Goal: Book appointment/travel/reservation

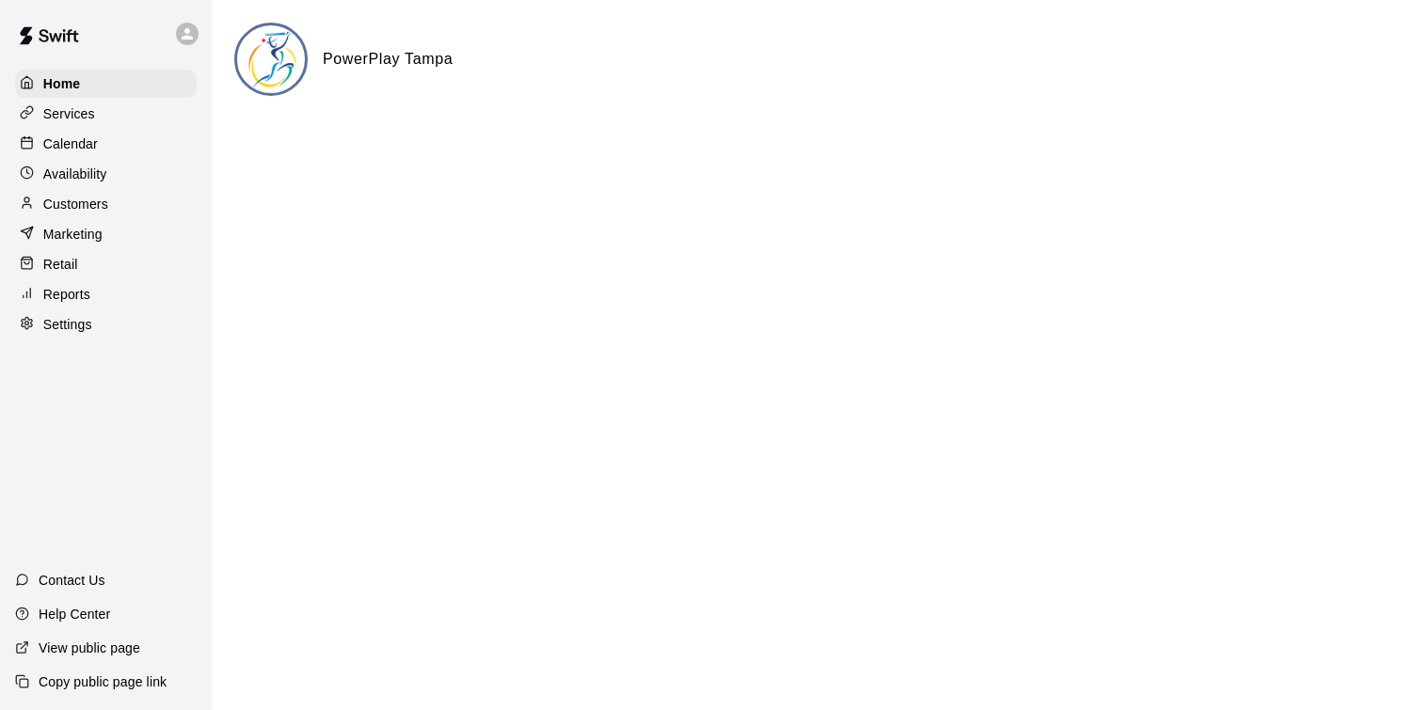
click at [56, 215] on div "Customers" at bounding box center [106, 204] width 182 height 28
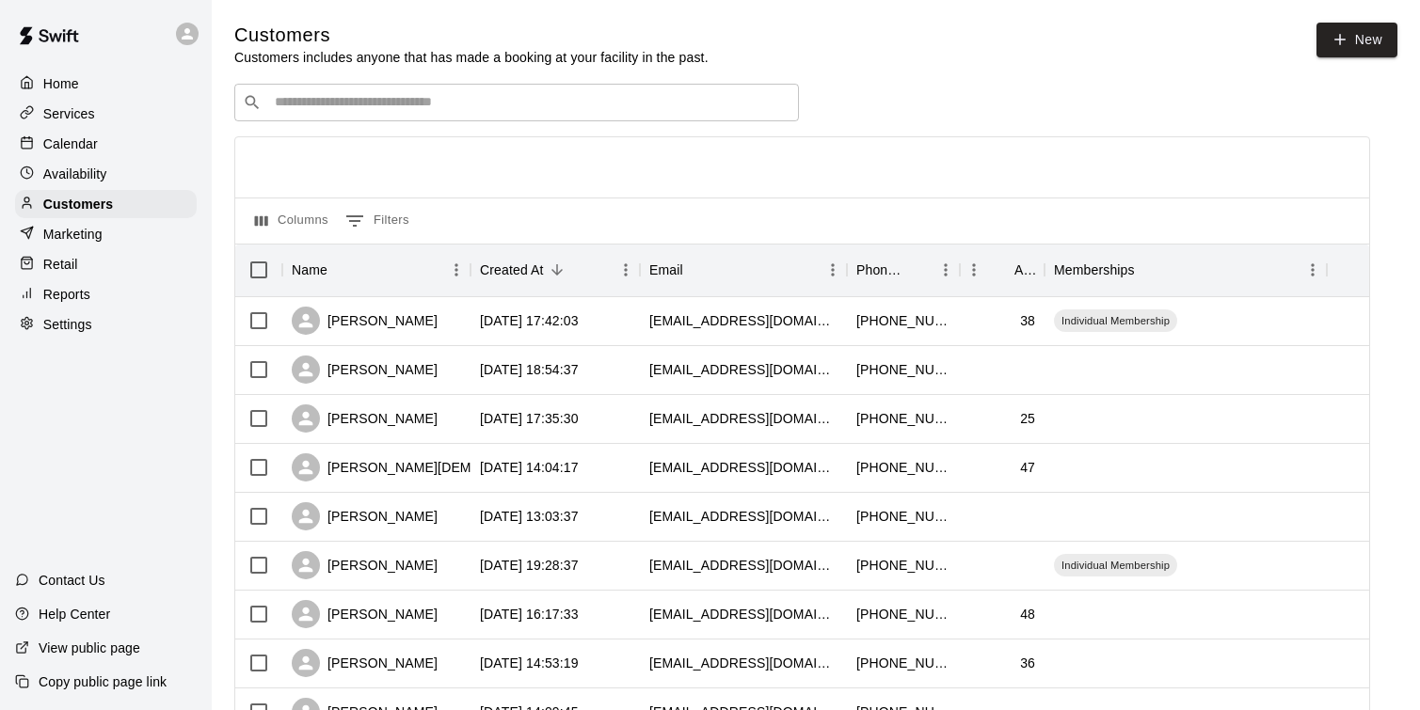
click at [434, 88] on div "​ ​" at bounding box center [516, 103] width 565 height 38
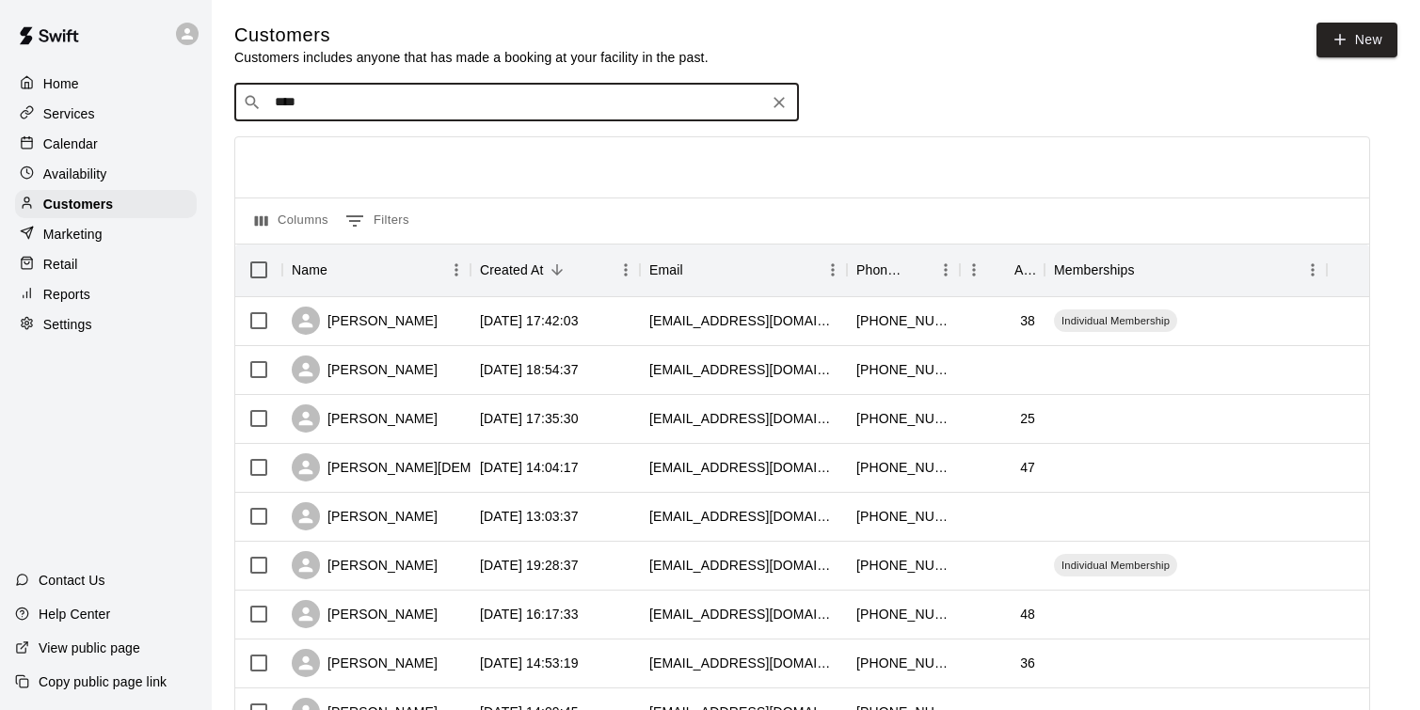
type input "****"
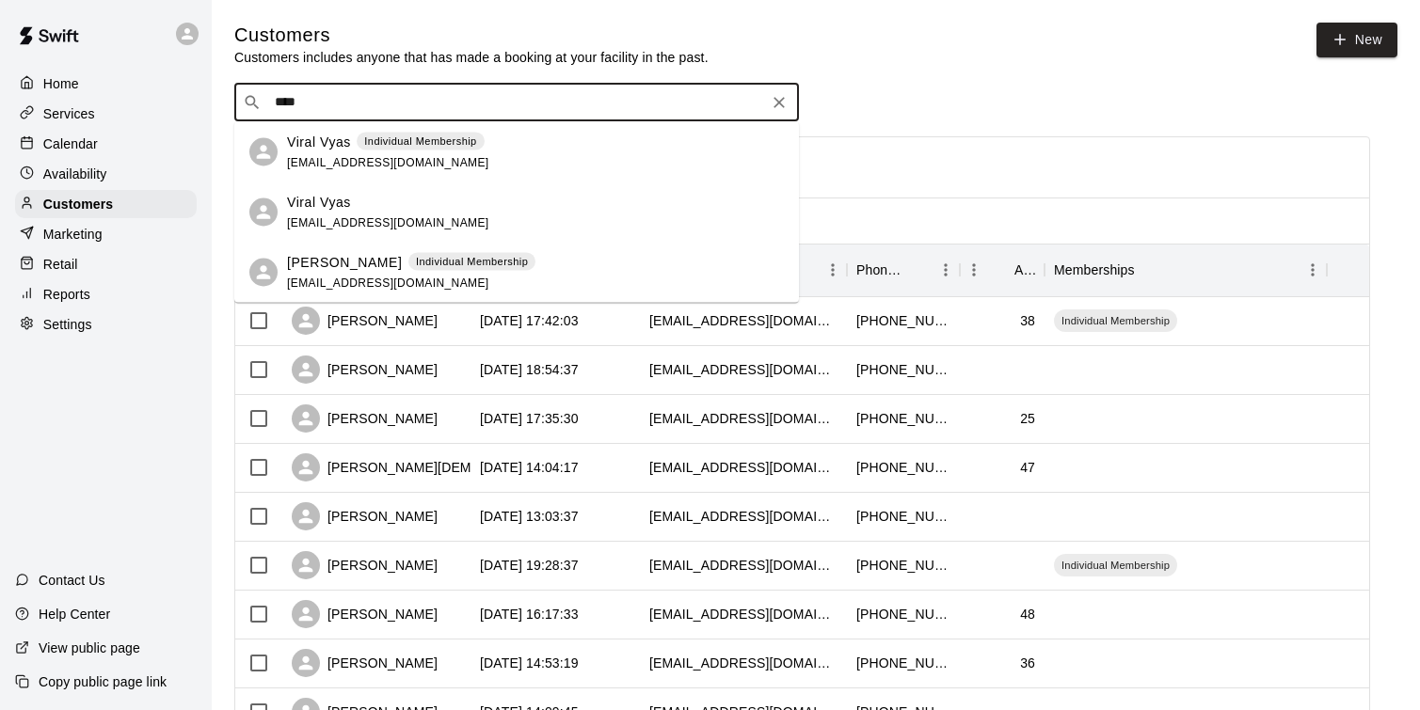
click at [391, 158] on span "[EMAIL_ADDRESS][DOMAIN_NAME]" at bounding box center [388, 161] width 202 height 13
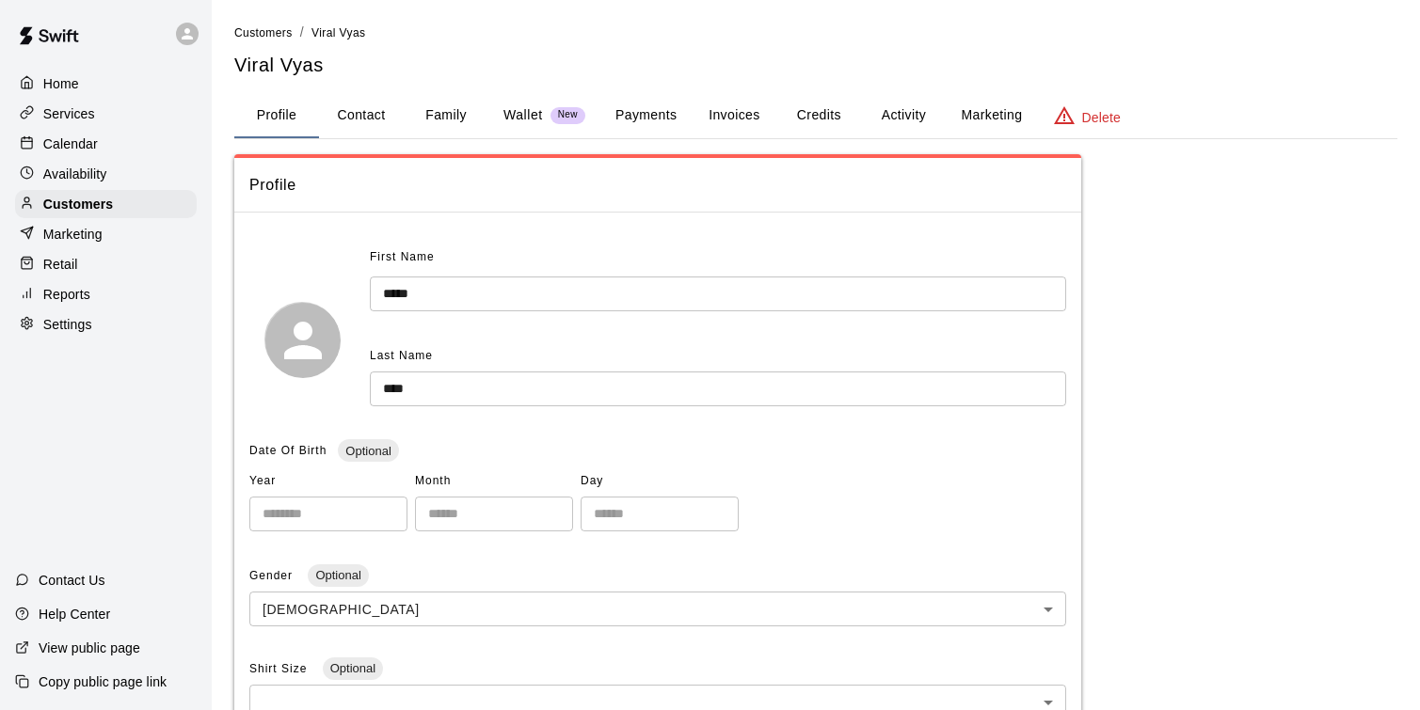
click at [530, 125] on button "Wallet New" at bounding box center [544, 115] width 112 height 45
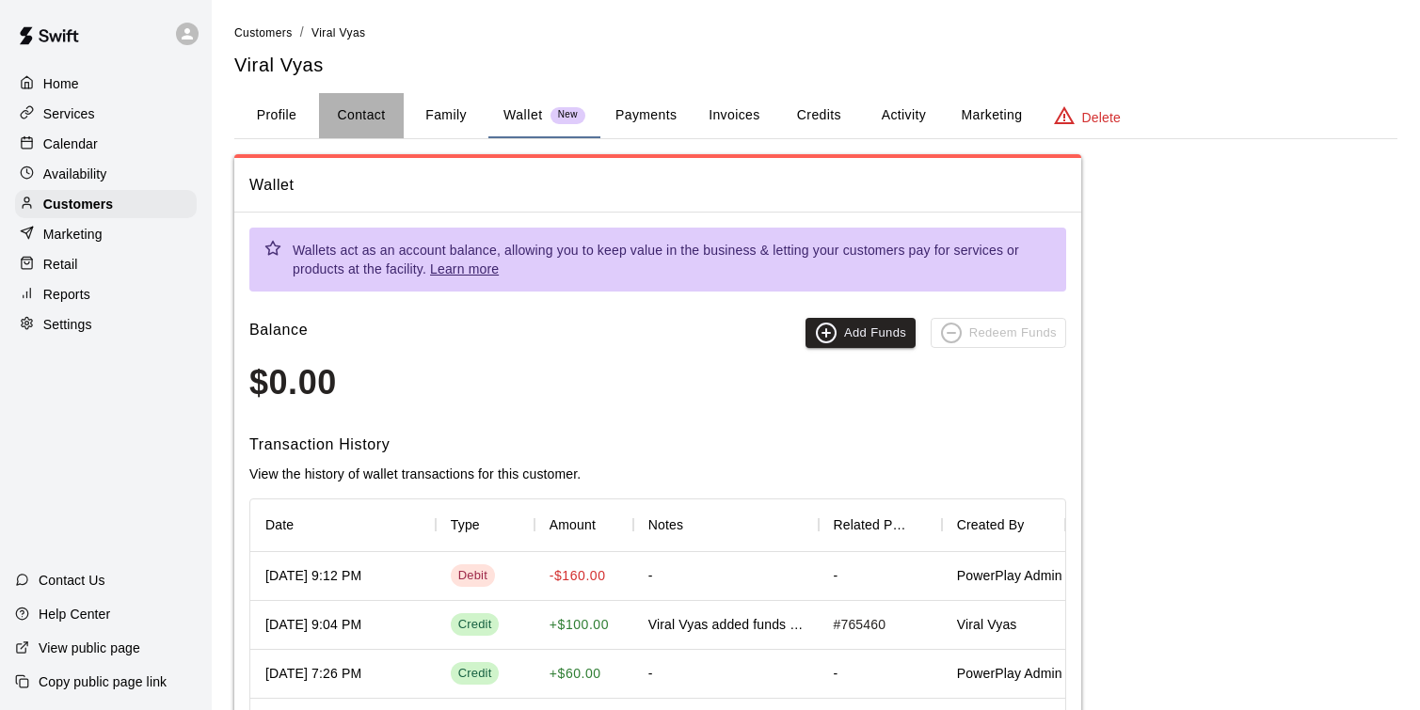
click at [378, 110] on button "Contact" at bounding box center [361, 115] width 85 height 45
select select "**"
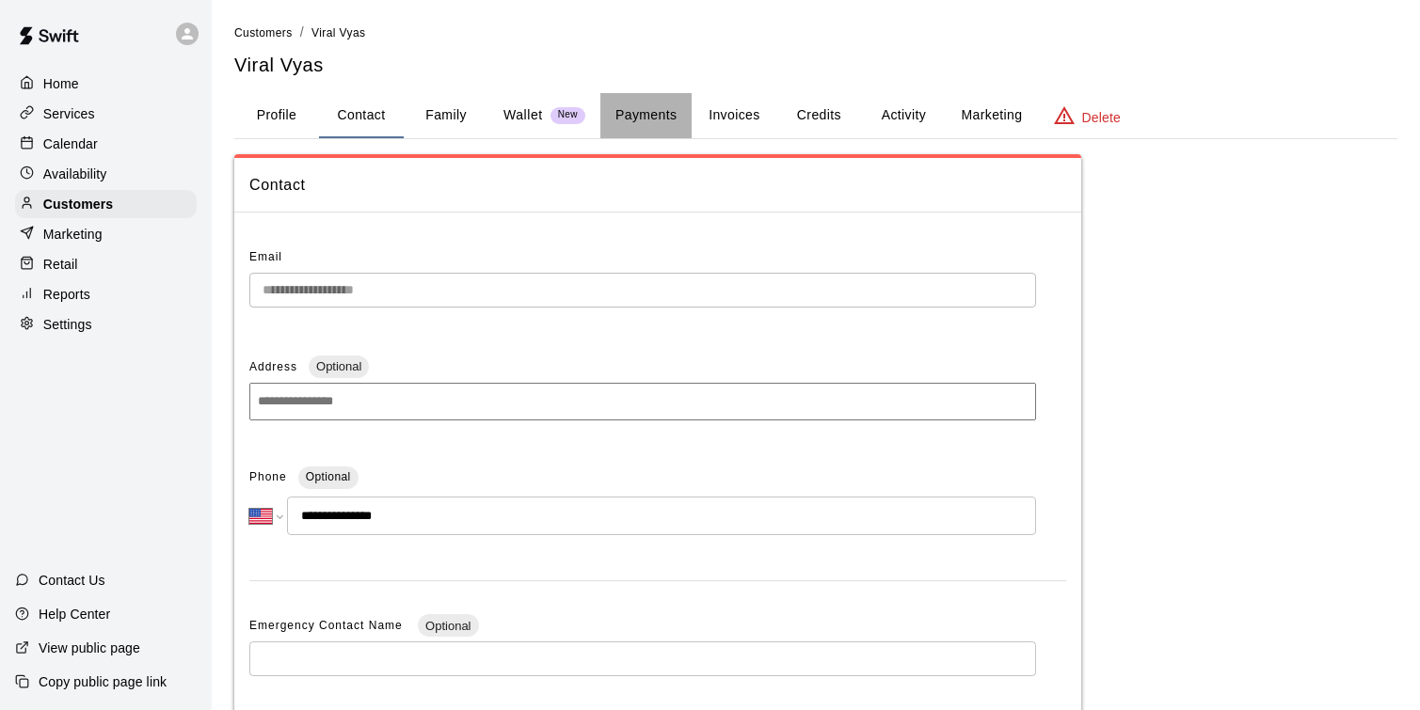
click at [661, 112] on button "Payments" at bounding box center [645, 115] width 91 height 45
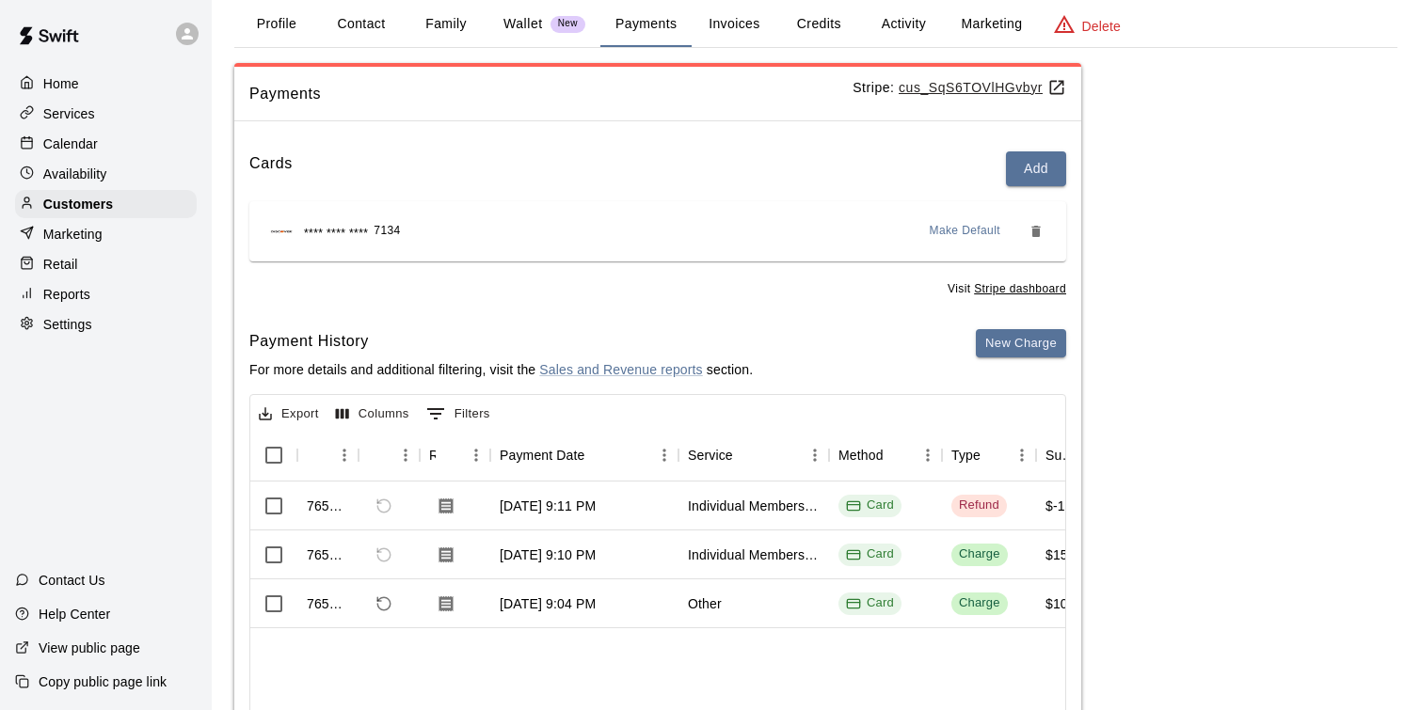
scroll to position [29, 0]
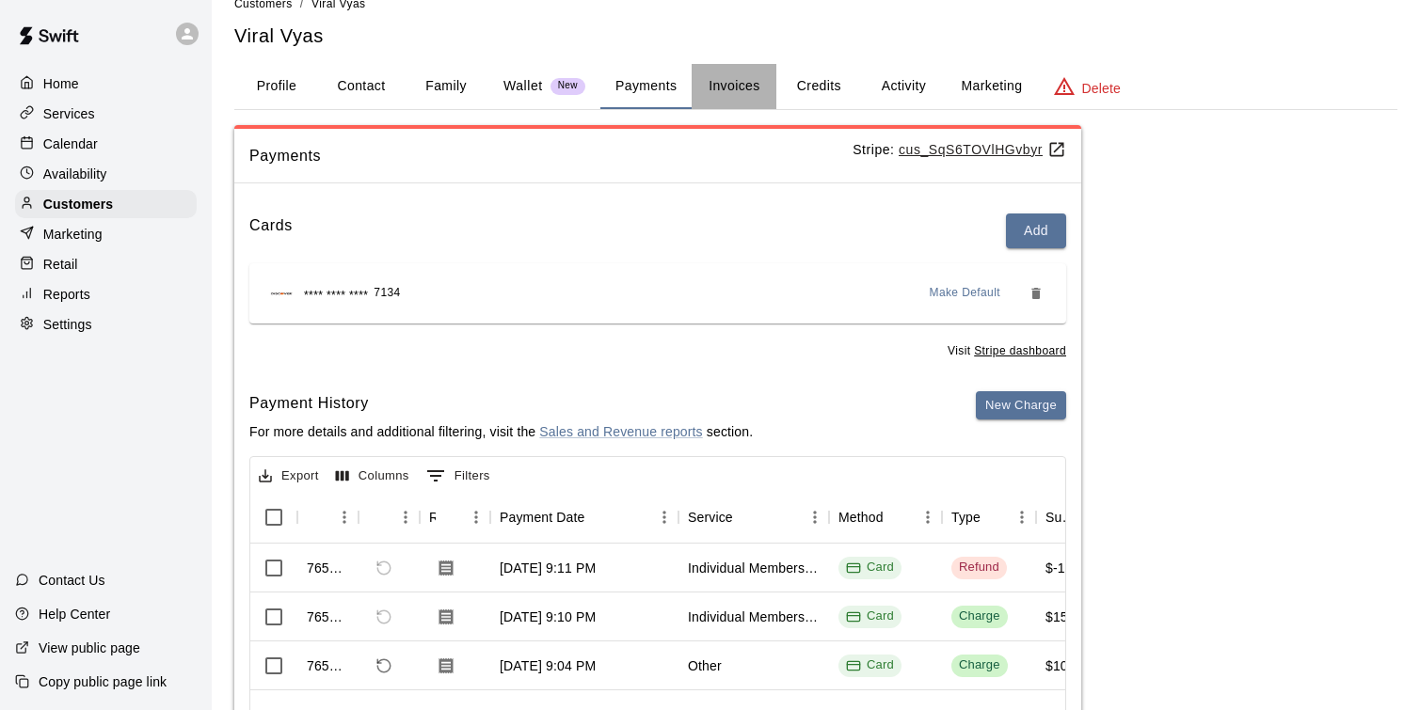
click at [749, 87] on button "Invoices" at bounding box center [734, 86] width 85 height 45
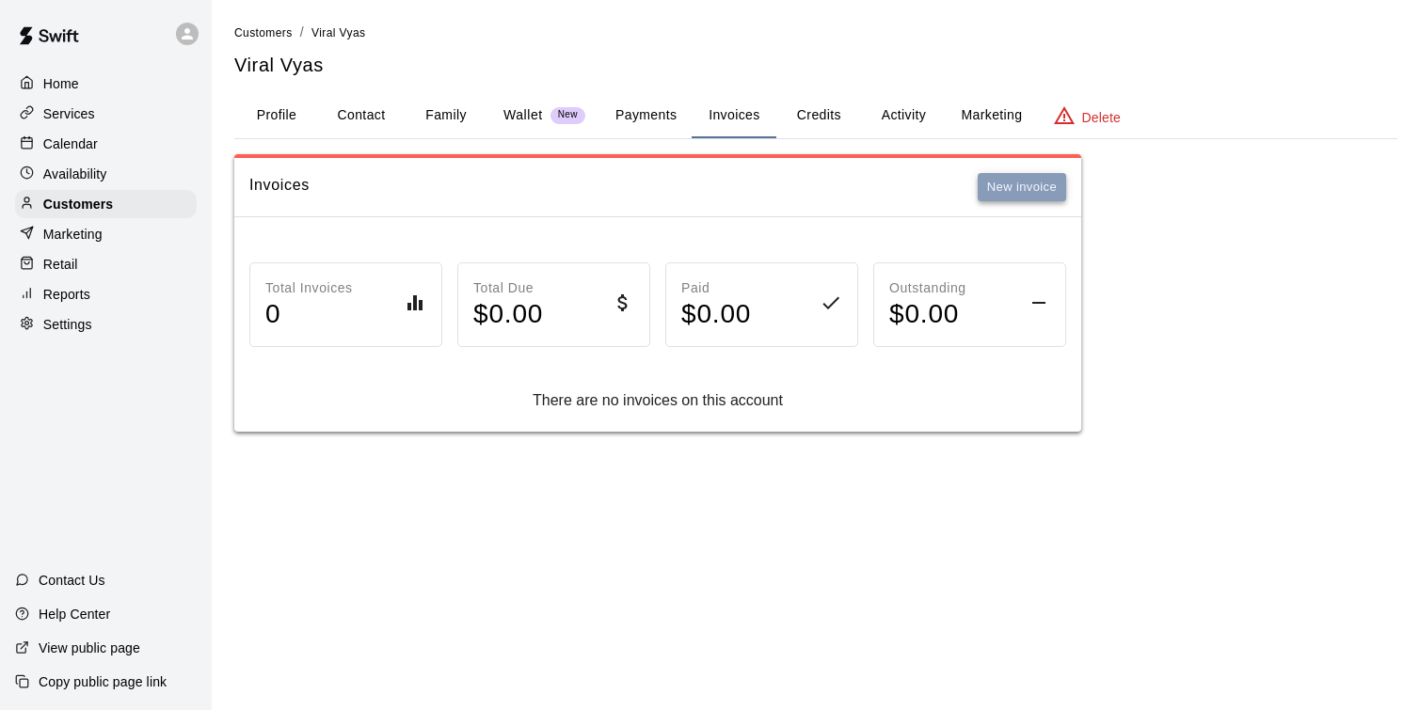
click at [991, 189] on button "New invoice" at bounding box center [1022, 187] width 88 height 29
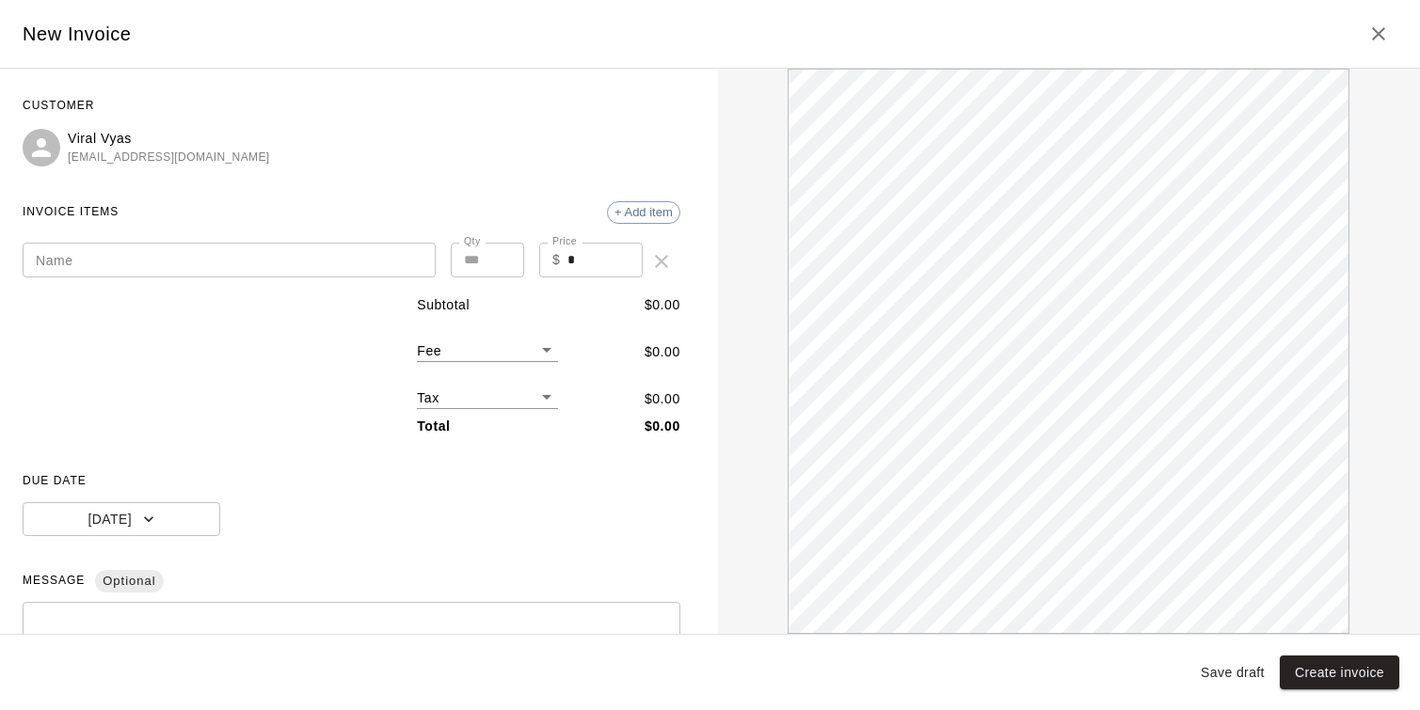
click at [287, 263] on input "Name" at bounding box center [229, 260] width 413 height 35
click at [165, 524] on button "Today" at bounding box center [122, 519] width 198 height 35
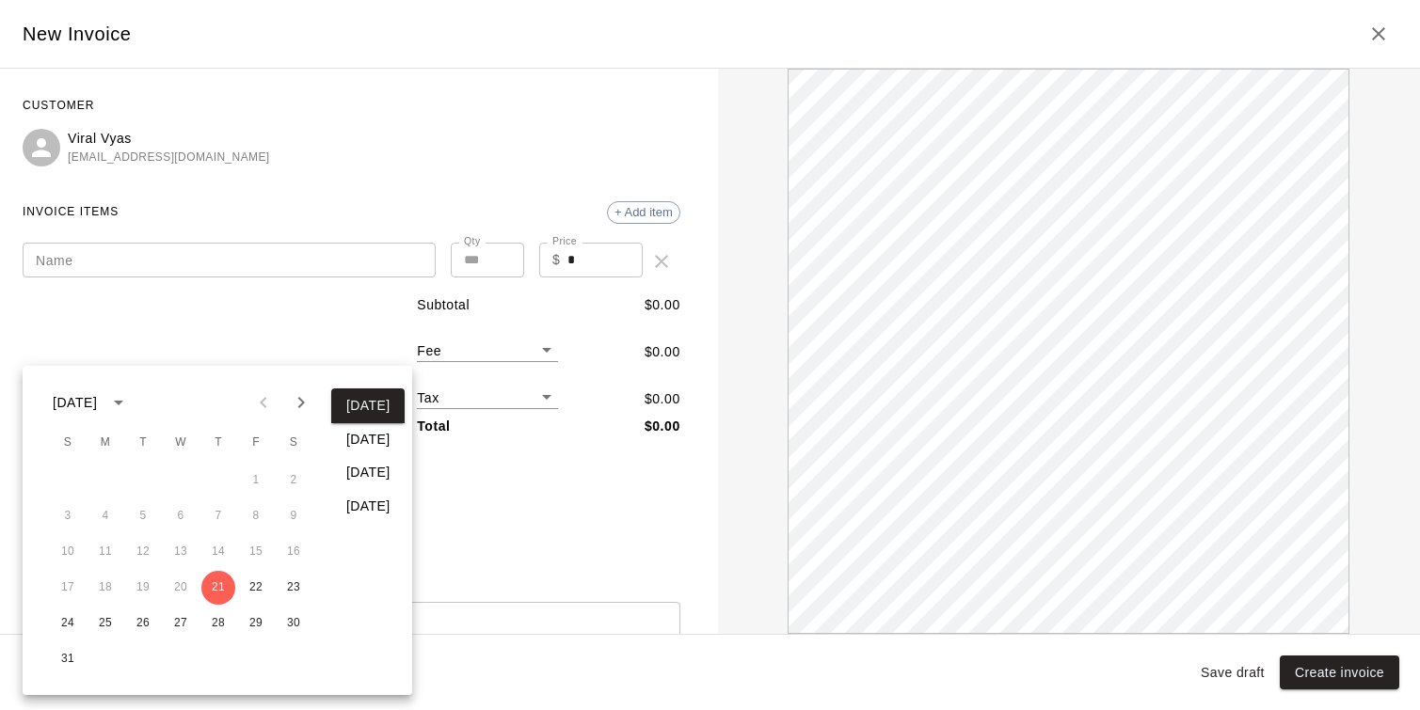
click at [498, 502] on div at bounding box center [710, 355] width 1420 height 710
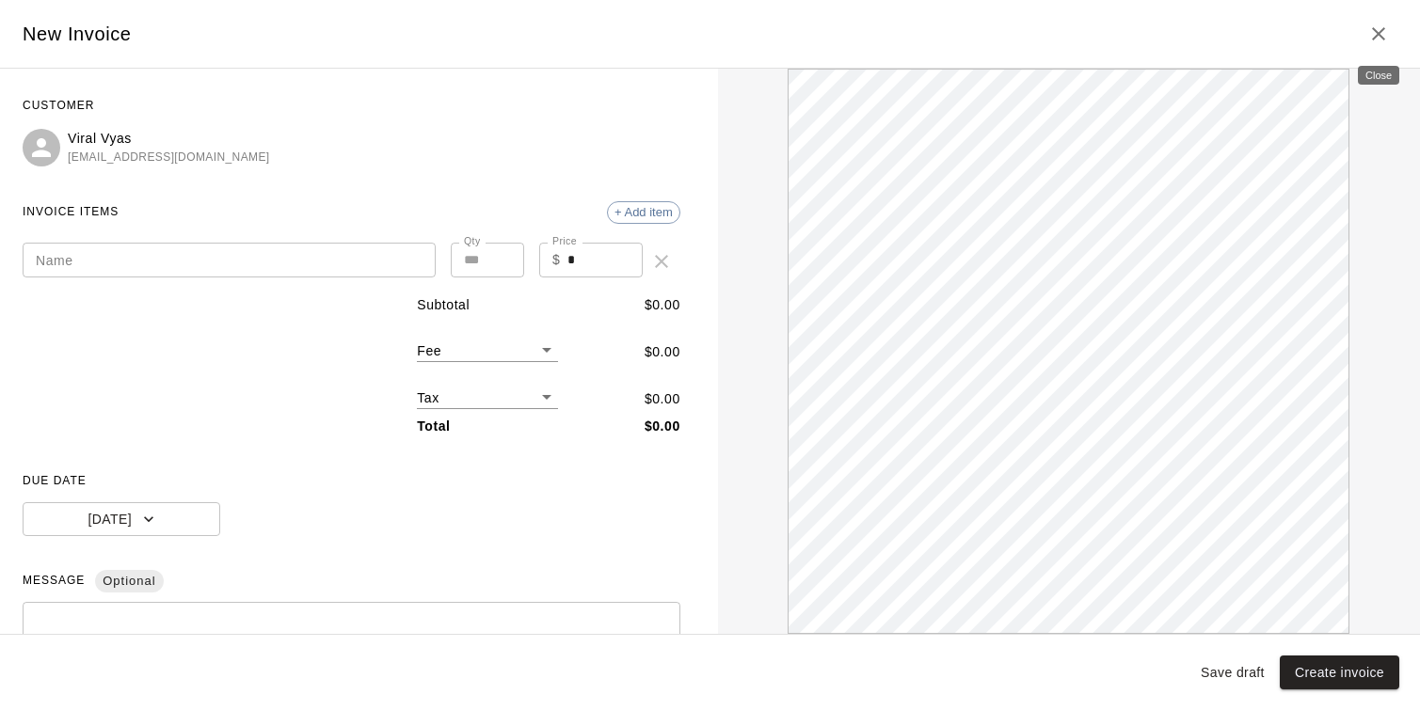
click at [1379, 31] on icon "Close" at bounding box center [1378, 34] width 23 height 23
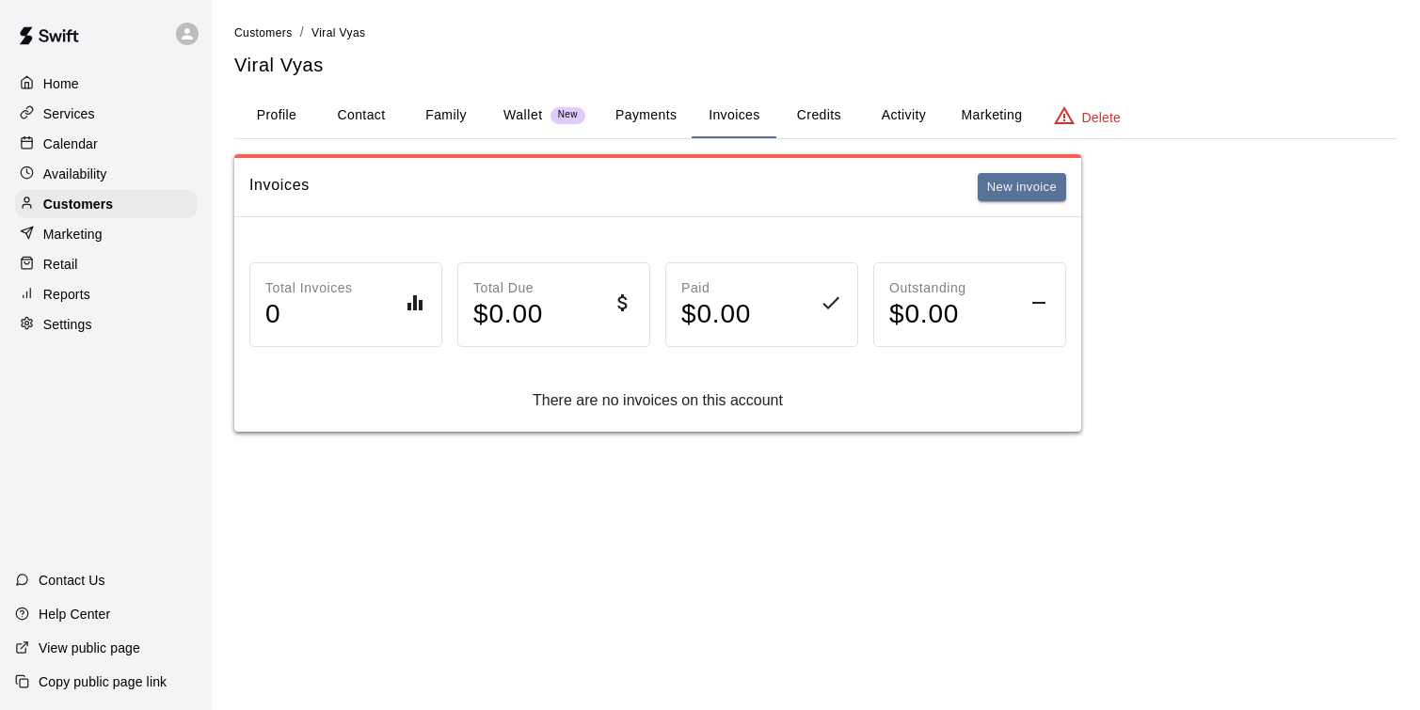
click at [535, 117] on p "Wallet" at bounding box center [523, 115] width 40 height 20
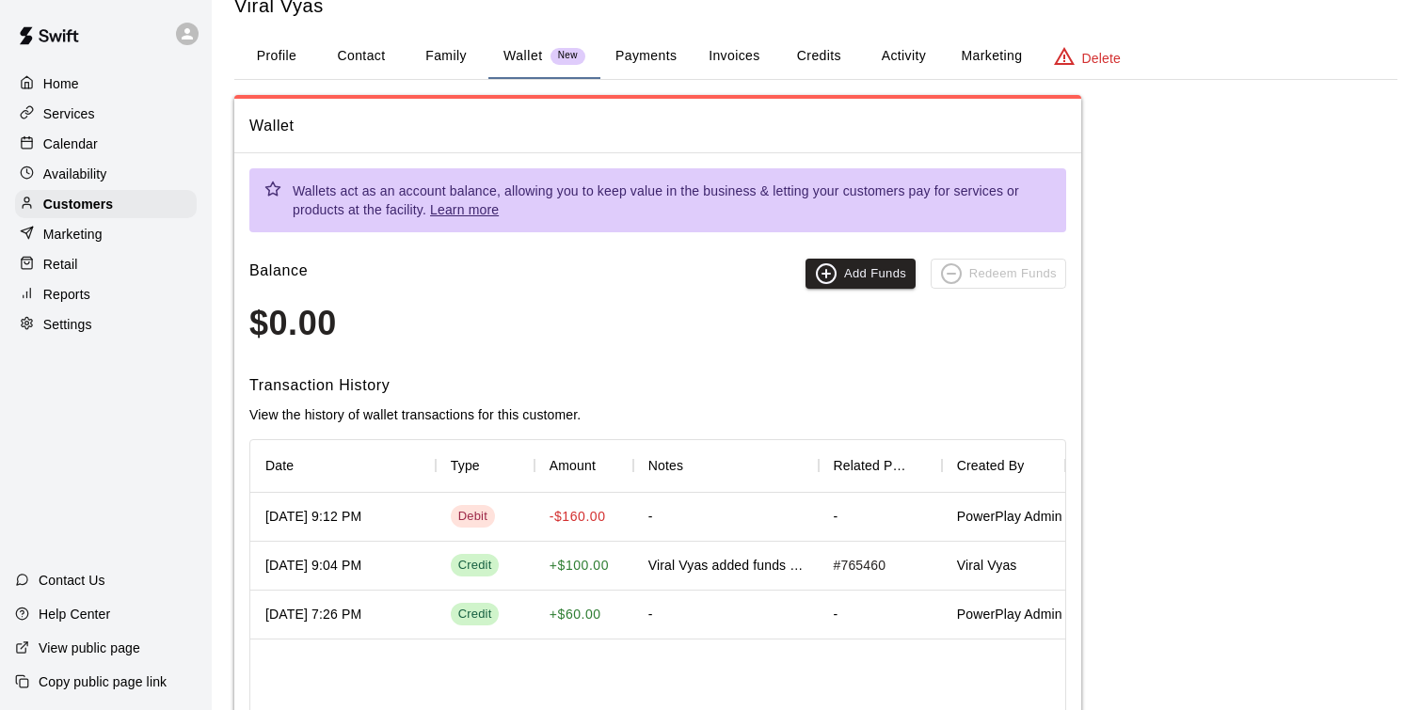
scroll to position [63, 0]
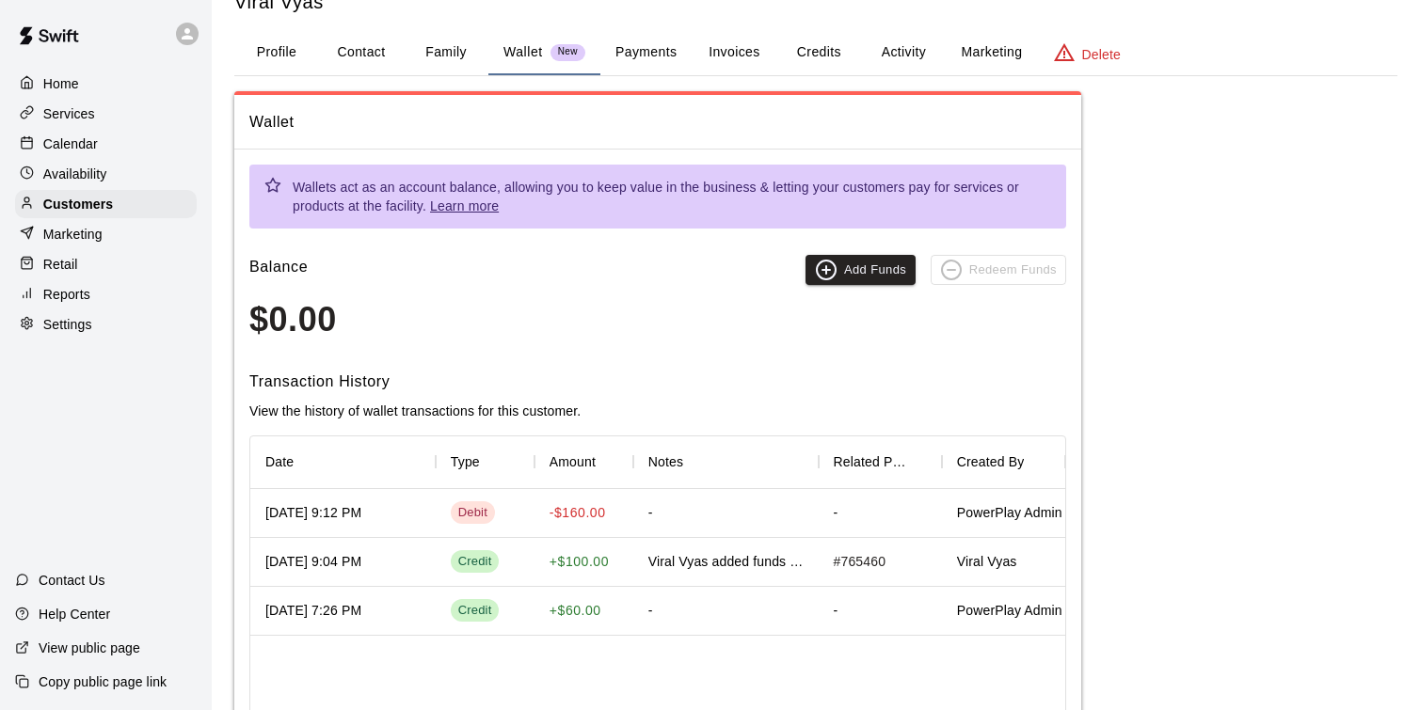
click at [654, 46] on button "Payments" at bounding box center [645, 52] width 91 height 45
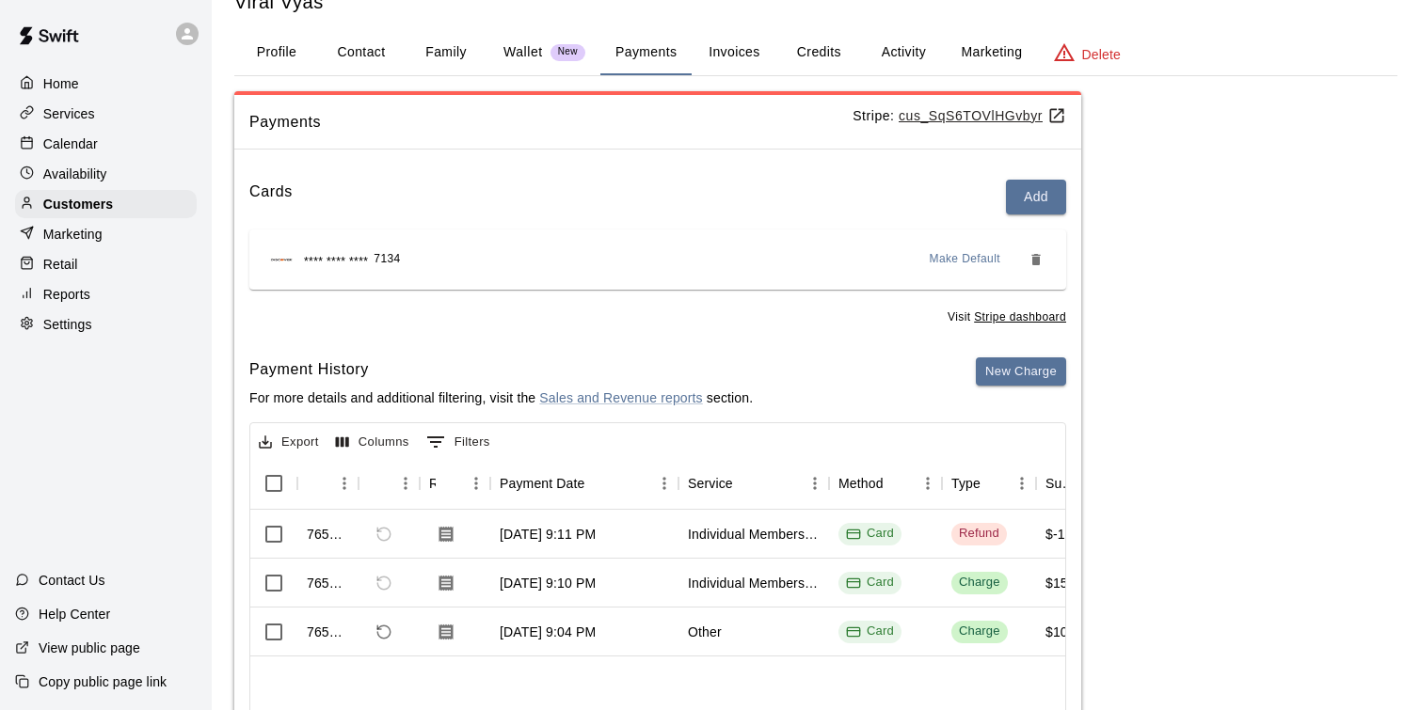
scroll to position [76, 0]
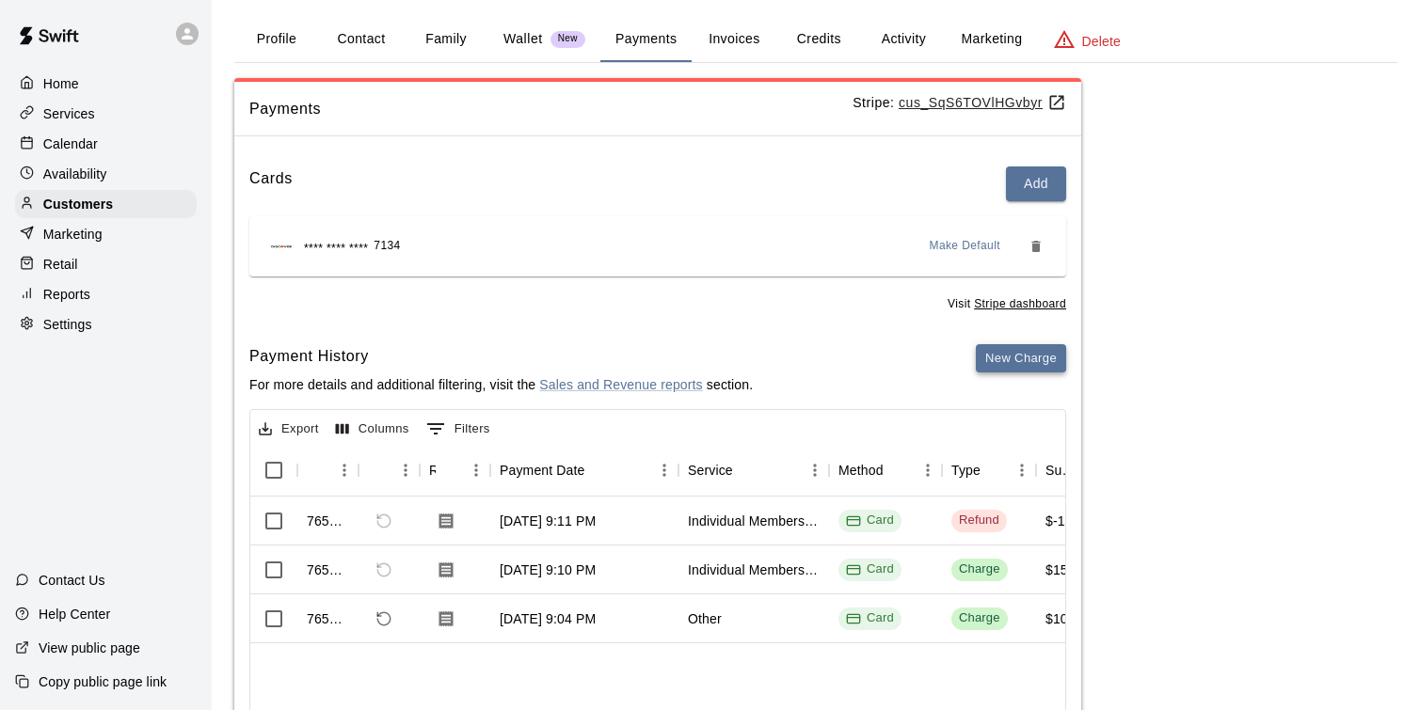
click at [1047, 364] on button "New Charge" at bounding box center [1021, 358] width 90 height 29
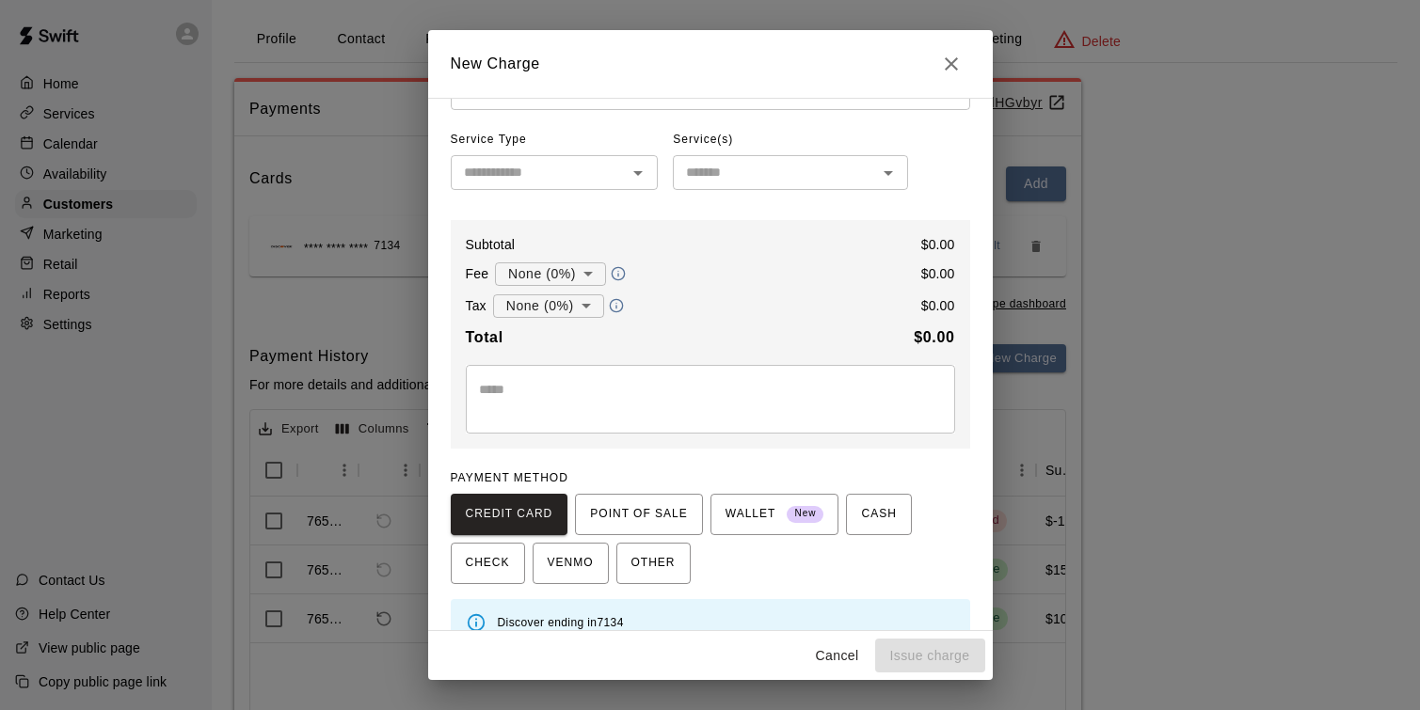
scroll to position [104, 0]
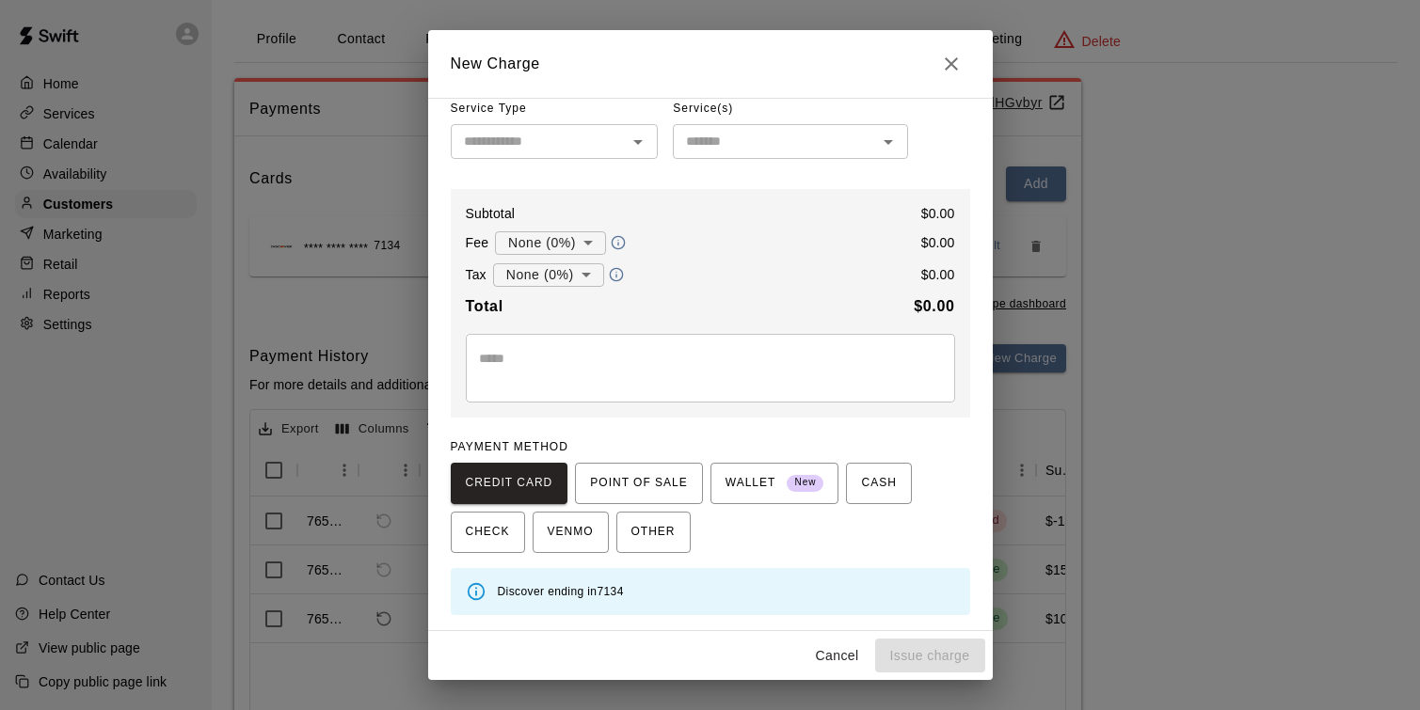
click at [648, 144] on icon "Open" at bounding box center [638, 142] width 23 height 23
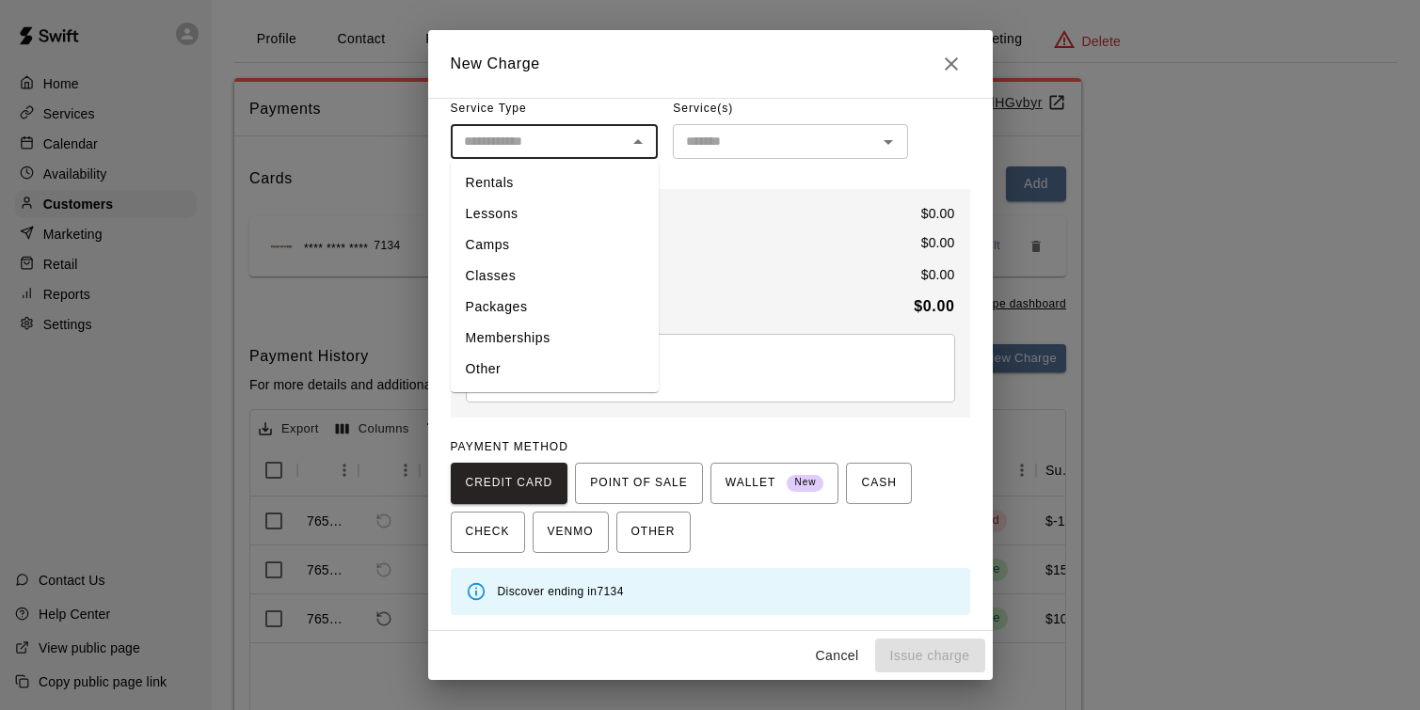
click at [1293, 197] on div "New Charge Amount ​ $ * ​ Service Type ​ Rentals Lessons Camps Classes Packages…" at bounding box center [710, 355] width 1420 height 710
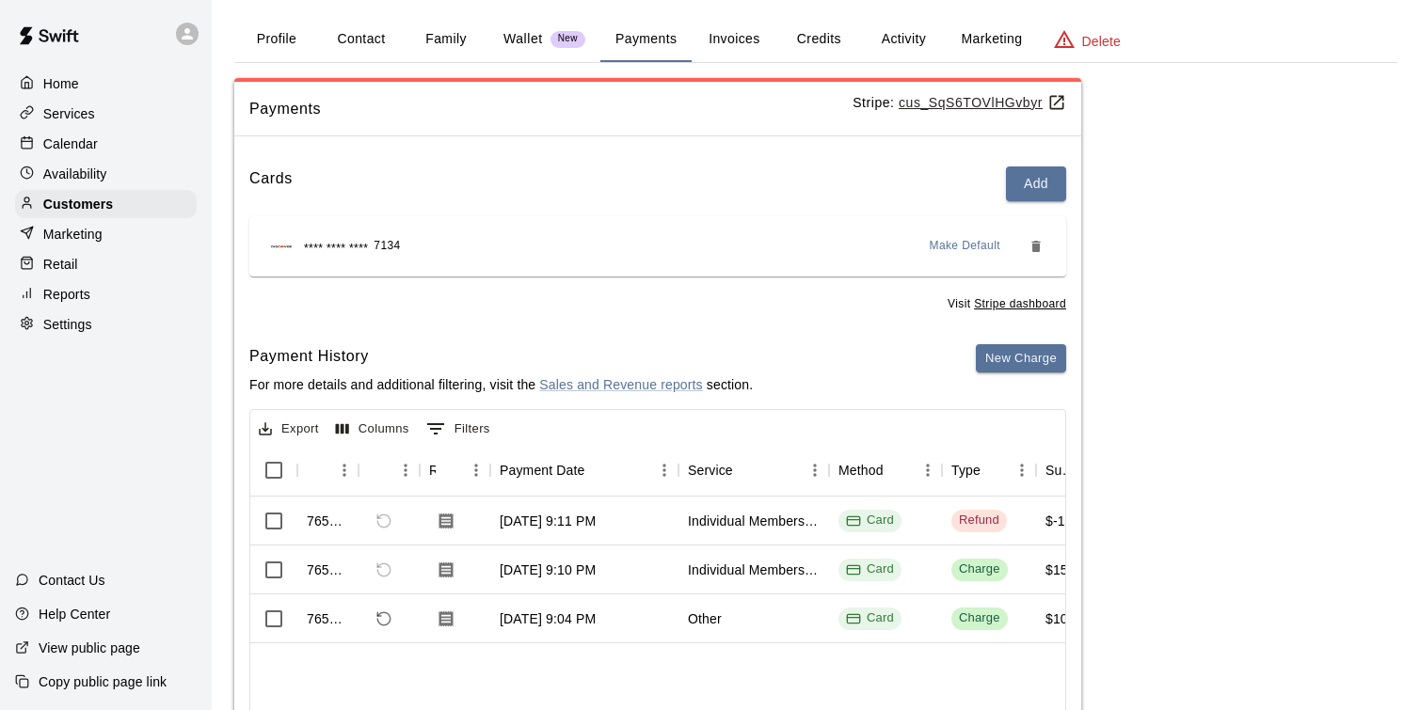
scroll to position [0, 0]
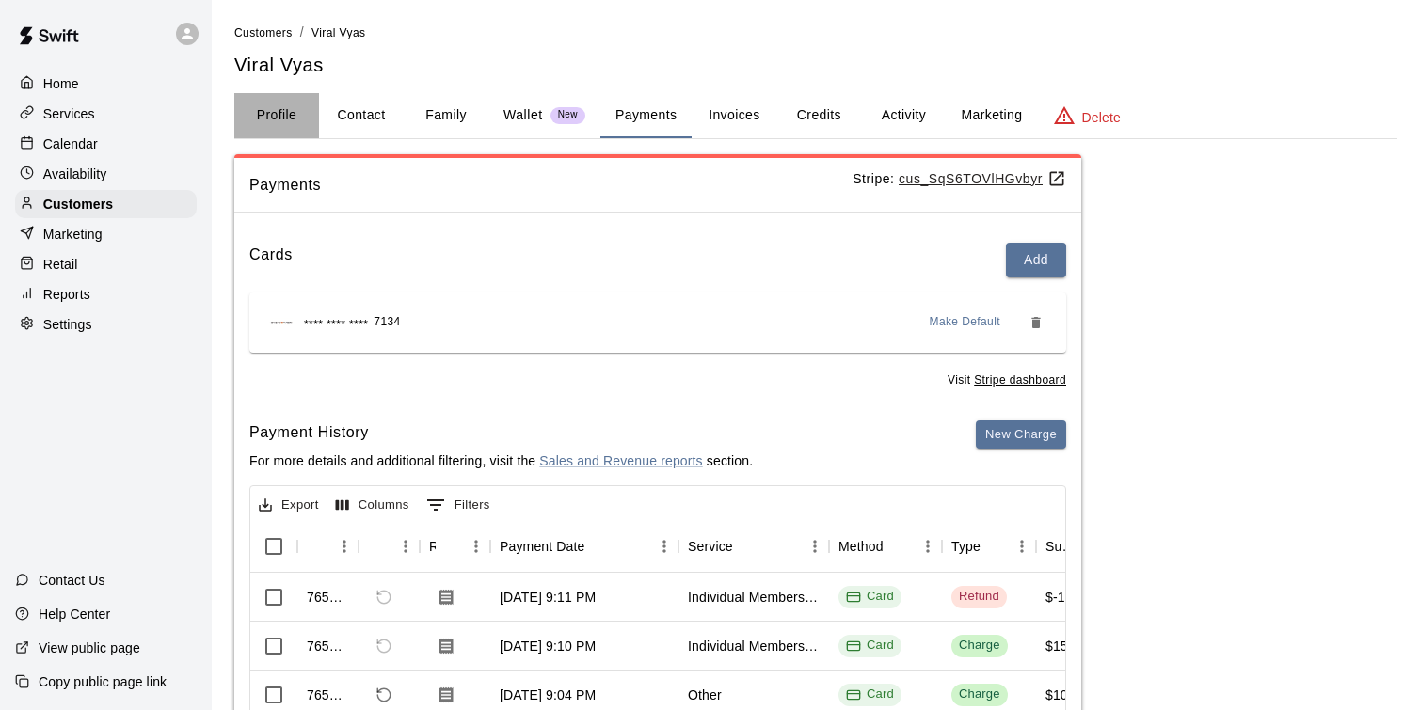
click at [293, 130] on button "Profile" at bounding box center [276, 115] width 85 height 45
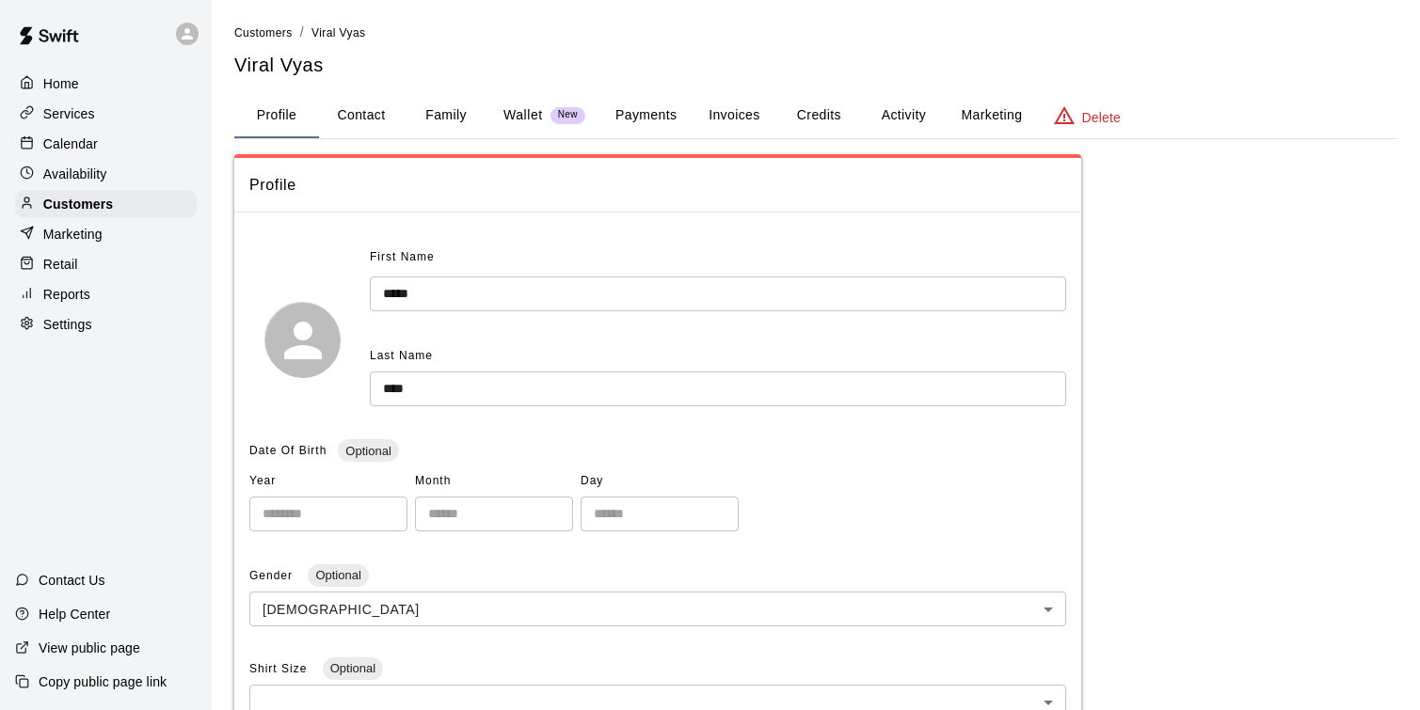
click at [638, 114] on button "Payments" at bounding box center [645, 115] width 91 height 45
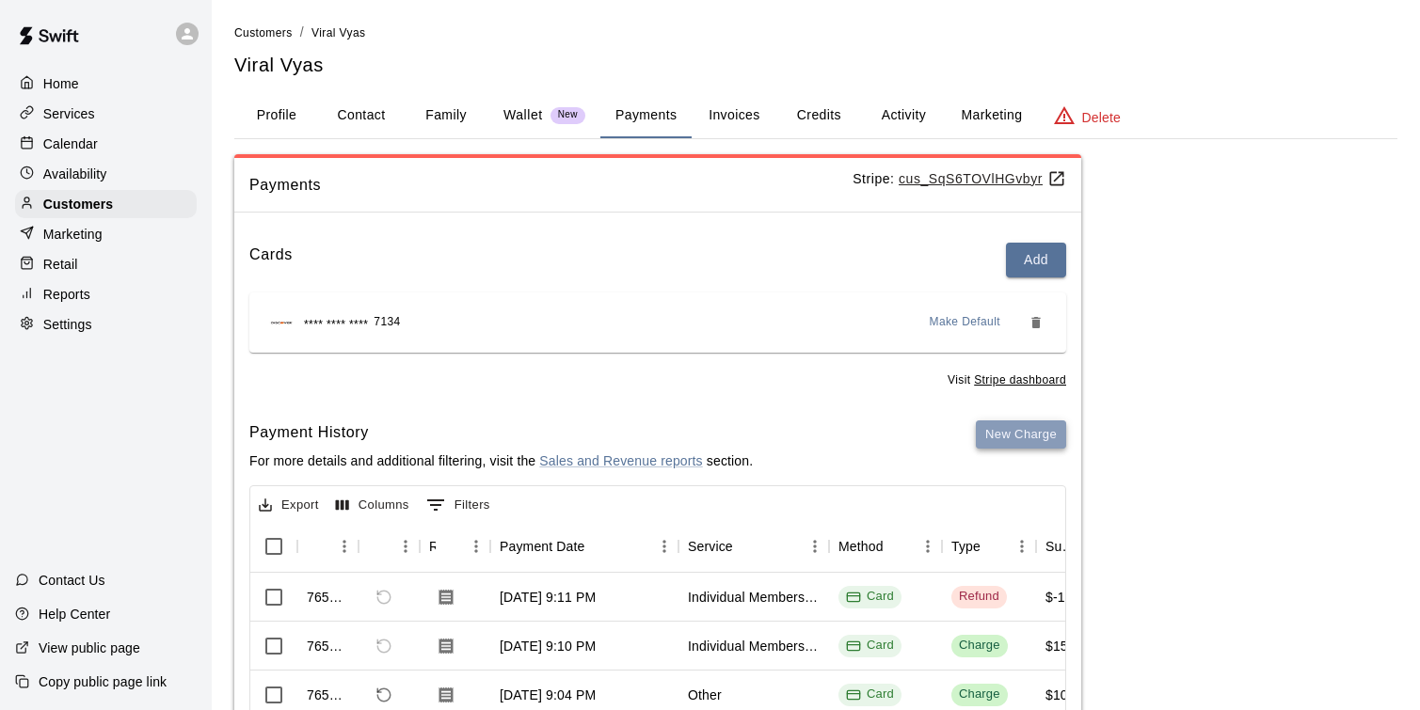
click at [985, 437] on button "New Charge" at bounding box center [1021, 435] width 90 height 29
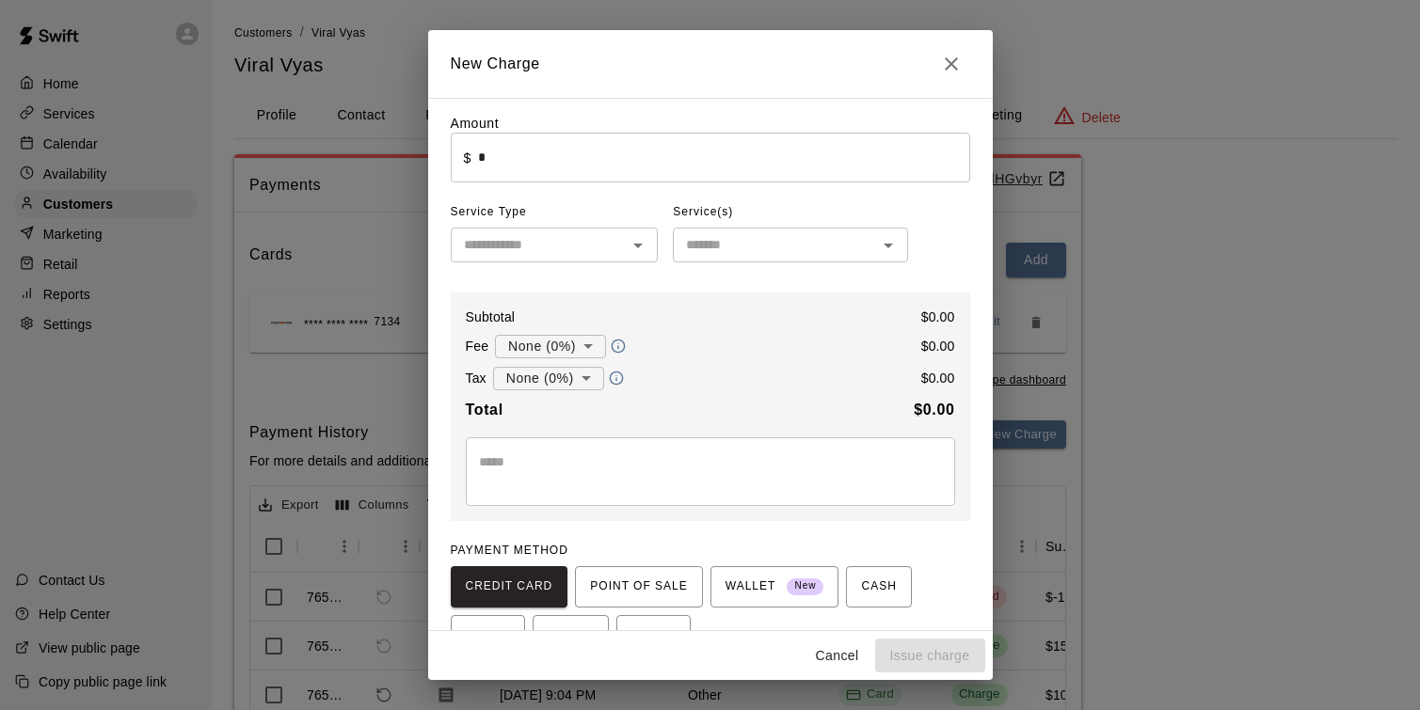
click at [632, 272] on div "Amount ​ $ * ​ Service Type ​ Service(s) ​ Subtotal $ 0.00 Fee None (0%) * ​ $ …" at bounding box center [710, 416] width 519 height 605
click at [632, 269] on div "Amount ​ $ * ​ Service Type ​ Service(s) ​ Subtotal $ 0.00 Fee None (0%) * ​ $ …" at bounding box center [710, 416] width 519 height 605
click at [632, 268] on div "Amount ​ $ * ​ Service Type ​ Service(s) ​ Subtotal $ 0.00 Fee None (0%) * ​ $ …" at bounding box center [710, 416] width 519 height 605
click at [632, 260] on div "​" at bounding box center [555, 245] width 208 height 35
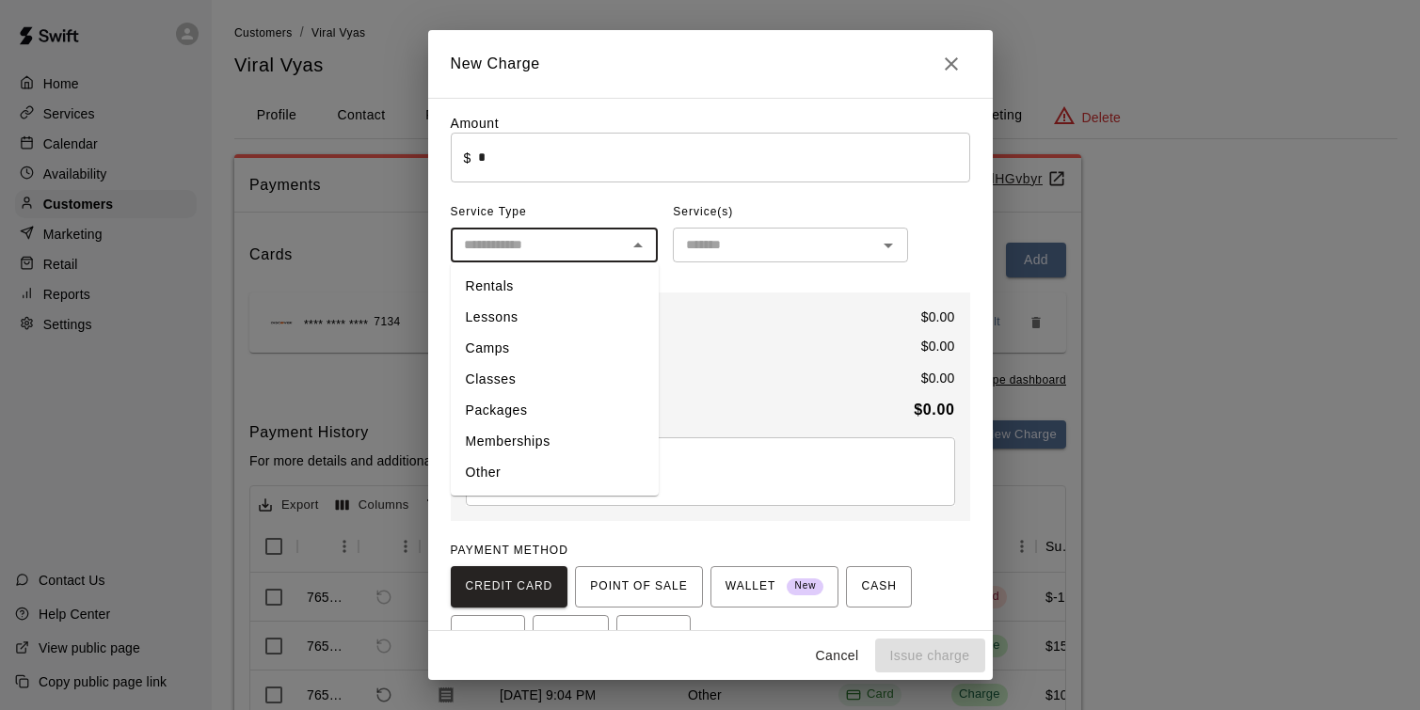
click at [593, 319] on li "Lessons" at bounding box center [555, 317] width 208 height 31
type input "*******"
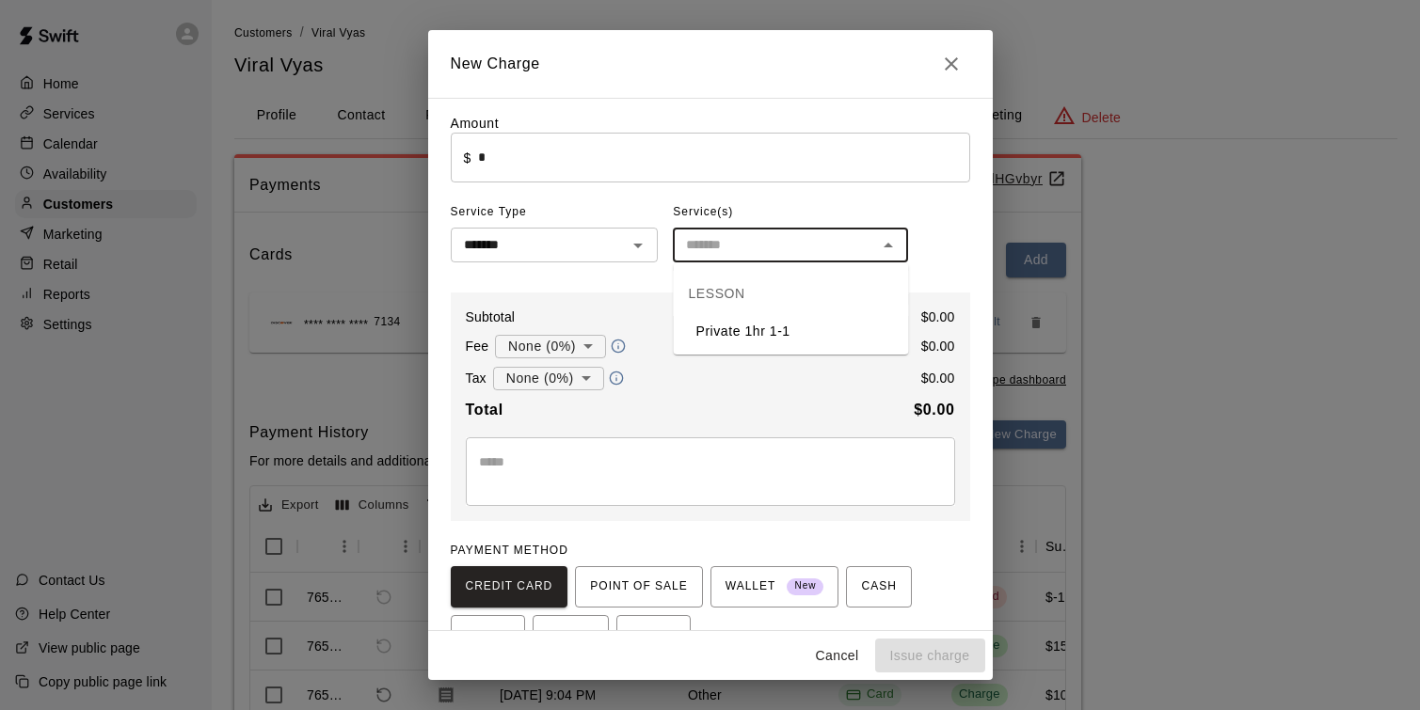
click at [831, 256] on input "text" at bounding box center [774, 245] width 193 height 24
click at [809, 327] on li "Private 1hr 1-1" at bounding box center [791, 331] width 235 height 31
type input "**********"
click at [621, 166] on input "*" at bounding box center [723, 158] width 491 height 50
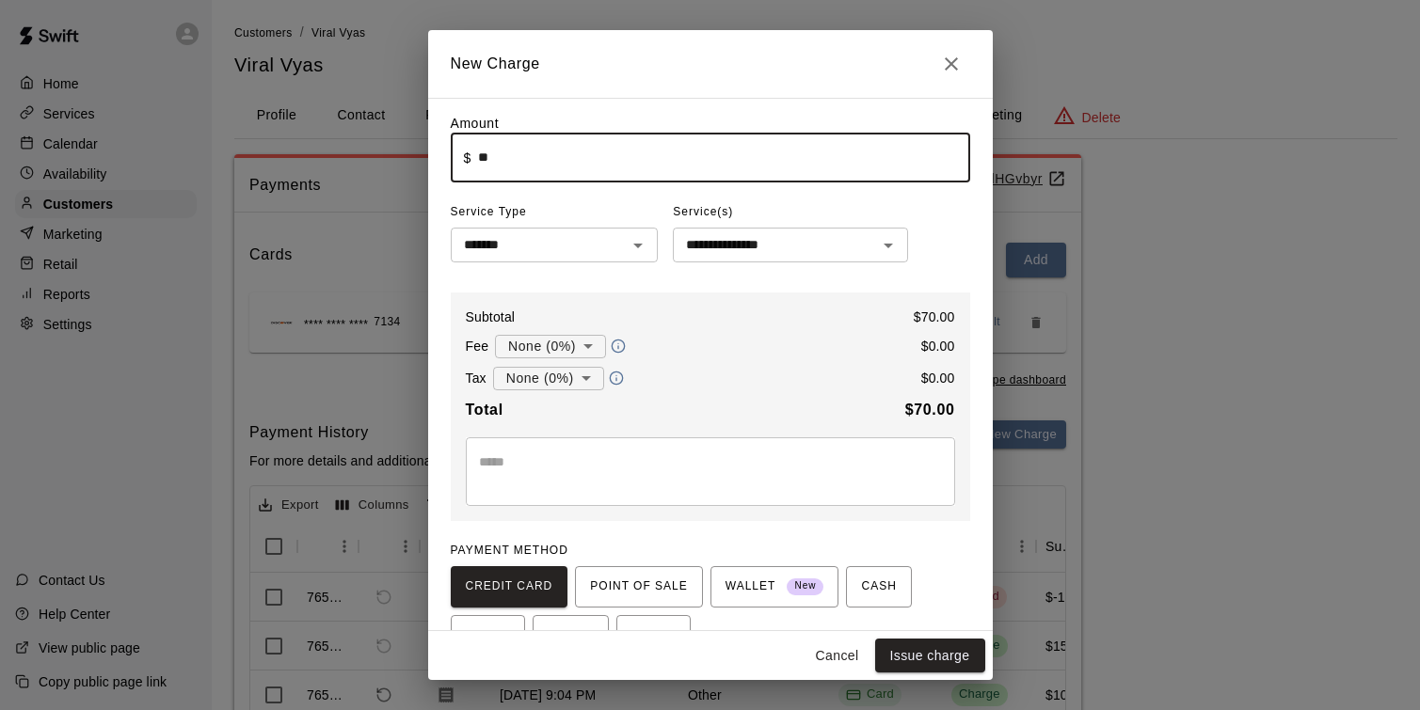
type input "*****"
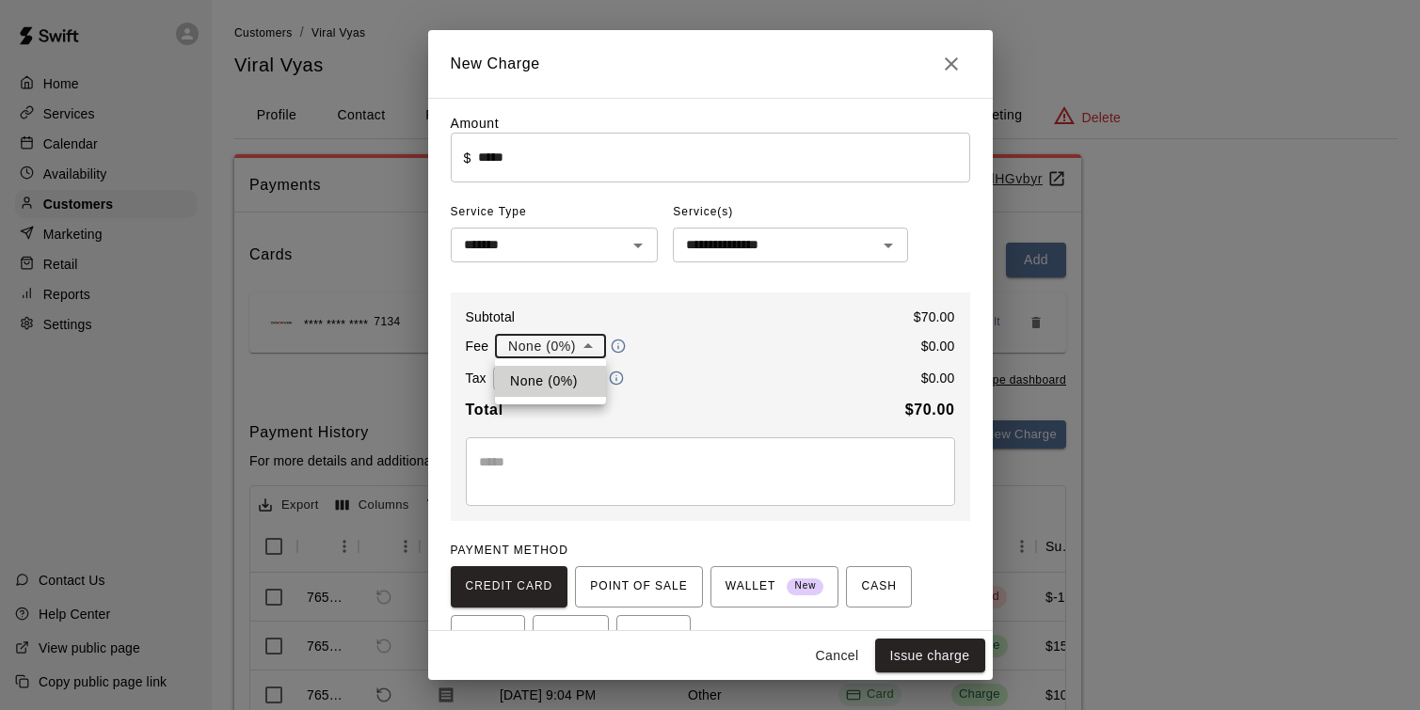
click at [593, 354] on body "**********" at bounding box center [710, 475] width 1420 height 950
click at [574, 385] on li "None (0%)" at bounding box center [550, 381] width 111 height 31
click at [593, 385] on body "**********" at bounding box center [710, 475] width 1420 height 950
click at [581, 437] on li "Sales Tax ( 7.5 %)" at bounding box center [546, 444] width 134 height 31
type input "**********"
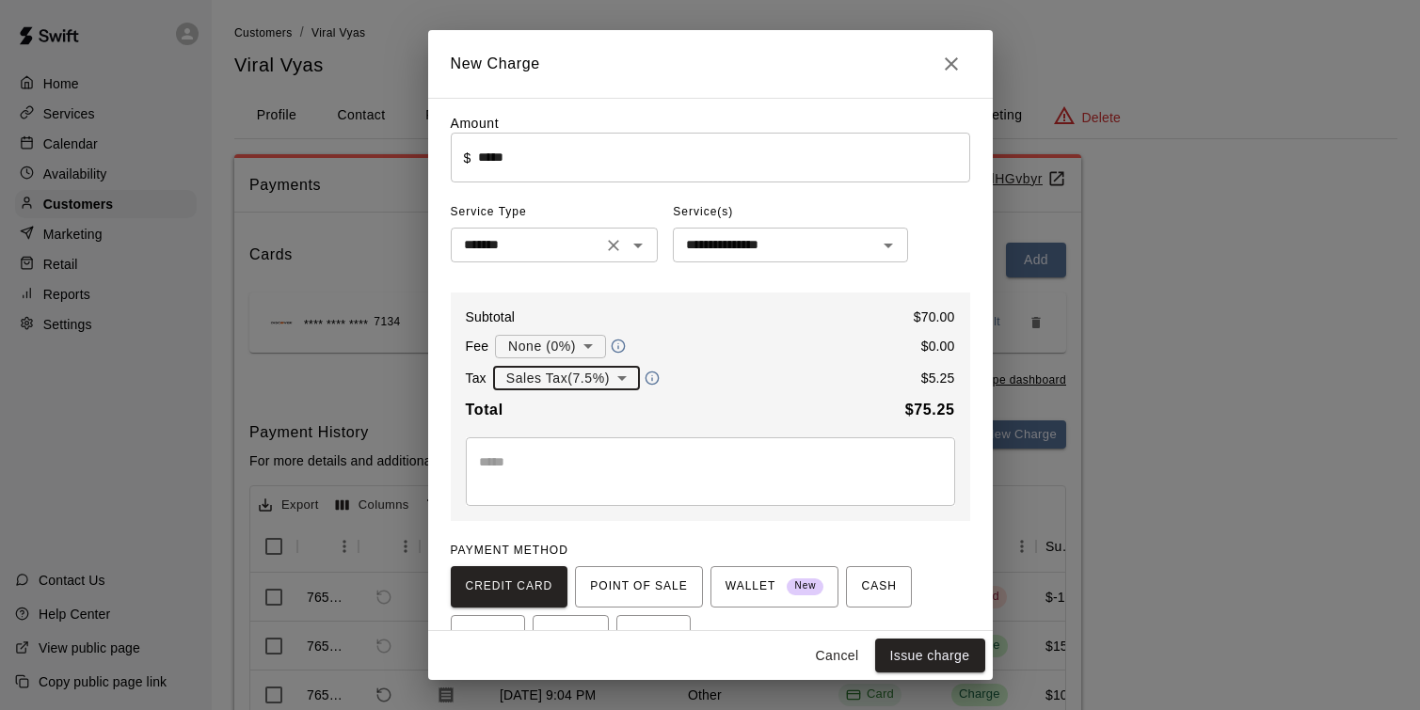
click at [638, 249] on icon "Open" at bounding box center [638, 245] width 23 height 23
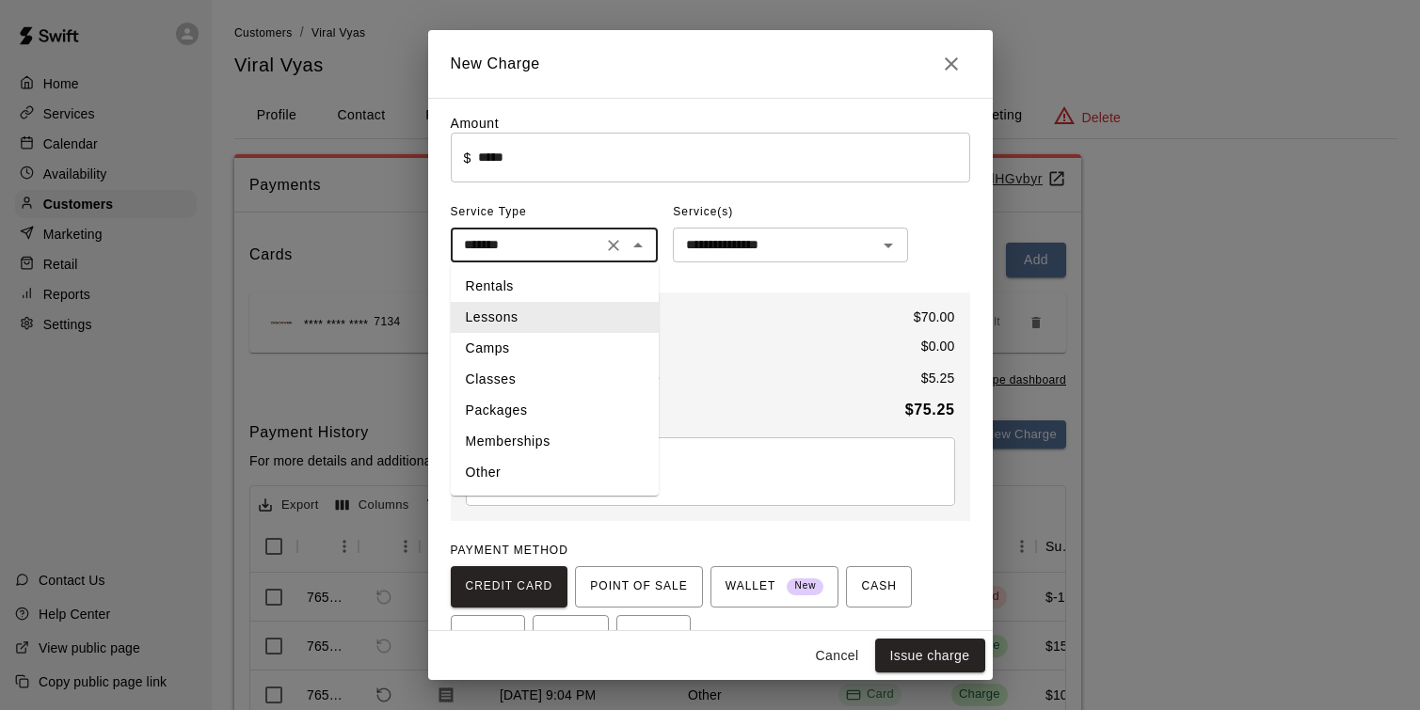
click at [568, 311] on li "Lessons" at bounding box center [555, 317] width 208 height 31
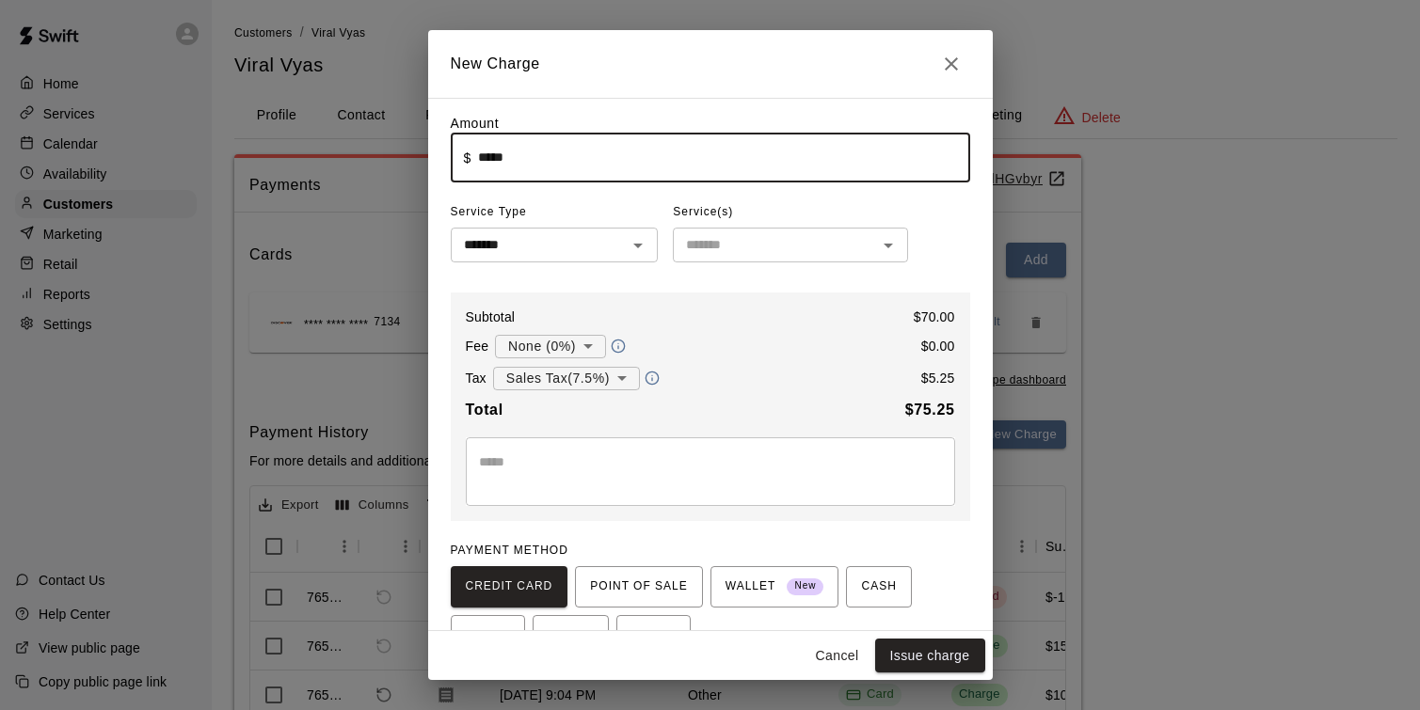
click at [566, 151] on input "*****" at bounding box center [723, 158] width 491 height 50
click at [492, 159] on input "*****" at bounding box center [723, 158] width 491 height 50
click at [842, 233] on div "​" at bounding box center [790, 245] width 235 height 35
type input "*****"
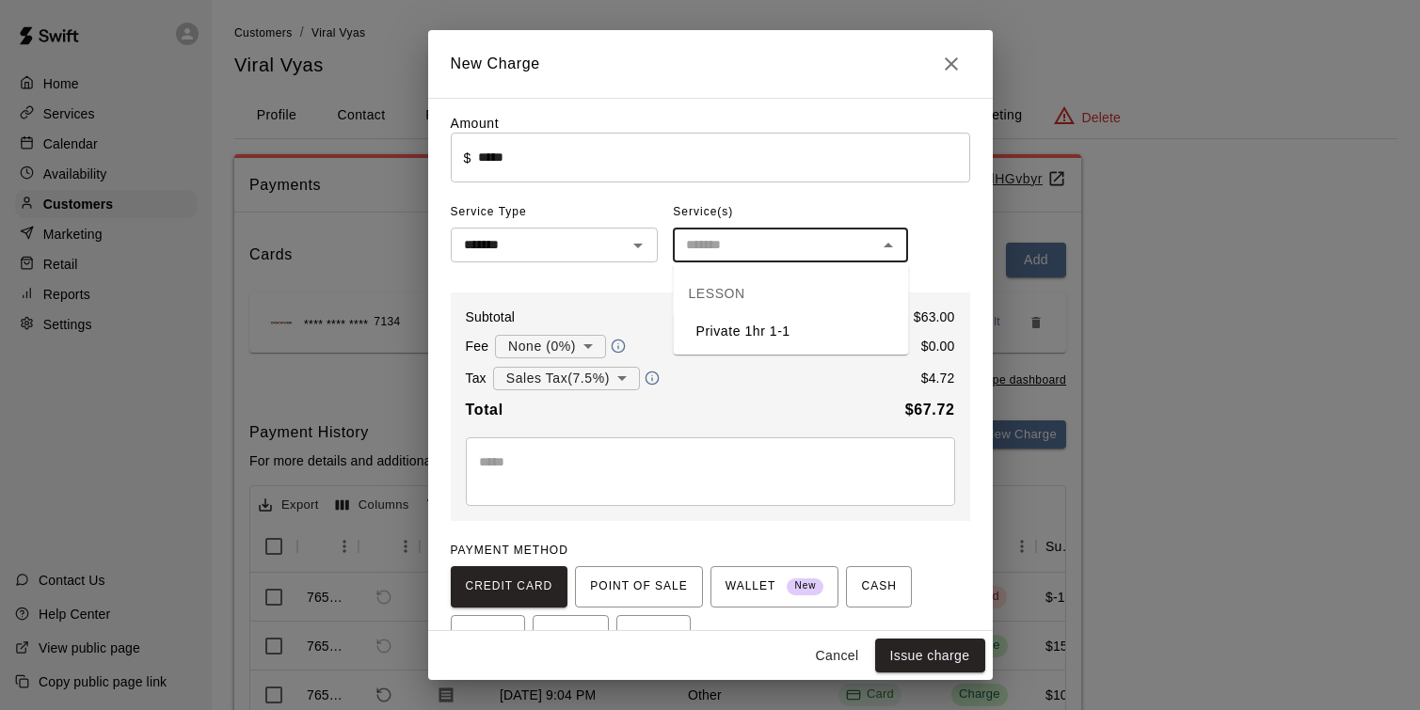
click at [852, 327] on li "Private 1hr 1-1" at bounding box center [791, 331] width 235 height 31
type input "**********"
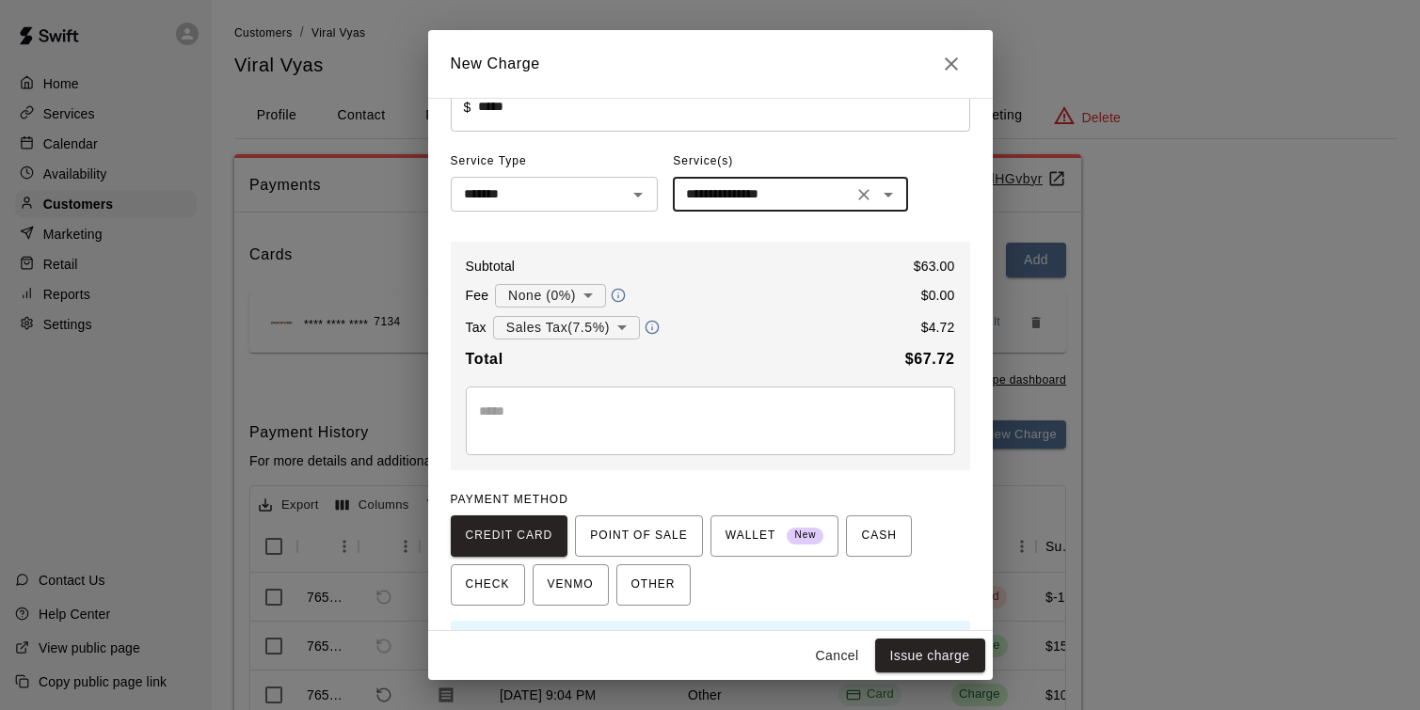
scroll to position [104, 0]
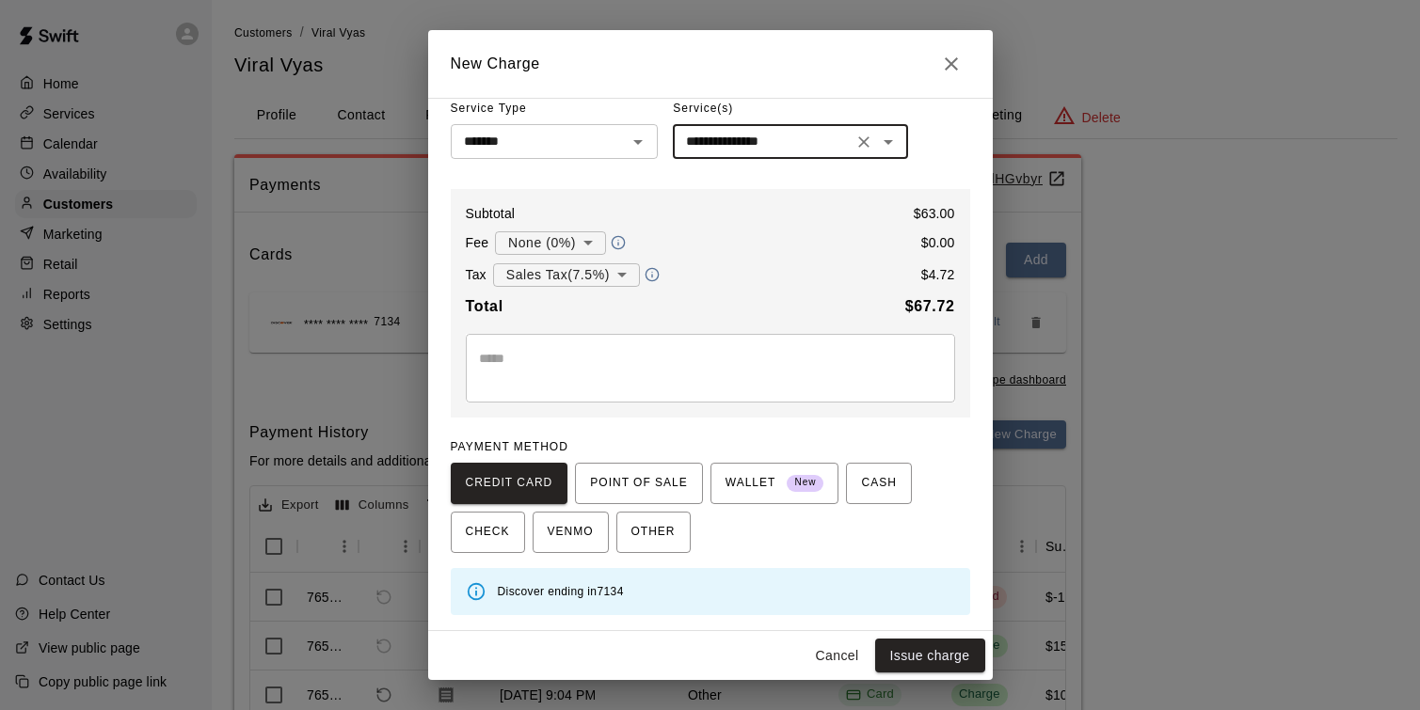
click at [612, 275] on body "**********" at bounding box center [710, 475] width 1420 height 950
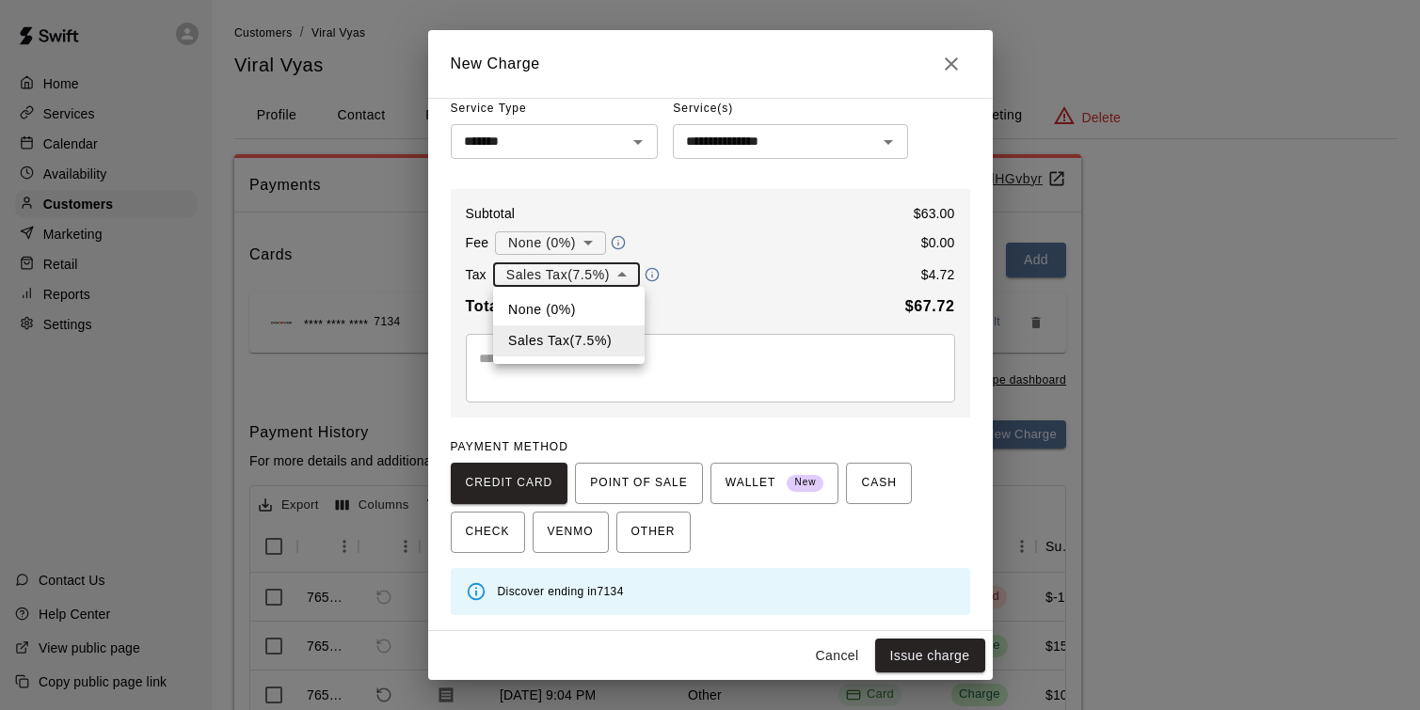
click at [760, 270] on div at bounding box center [710, 355] width 1420 height 710
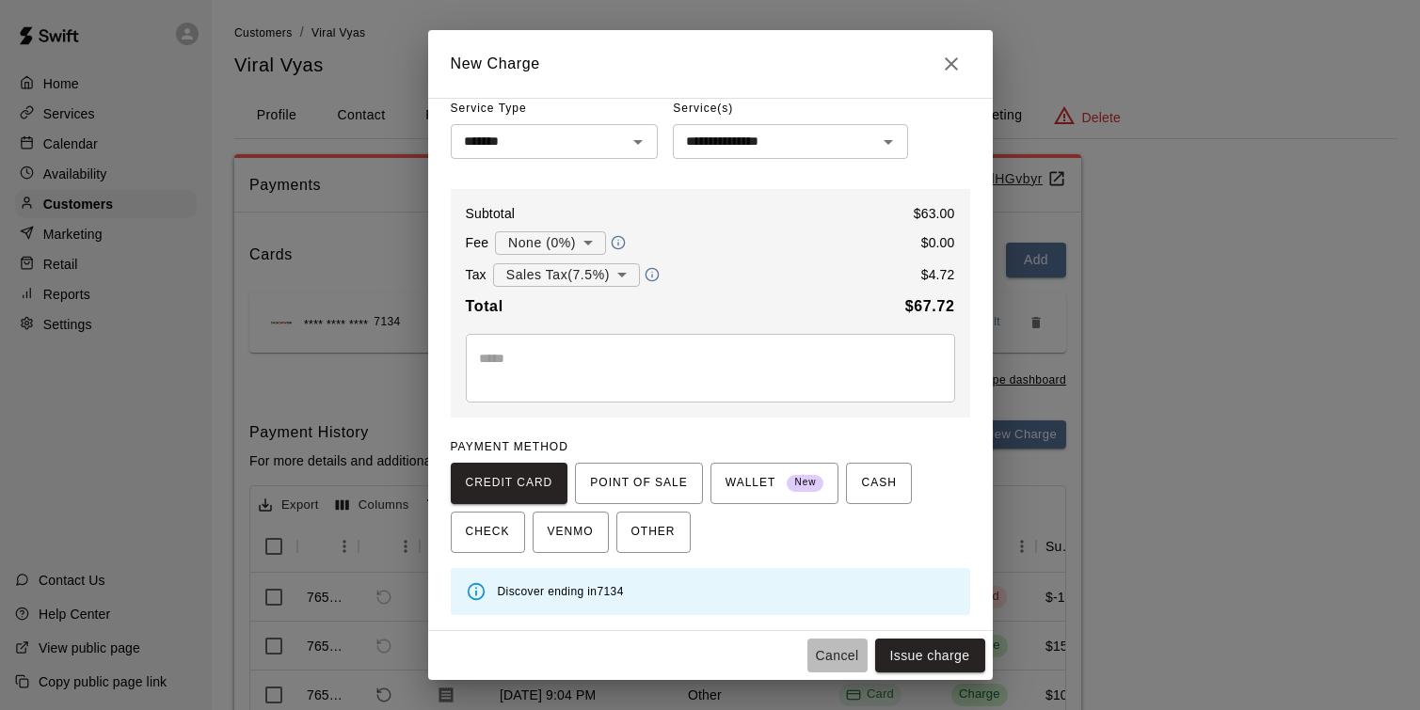
click at [827, 659] on button "Cancel" at bounding box center [837, 656] width 60 height 35
type input "*"
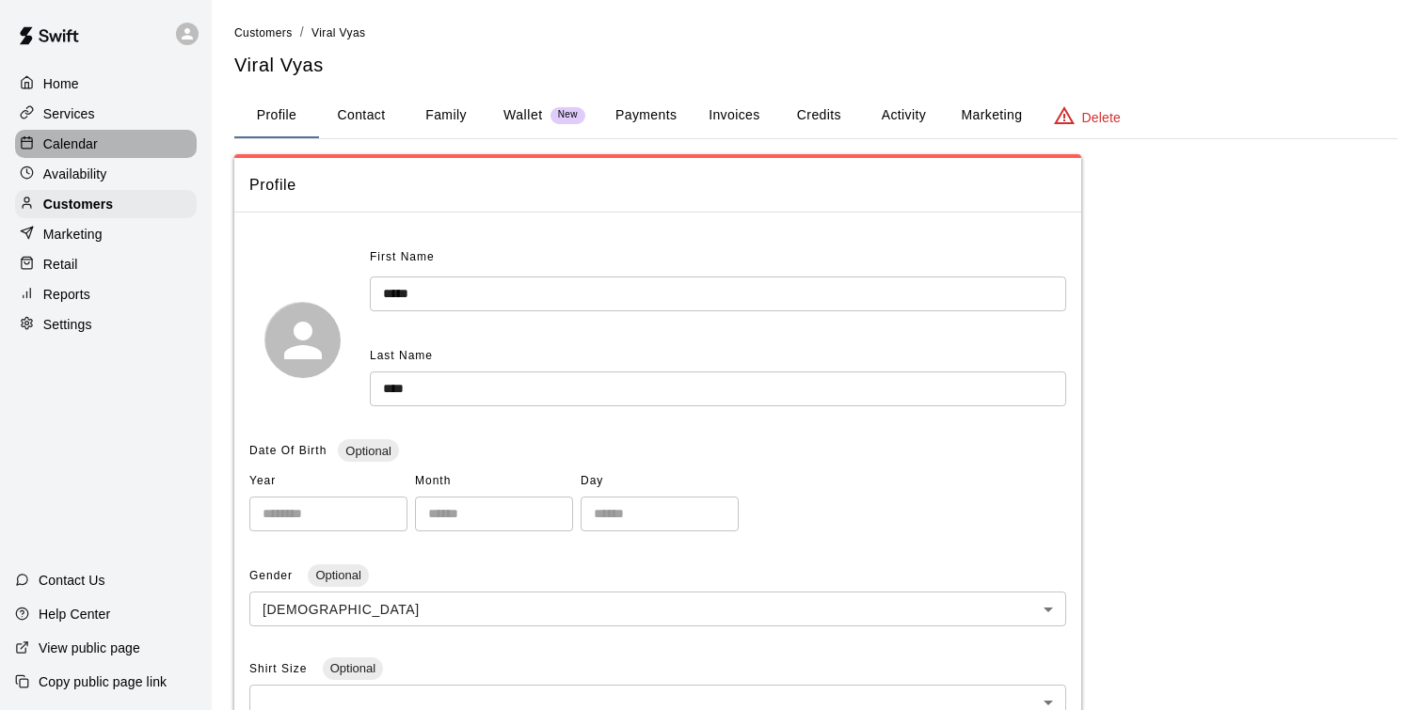
click at [85, 148] on p "Calendar" at bounding box center [70, 144] width 55 height 19
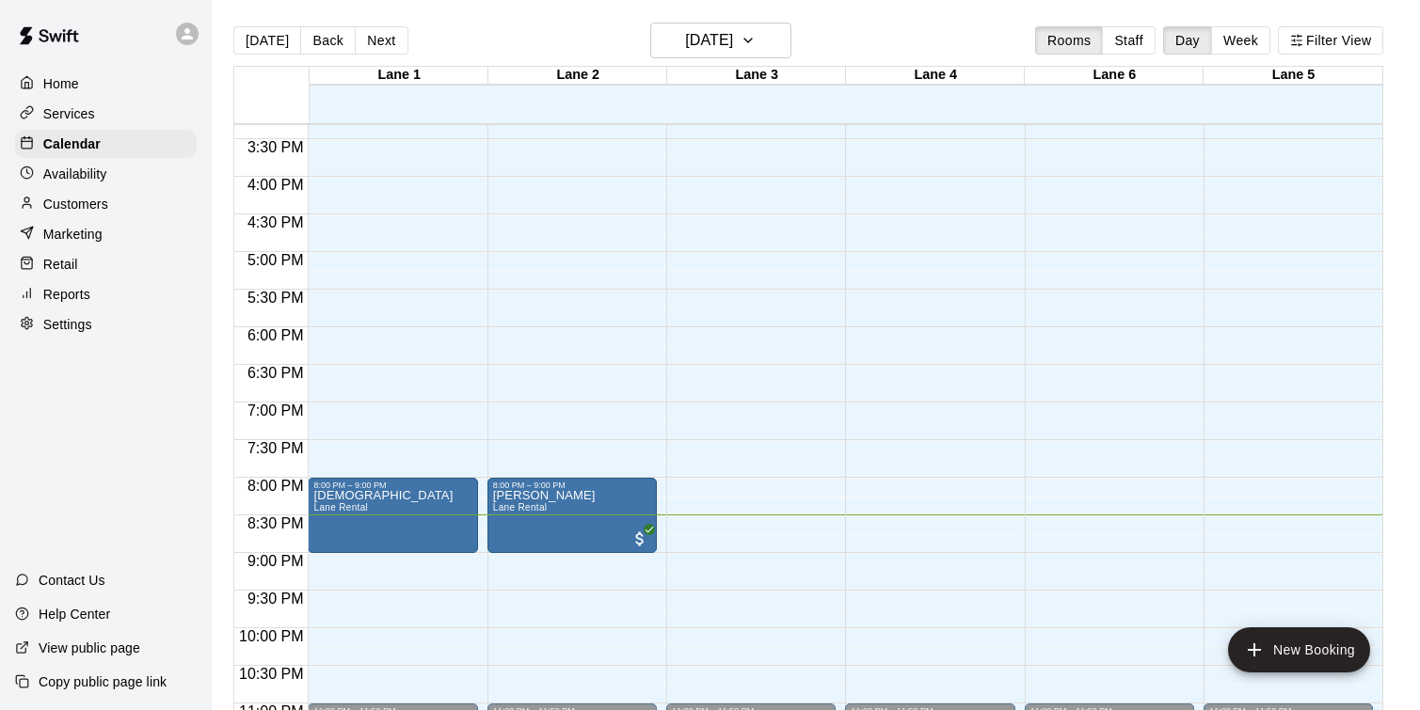
scroll to position [1130, 0]
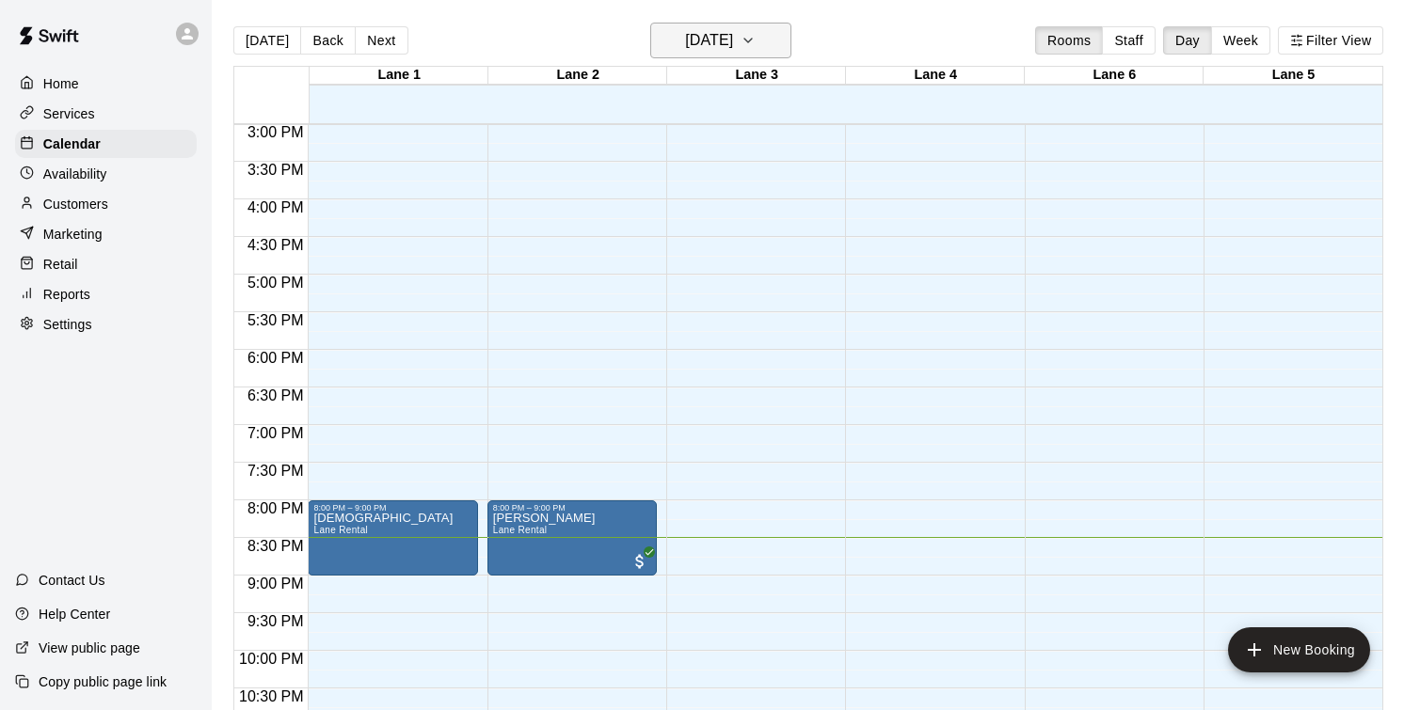
click at [756, 35] on icon "button" at bounding box center [748, 40] width 15 height 23
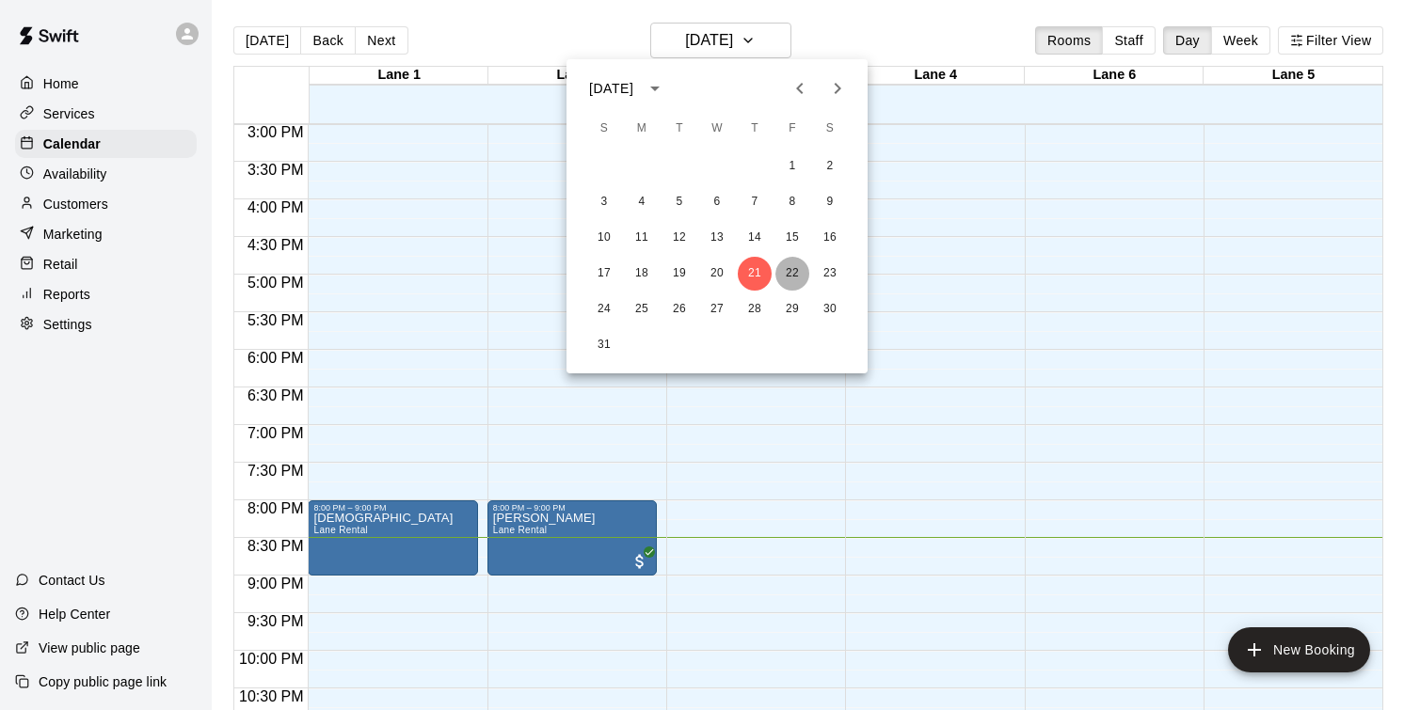
click at [794, 271] on button "22" at bounding box center [792, 274] width 34 height 34
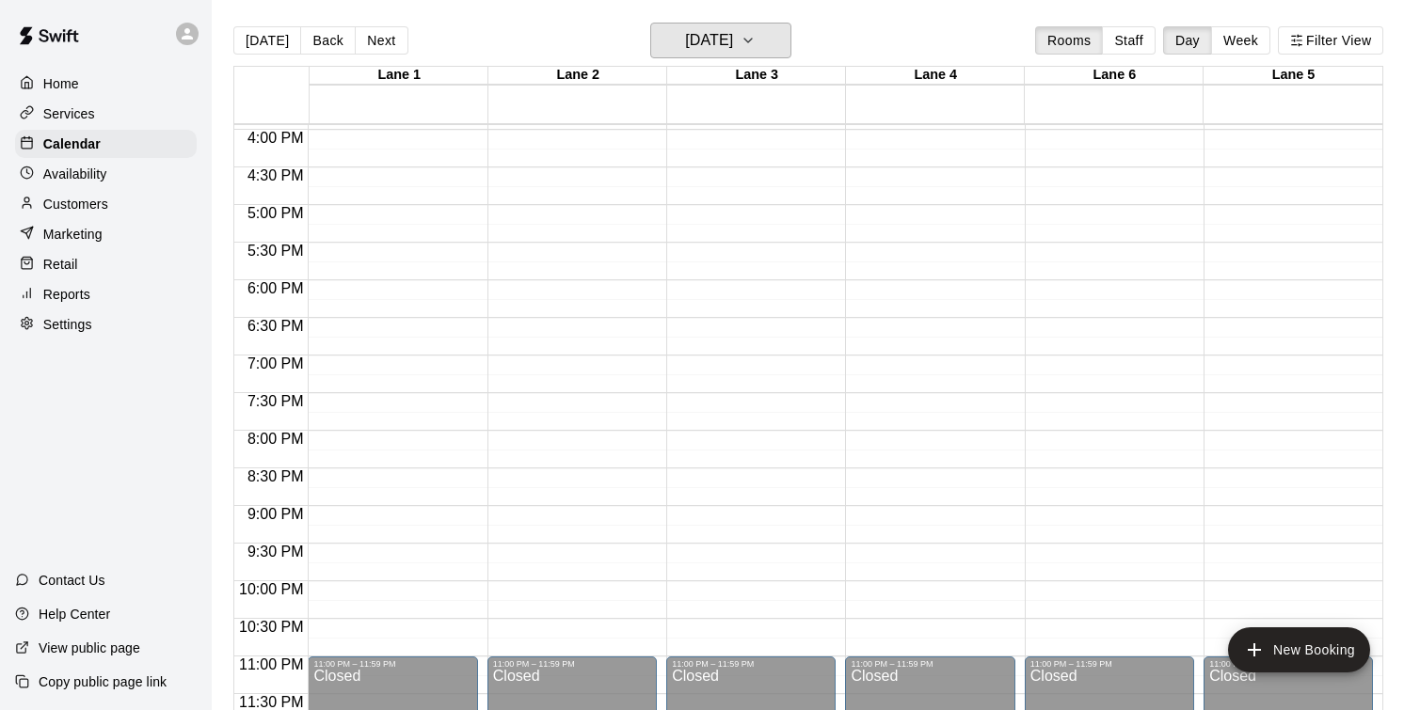
scroll to position [1199, 0]
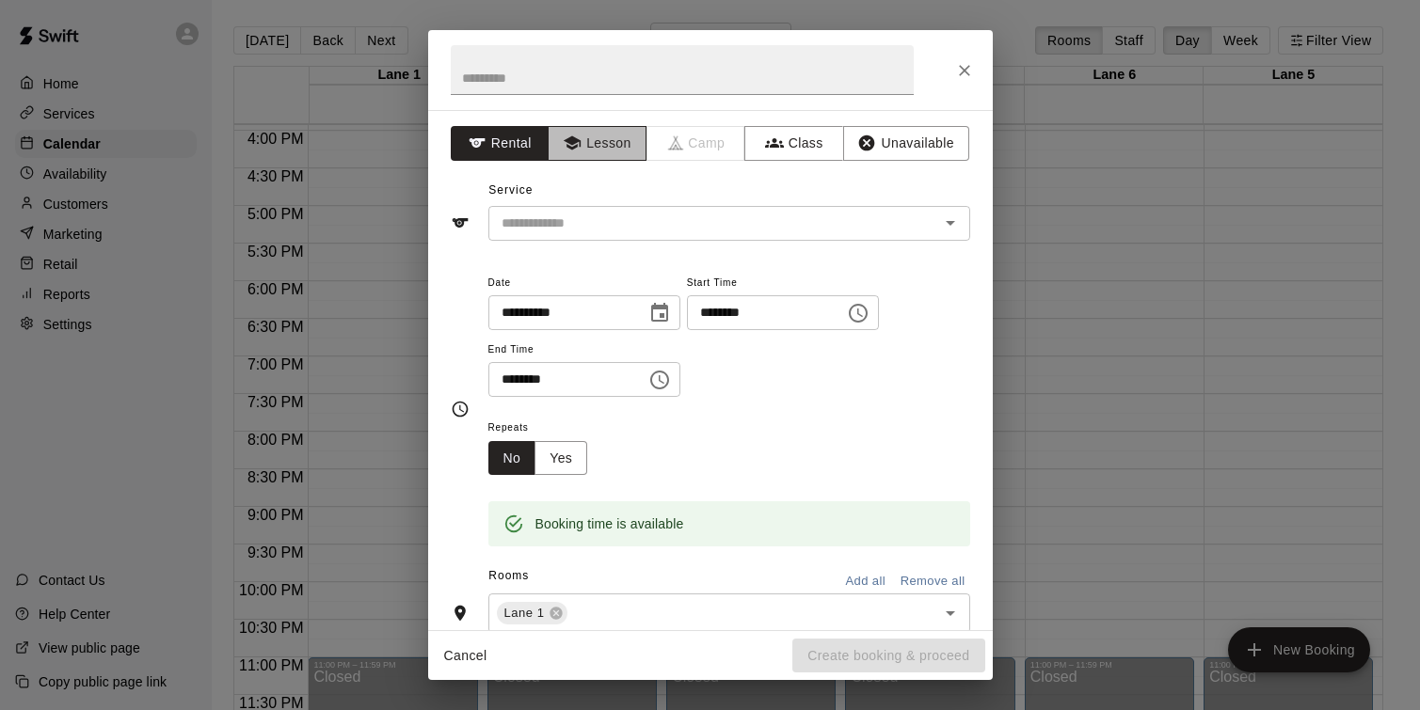
click at [603, 151] on button "Lesson" at bounding box center [597, 143] width 99 height 35
click at [865, 322] on icon "Choose time, selected time is 6:45 PM" at bounding box center [858, 313] width 23 height 23
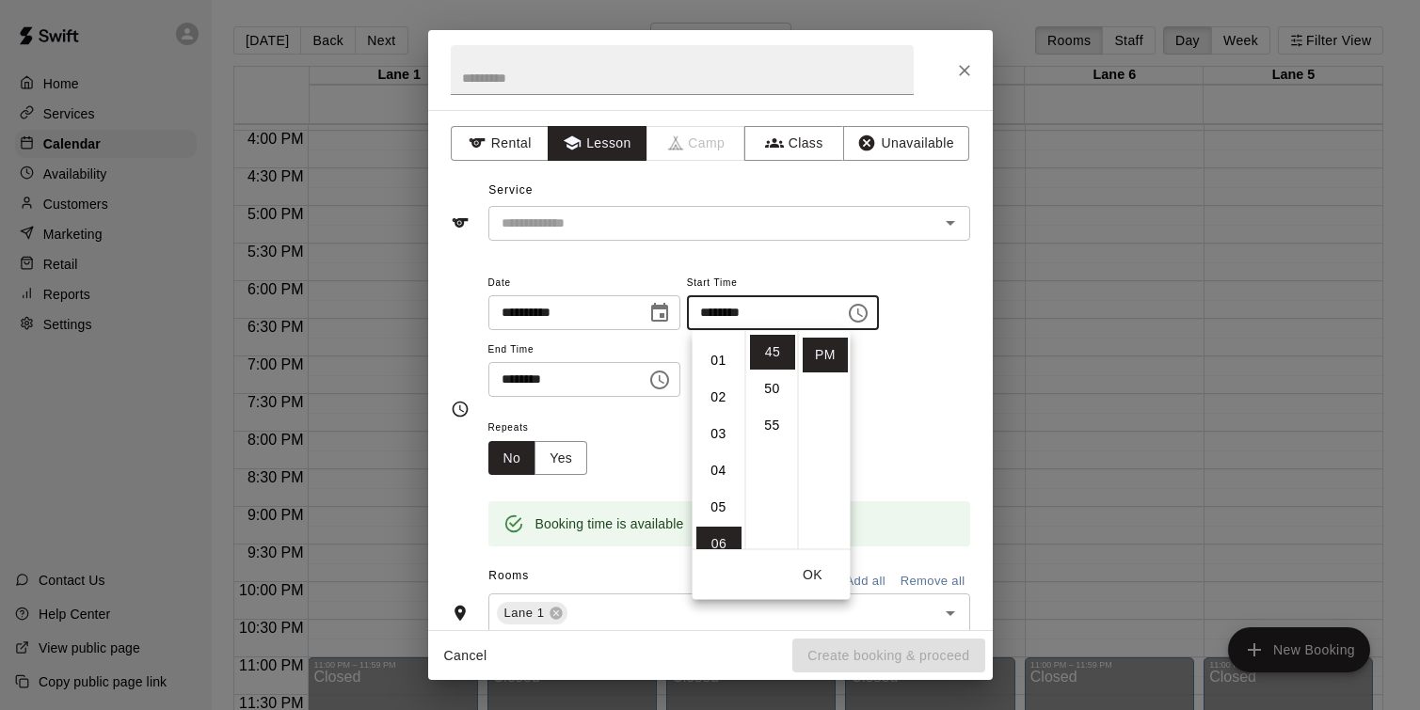
scroll to position [0, 0]
click at [714, 385] on li "01" at bounding box center [718, 389] width 45 height 35
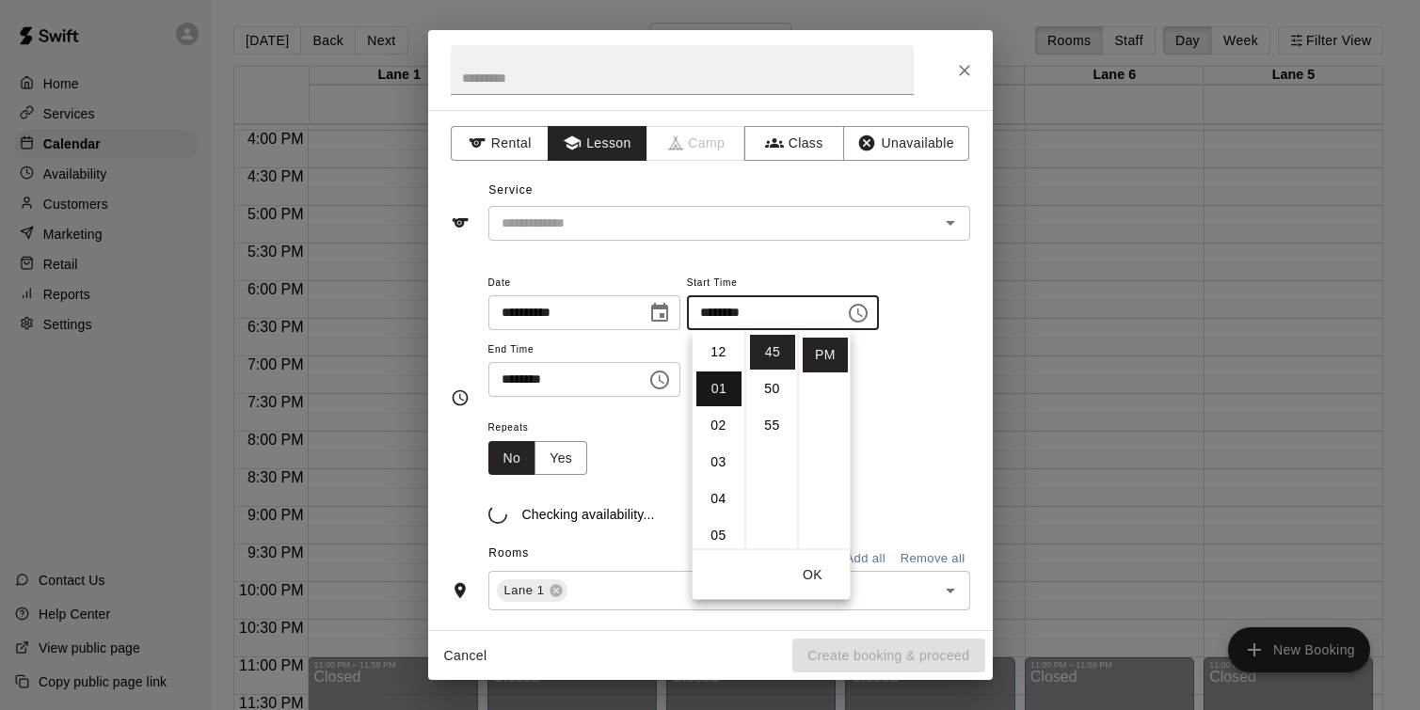
scroll to position [37, 0]
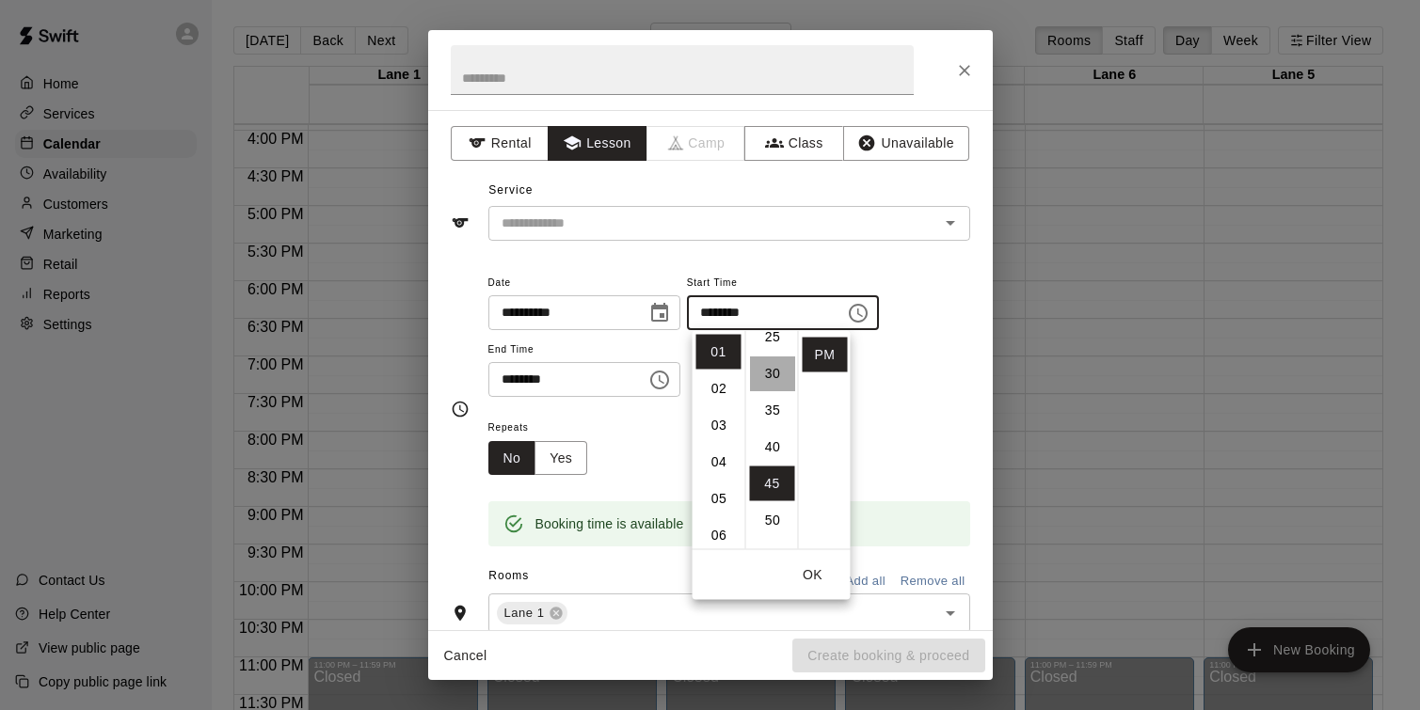
click at [775, 374] on li "30" at bounding box center [772, 374] width 45 height 35
type input "********"
click at [901, 410] on div "**********" at bounding box center [729, 344] width 482 height 146
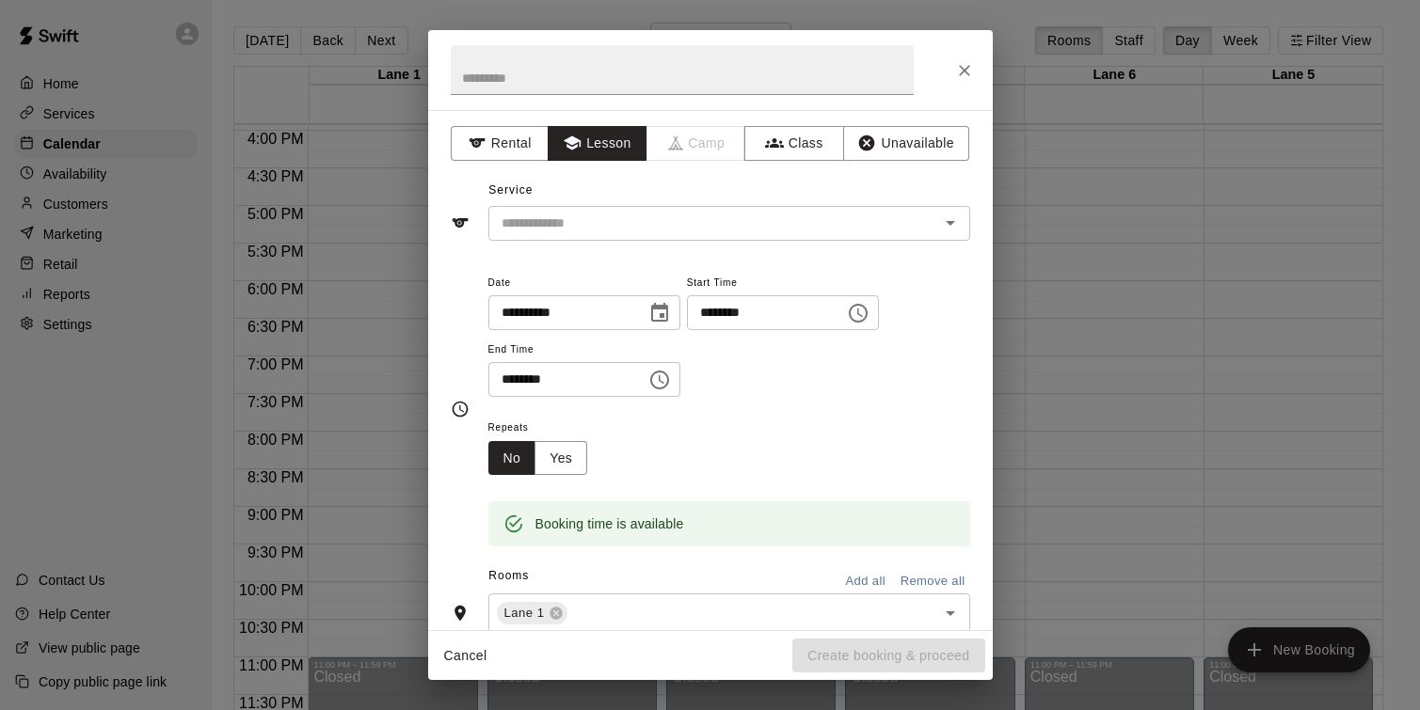
click at [666, 378] on icon "Choose time, selected time is 7:15 PM" at bounding box center [659, 380] width 23 height 23
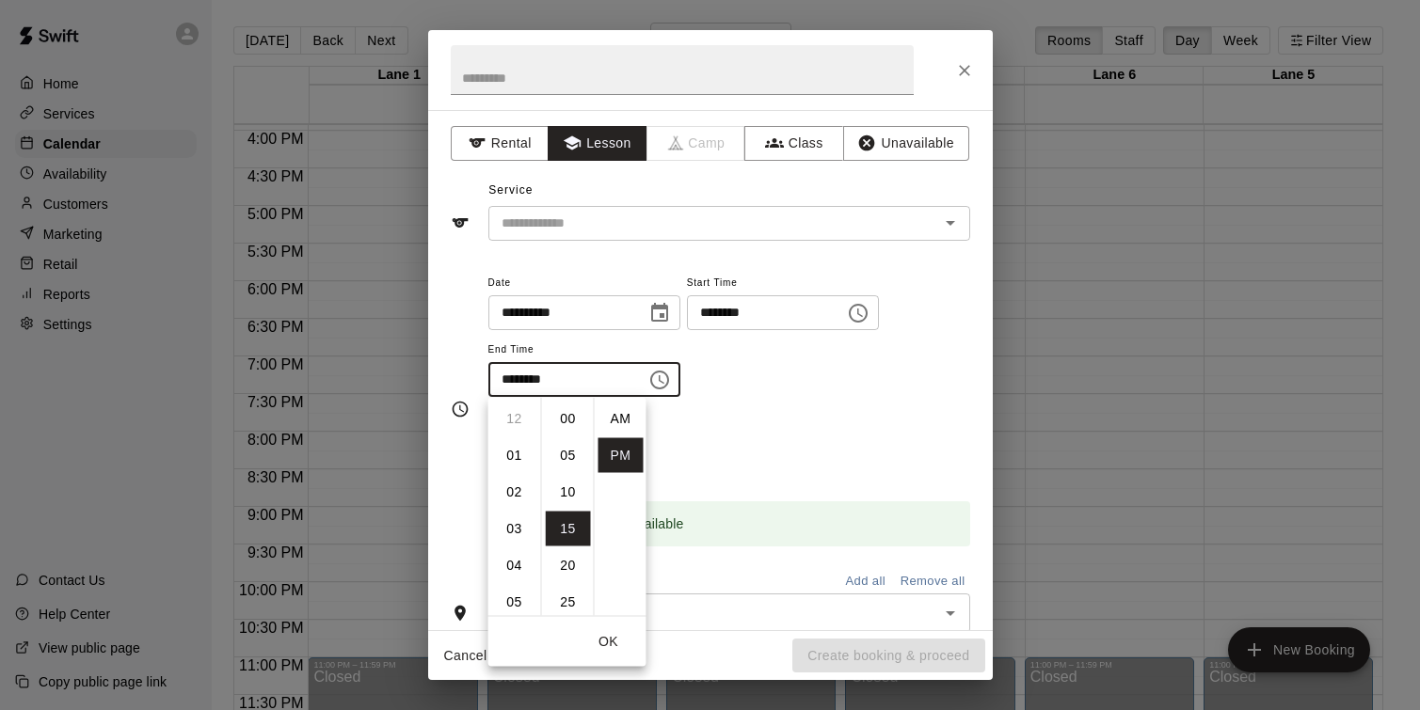
scroll to position [34, 0]
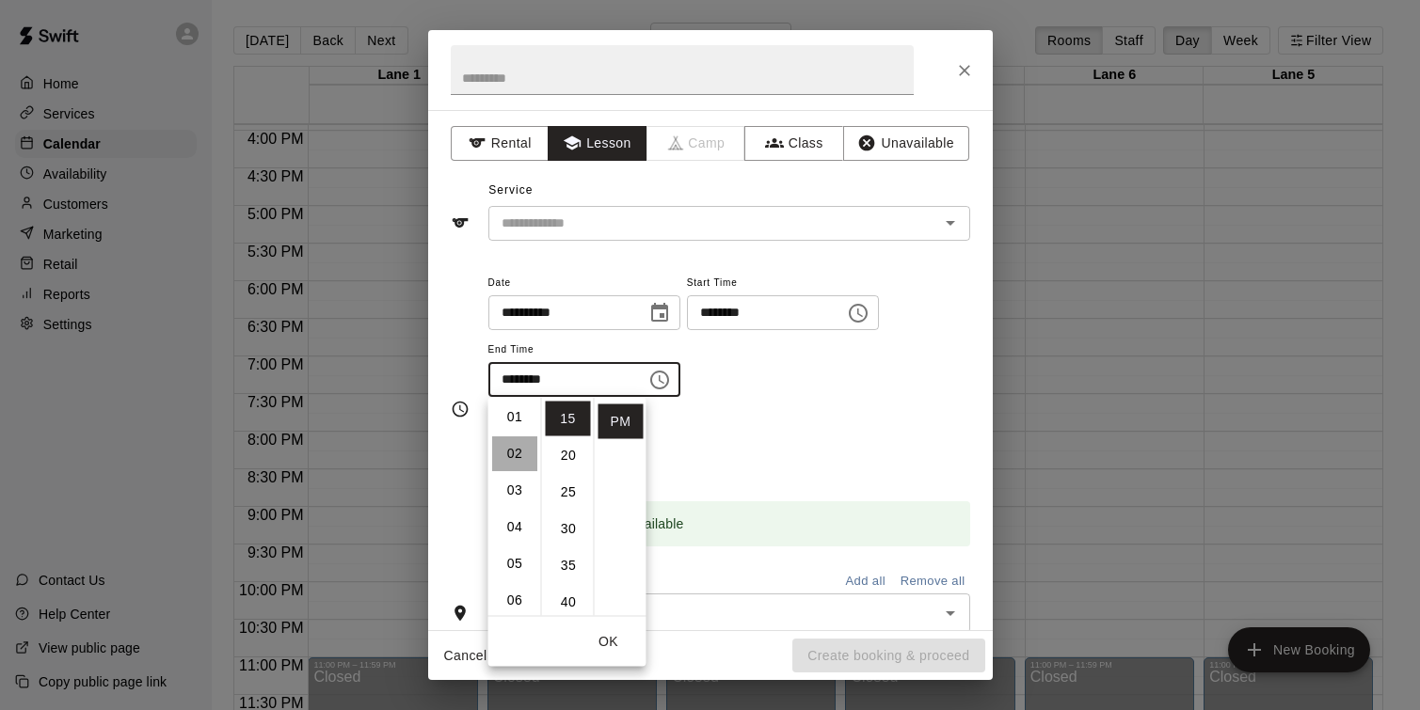
click at [515, 449] on li "02" at bounding box center [514, 454] width 45 height 35
click at [572, 508] on li "30" at bounding box center [568, 516] width 45 height 35
type input "********"
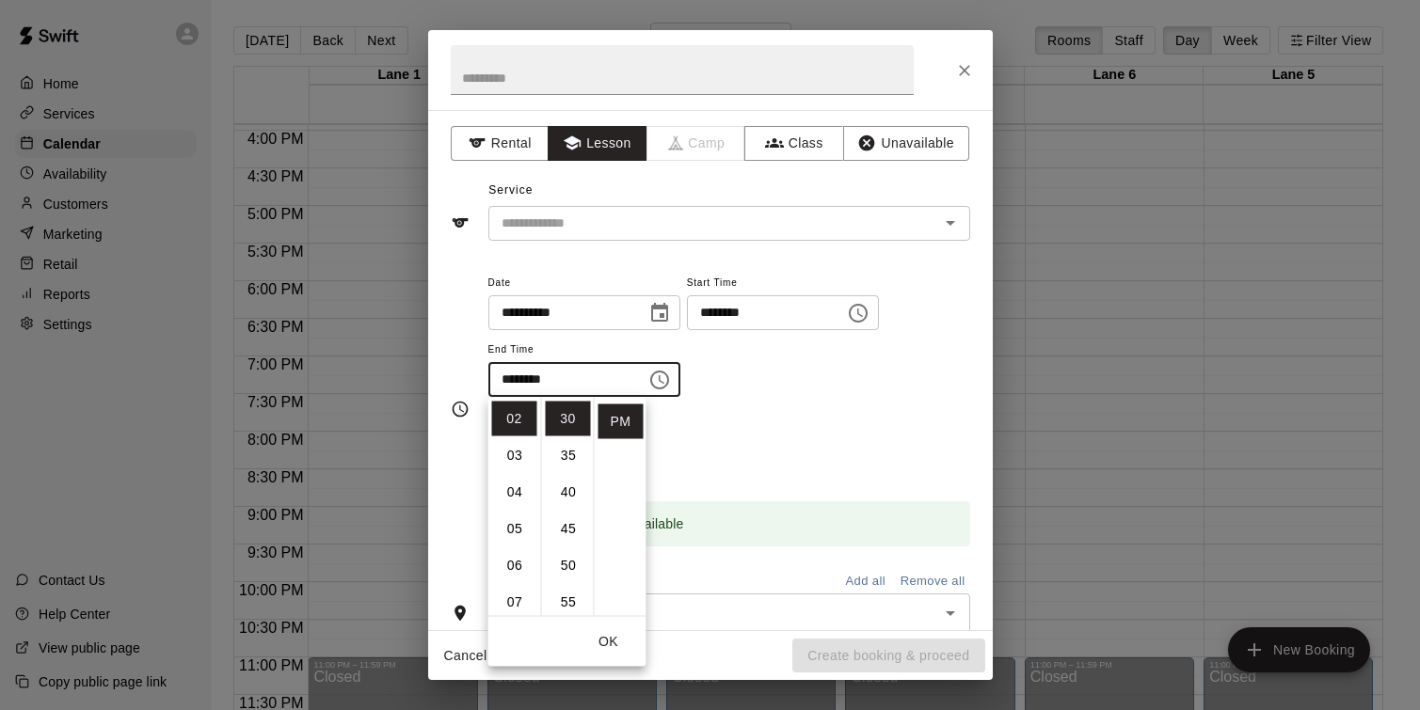
click at [754, 412] on div "**********" at bounding box center [729, 344] width 482 height 146
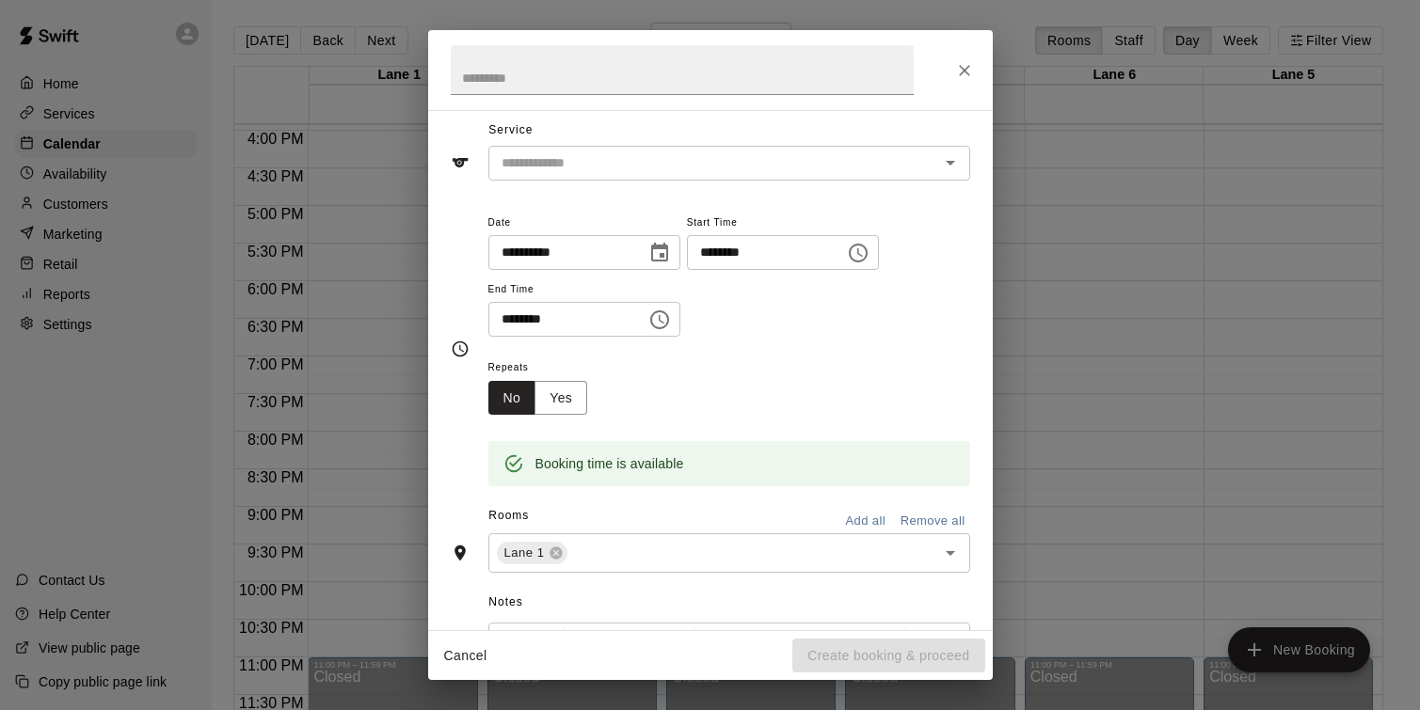
scroll to position [62, 0]
click at [518, 401] on button "No" at bounding box center [512, 396] width 48 height 35
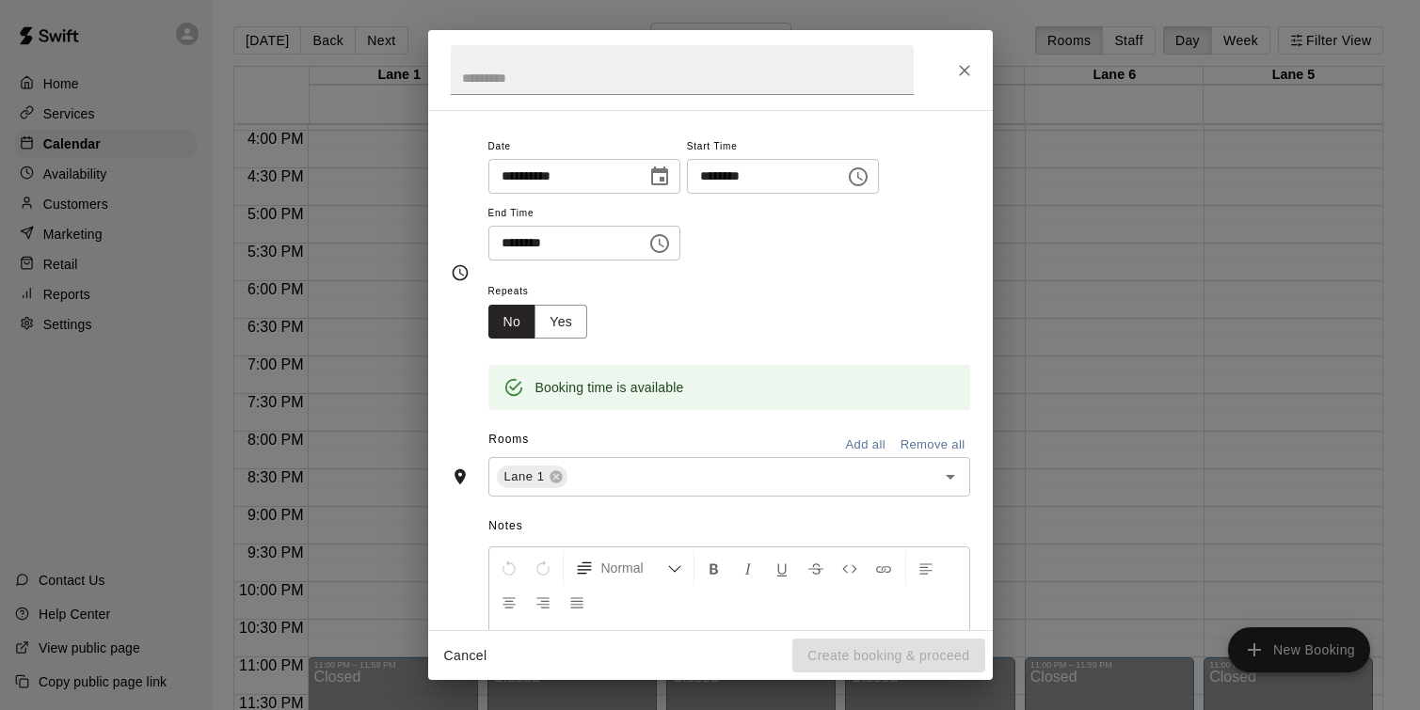
scroll to position [146, 0]
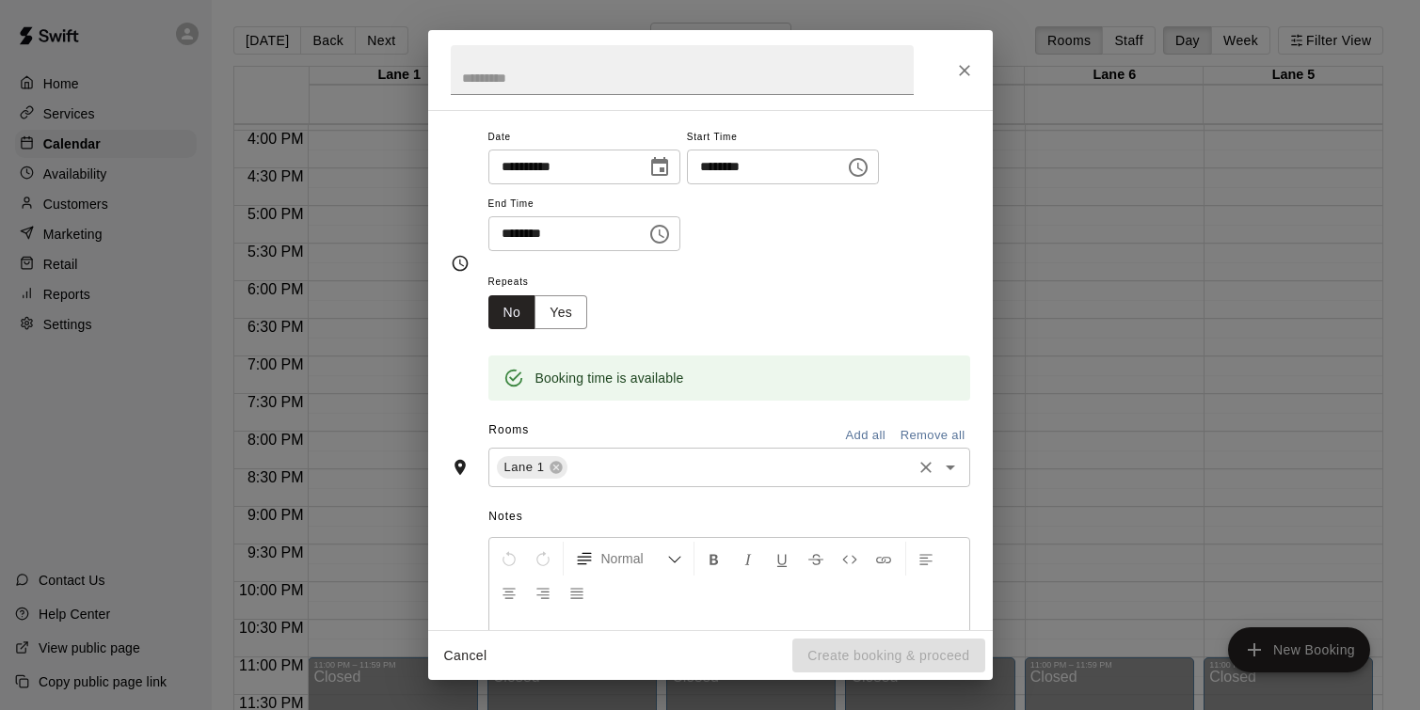
click at [949, 471] on icon "Open" at bounding box center [950, 467] width 23 height 23
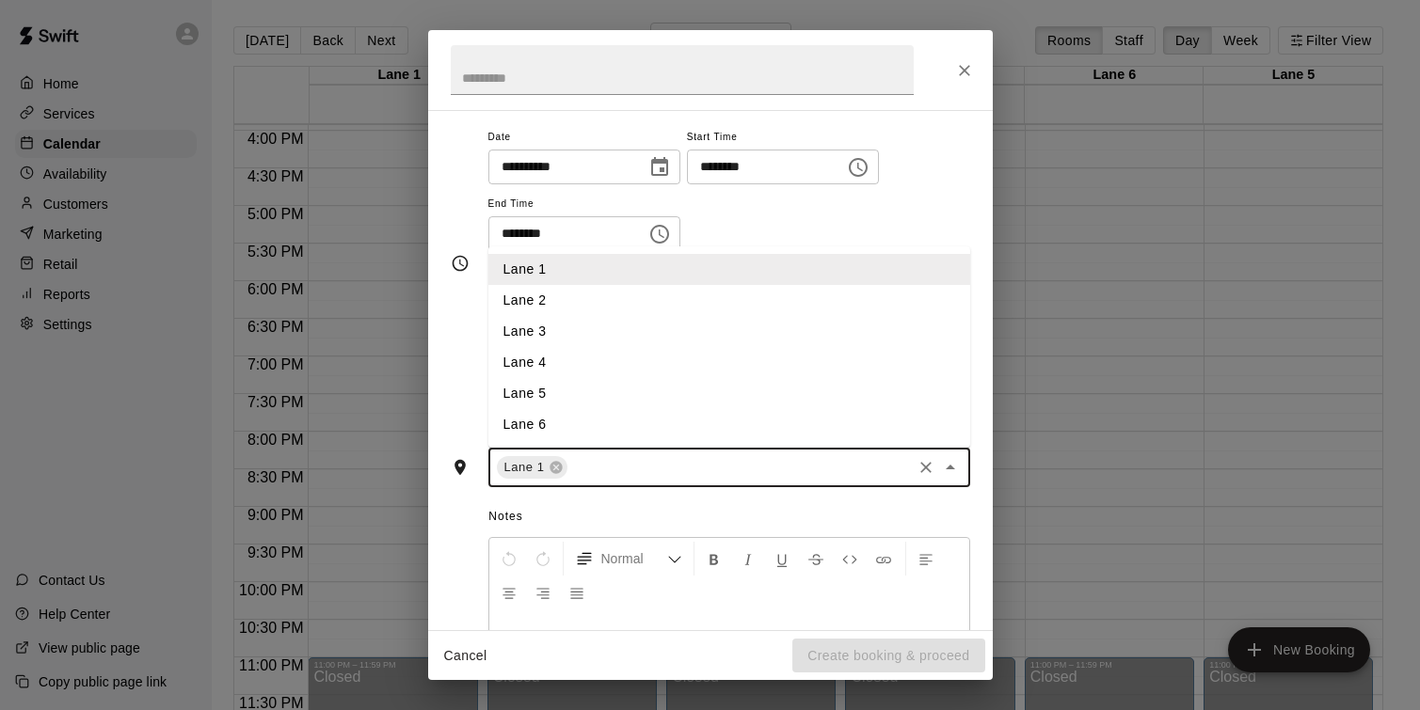
click at [564, 358] on li "Lane 4" at bounding box center [729, 362] width 482 height 31
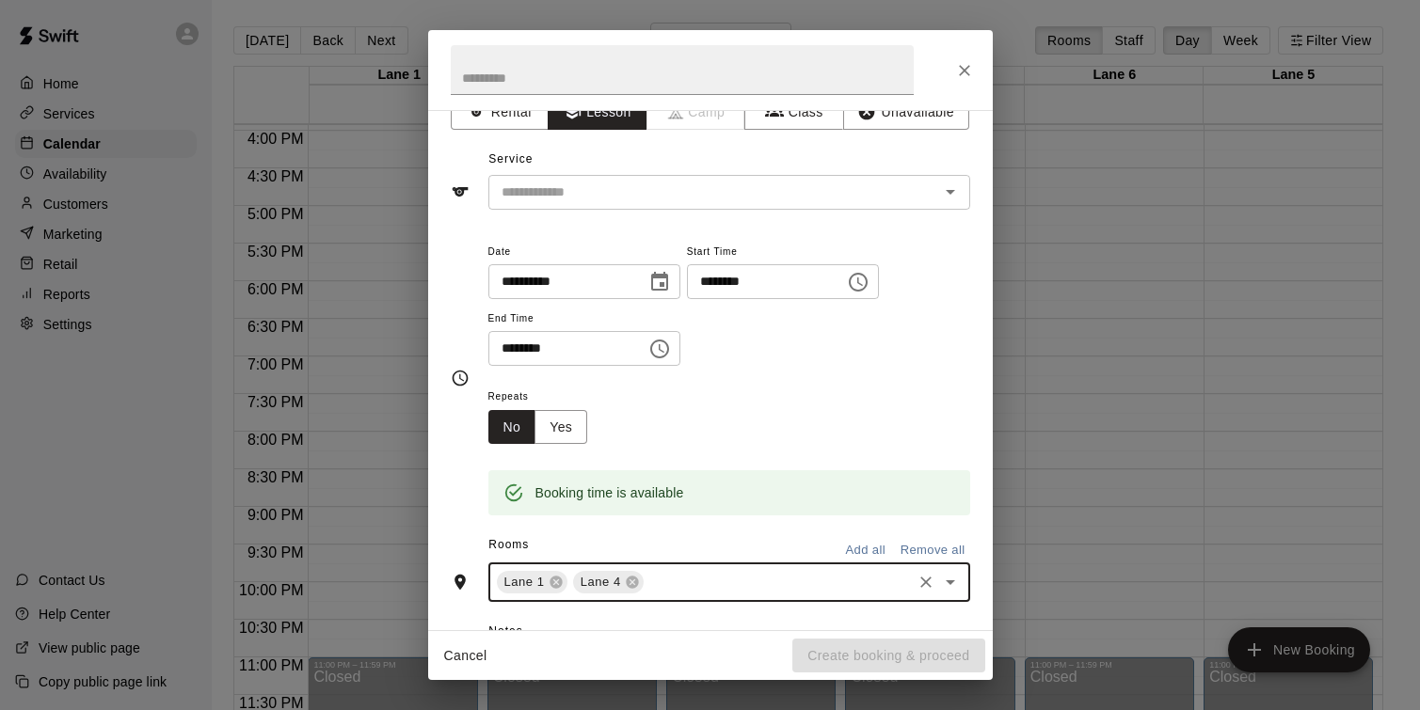
scroll to position [0, 0]
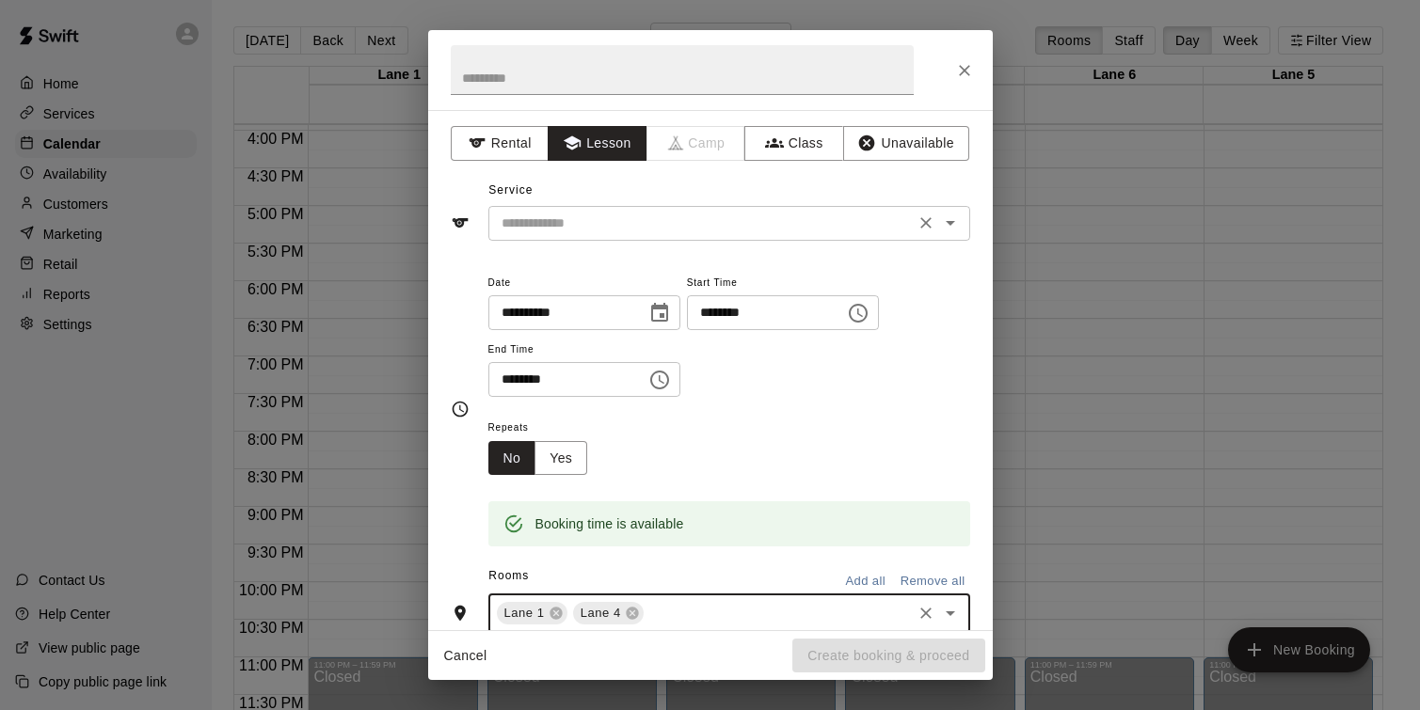
click at [951, 225] on icon "Open" at bounding box center [950, 223] width 23 height 23
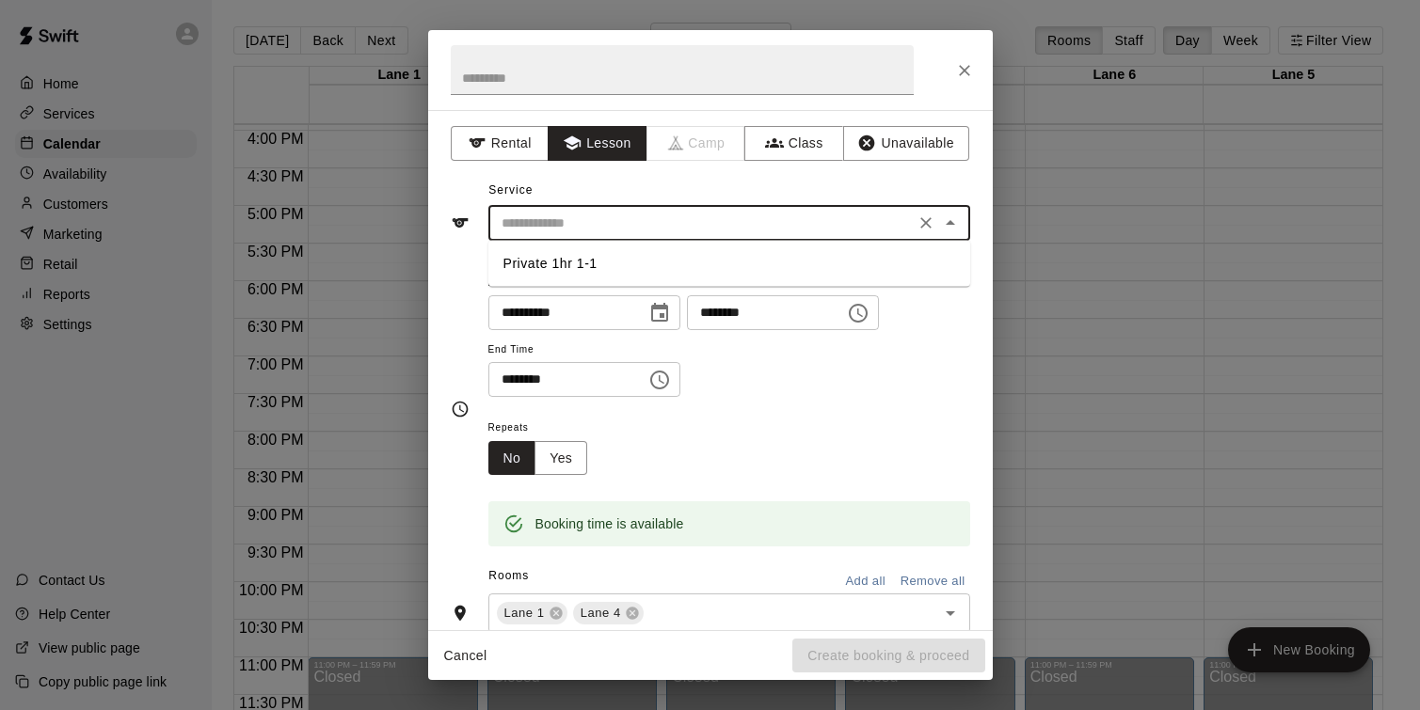
click at [629, 260] on li "Private 1hr 1-1" at bounding box center [729, 263] width 482 height 31
type input "**********"
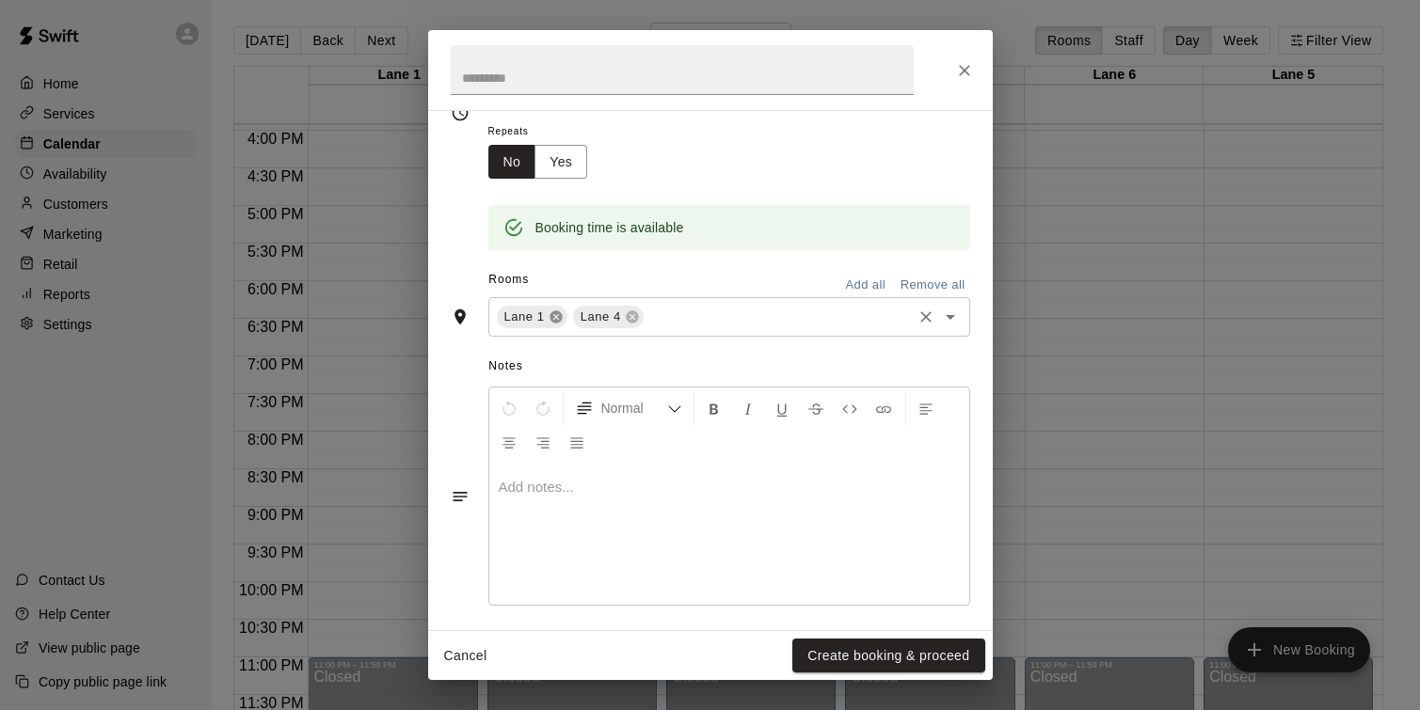
click at [552, 319] on icon at bounding box center [556, 317] width 12 height 12
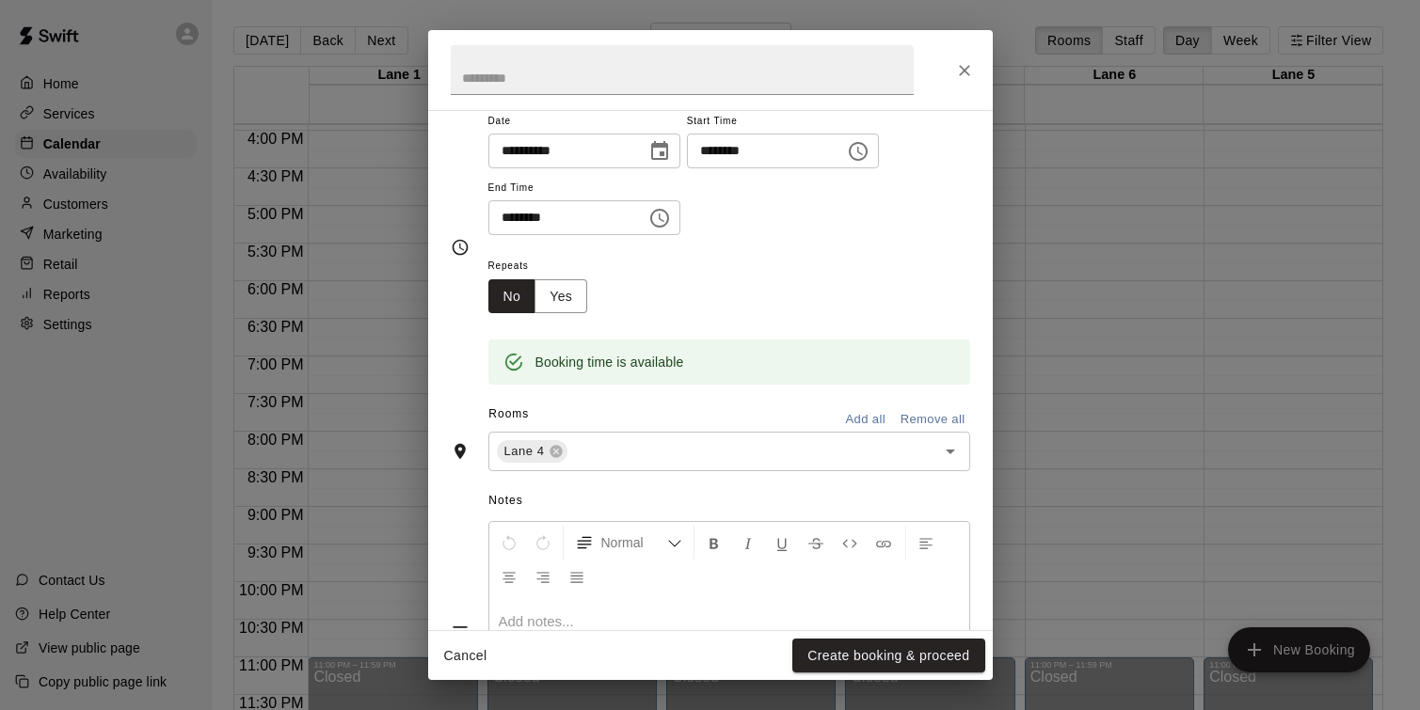
scroll to position [307, 0]
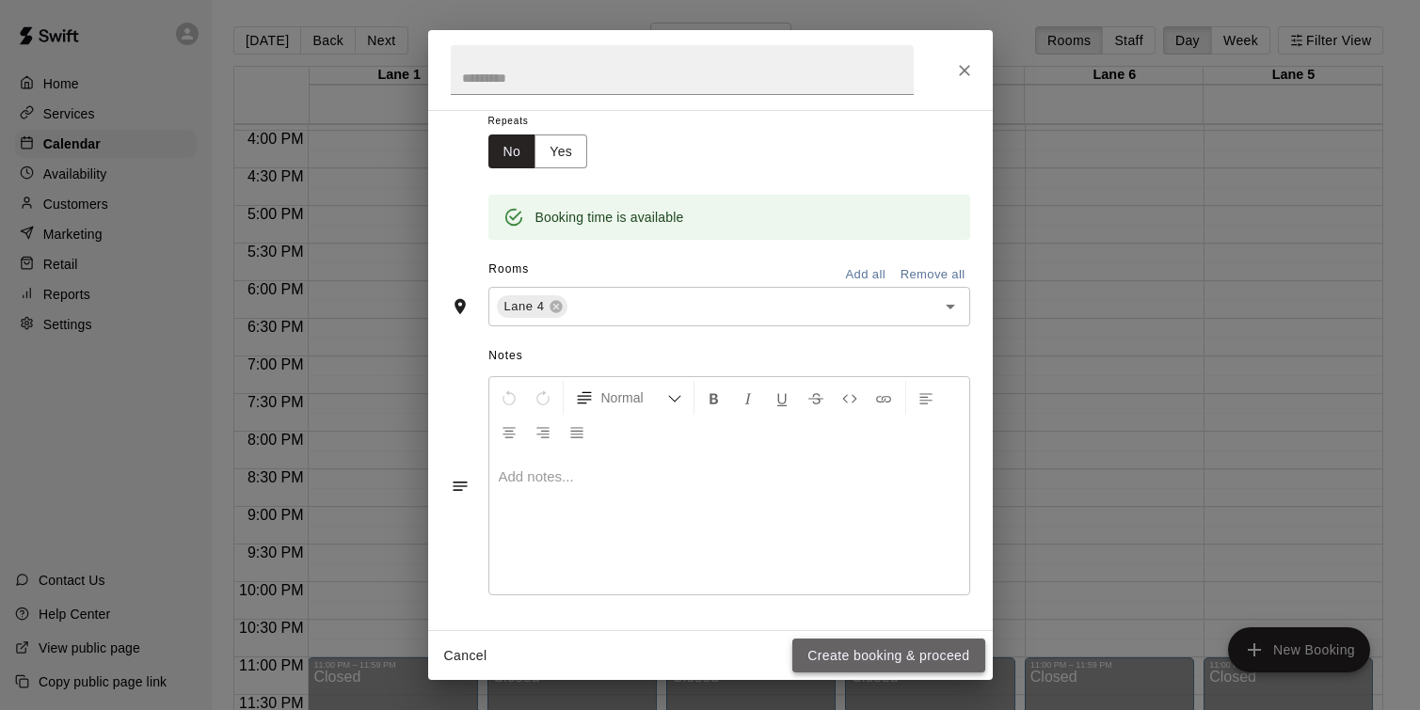
click at [866, 662] on button "Create booking & proceed" at bounding box center [888, 656] width 192 height 35
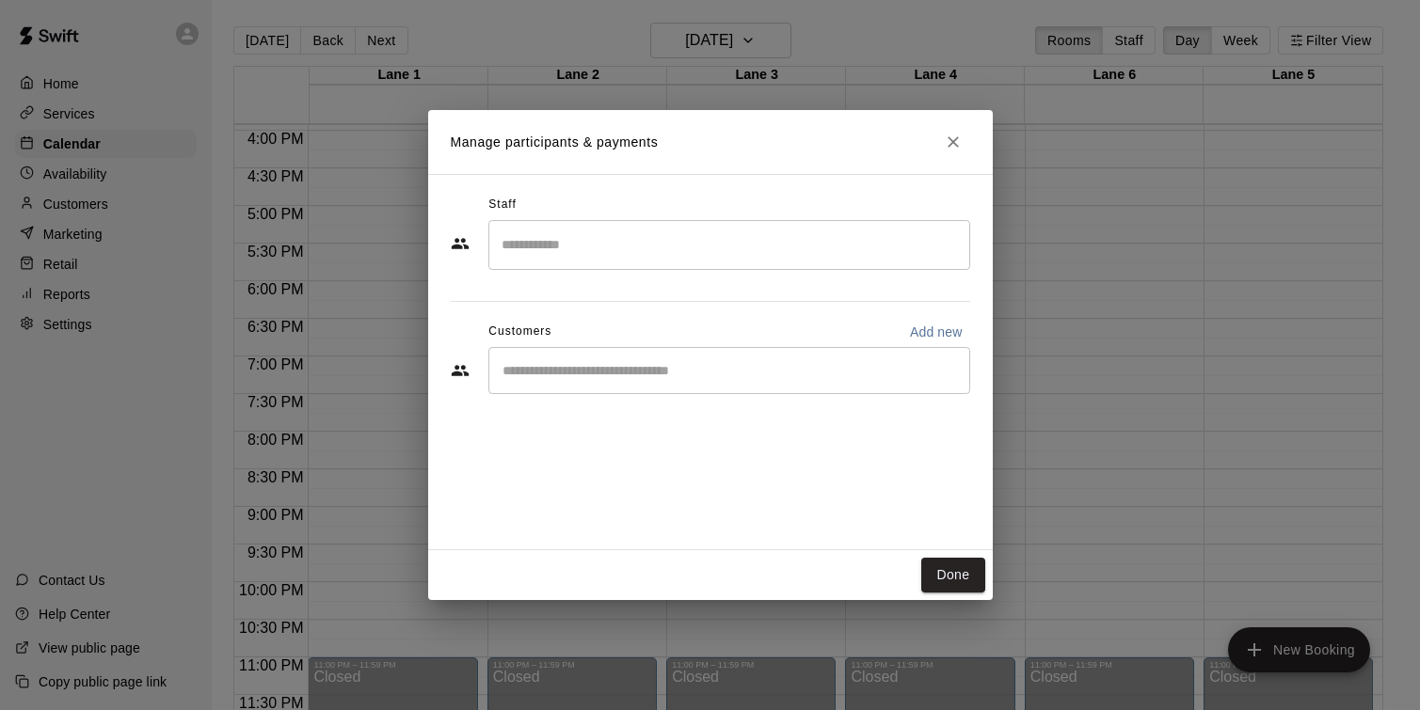
click at [793, 375] on input "Start typing to search customers..." at bounding box center [729, 370] width 465 height 19
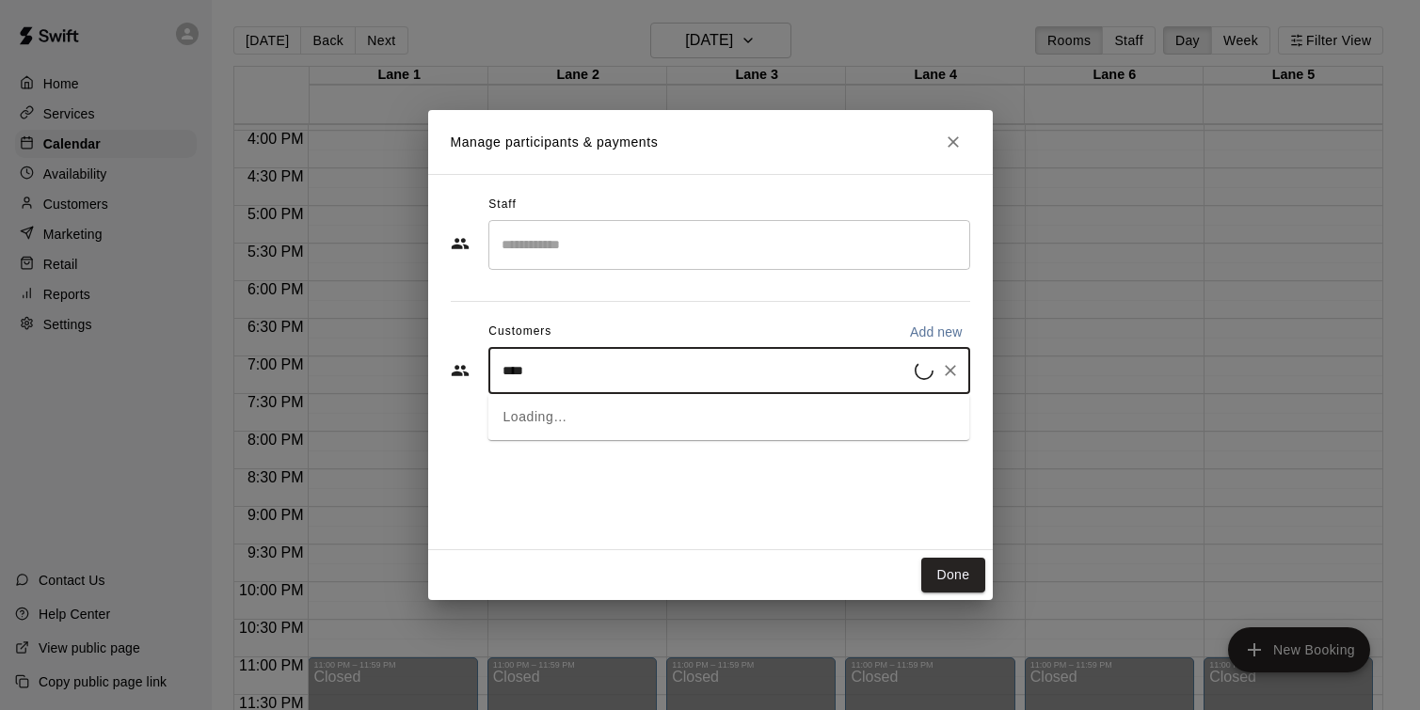
type input "*****"
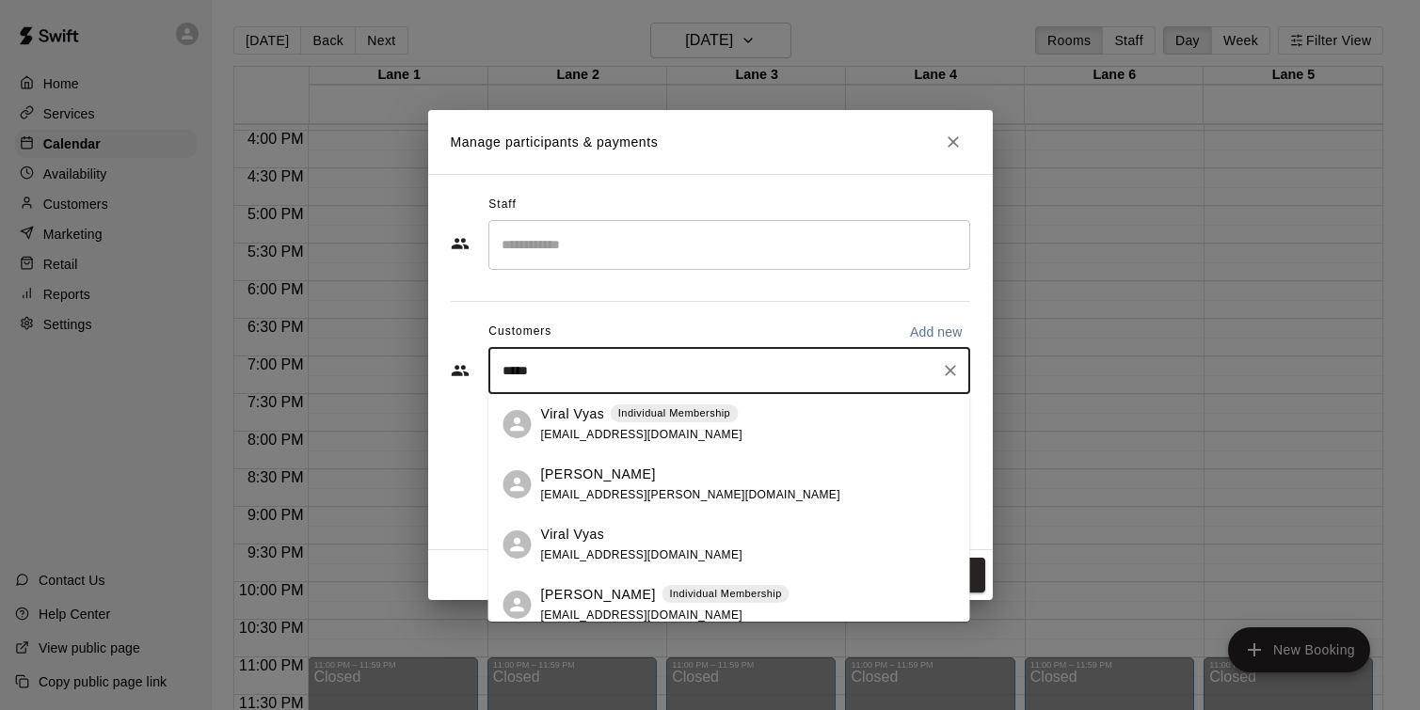
click at [637, 430] on span "viralvyas@gmail.com" at bounding box center [642, 434] width 202 height 13
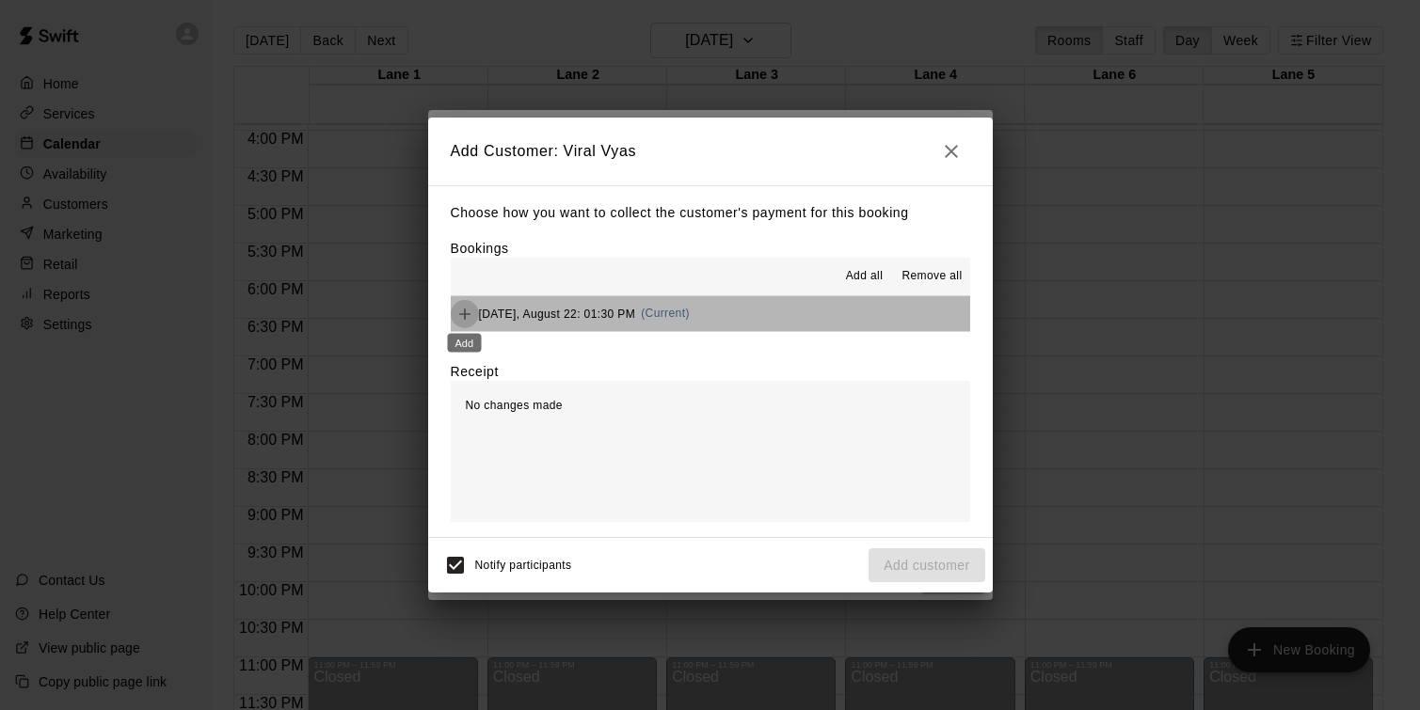
click at [461, 315] on icon "Add" at bounding box center [464, 314] width 19 height 19
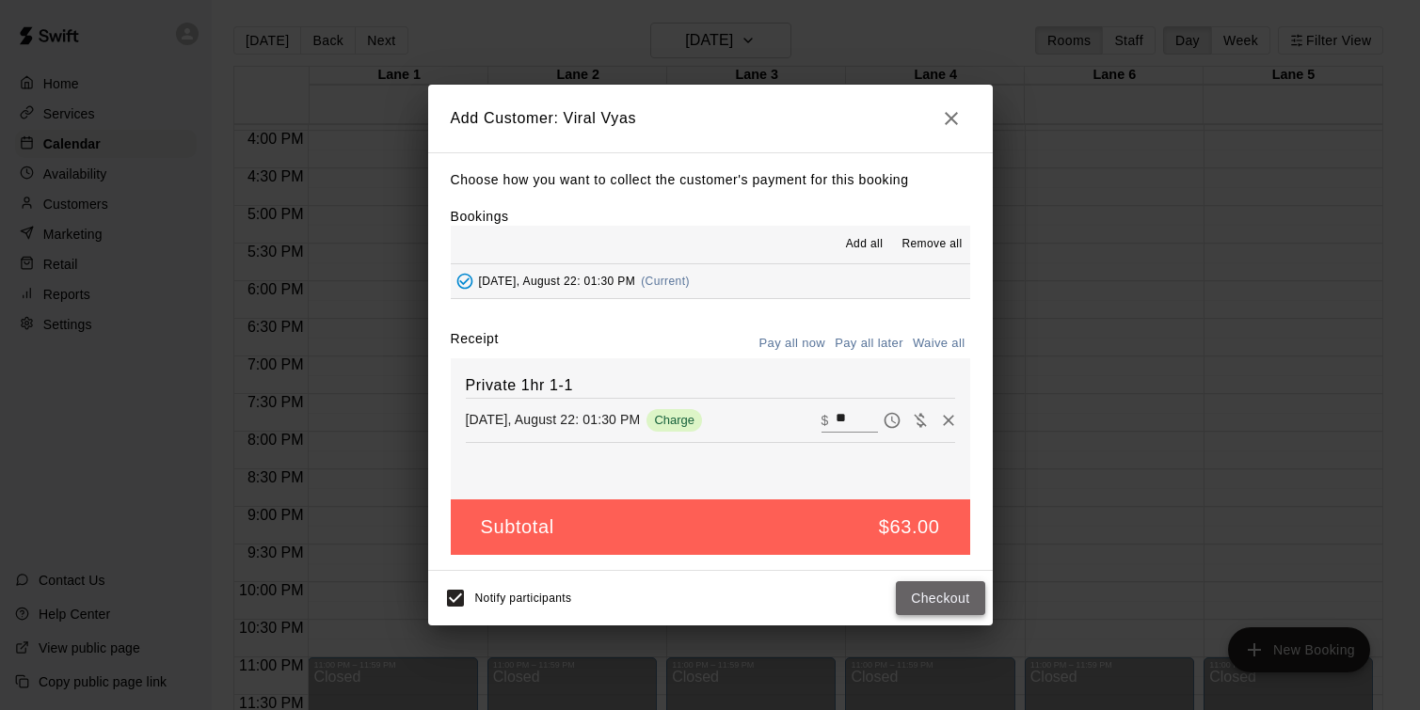
click at [930, 598] on button "Checkout" at bounding box center [940, 599] width 88 height 35
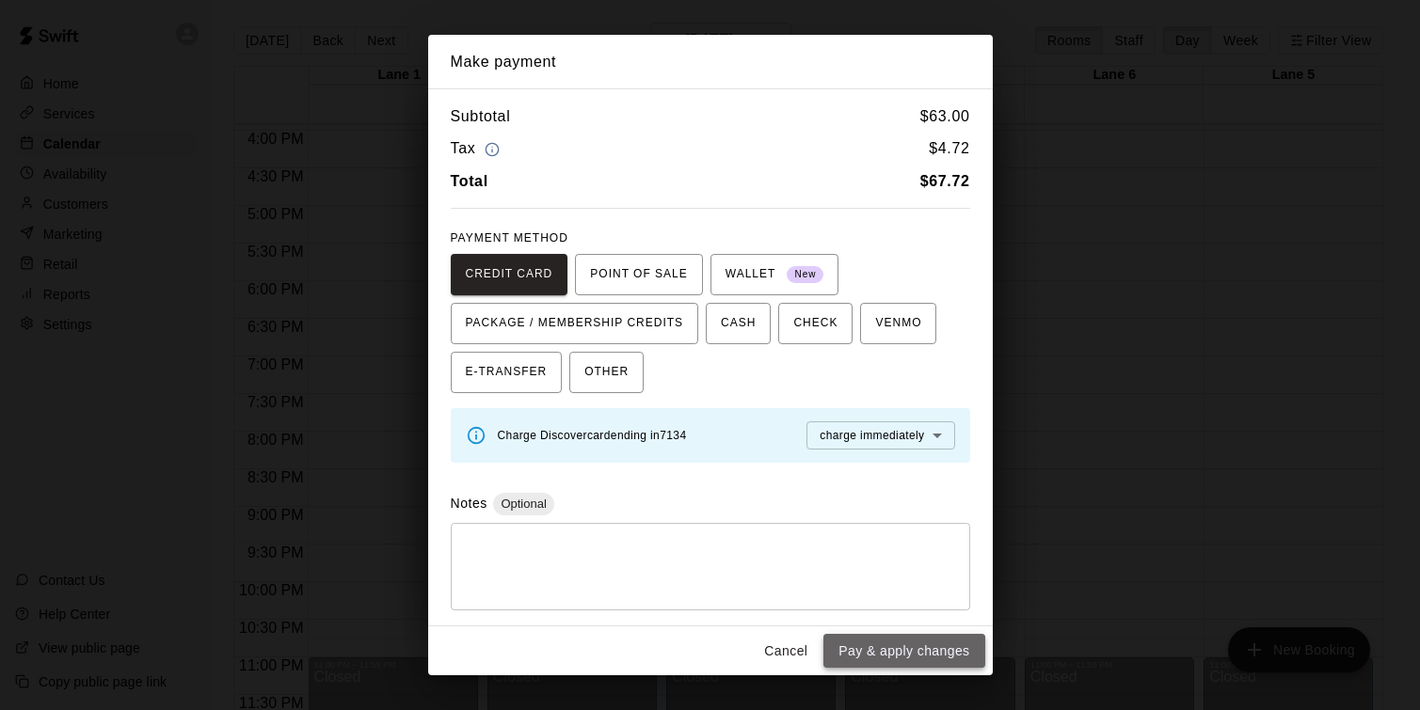
click at [949, 659] on button "Pay & apply changes" at bounding box center [903, 651] width 161 height 35
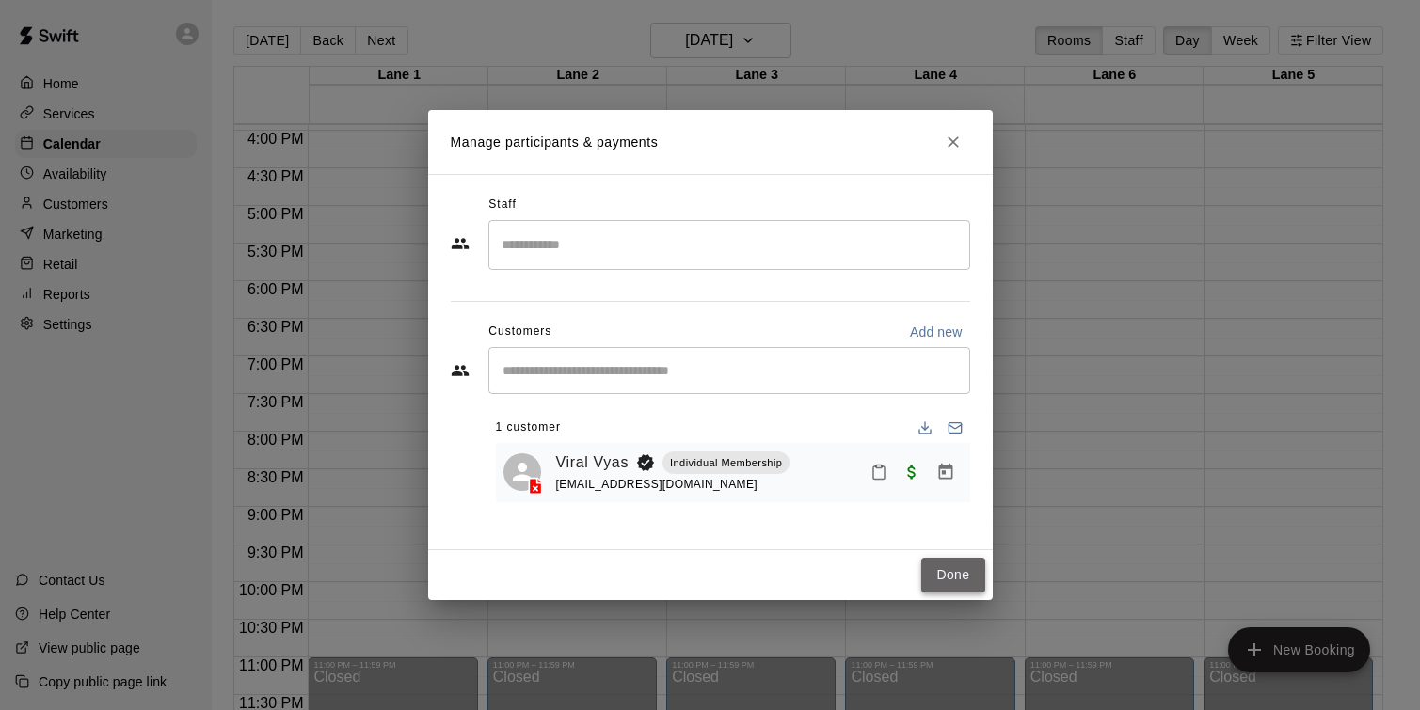
click at [949, 571] on button "Done" at bounding box center [952, 575] width 63 height 35
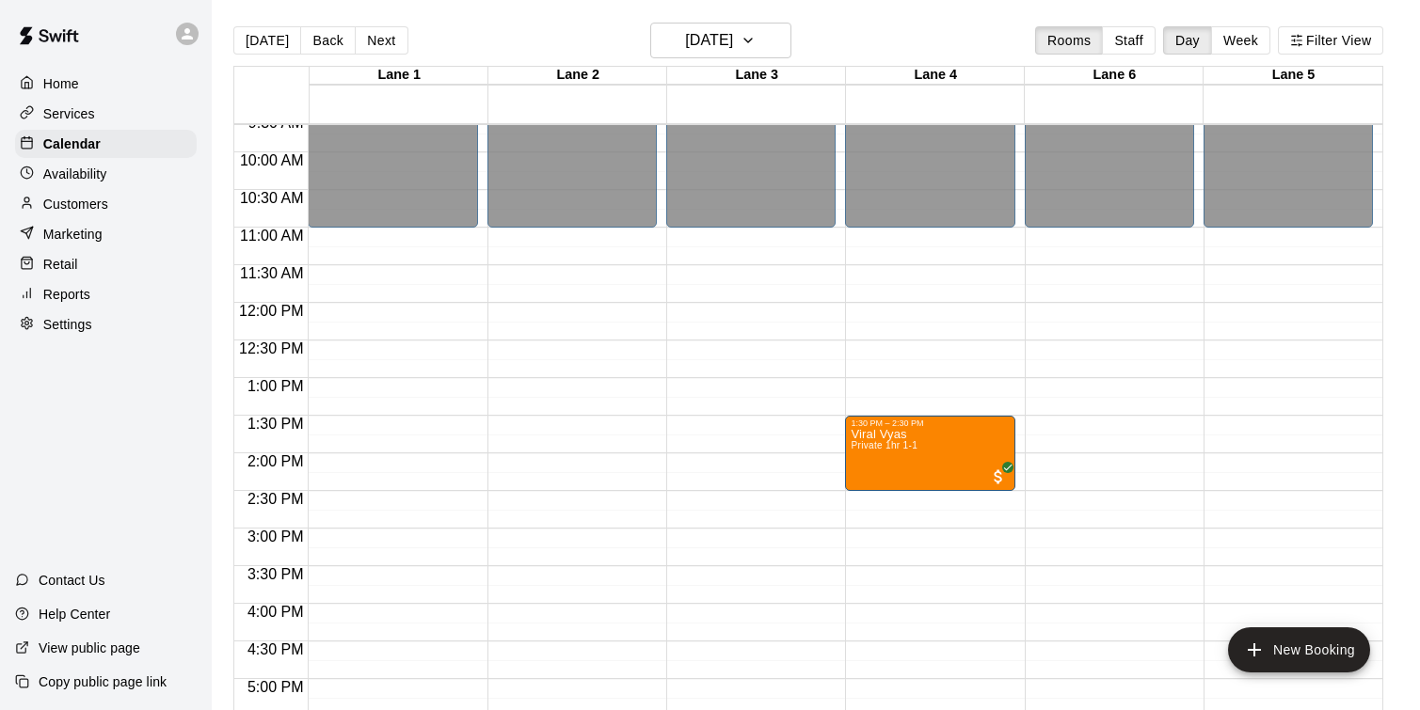
scroll to position [806, 0]
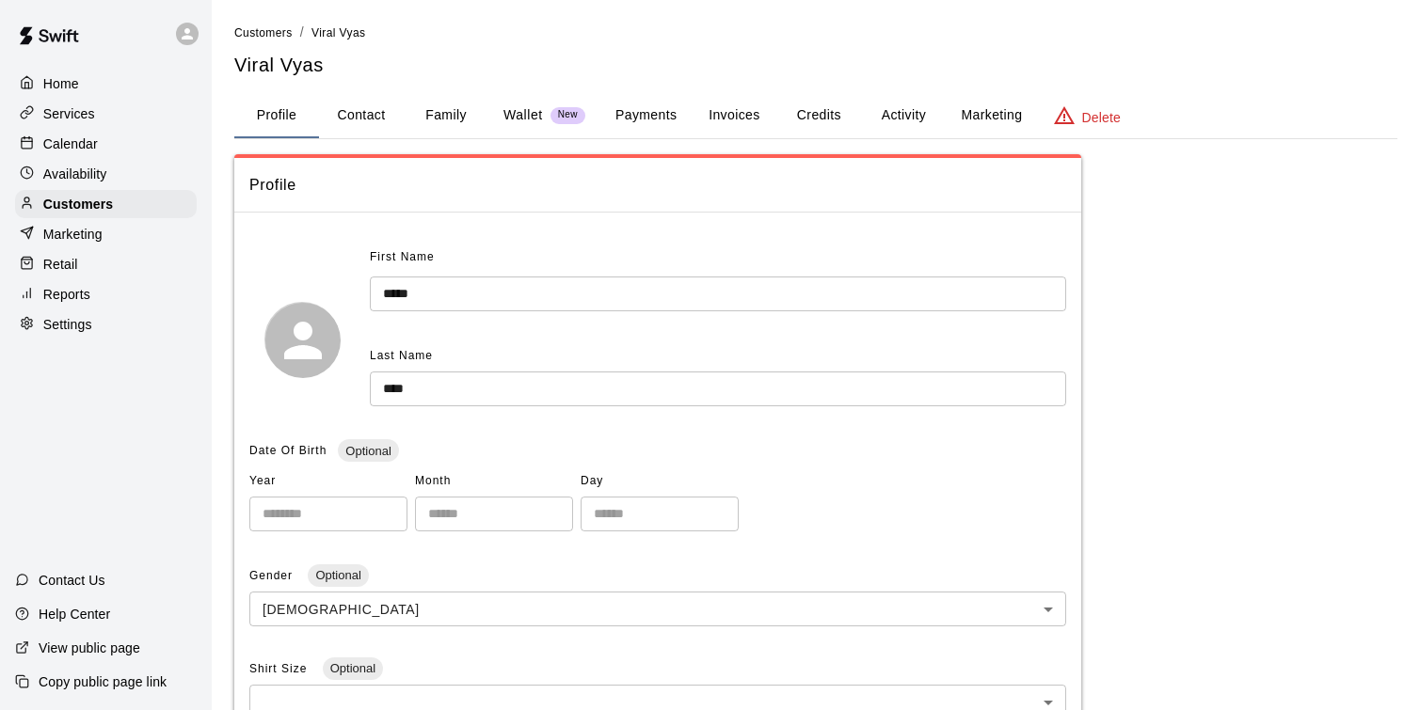
click at [657, 119] on button "Payments" at bounding box center [645, 115] width 91 height 45
